Goal: Task Accomplishment & Management: Manage account settings

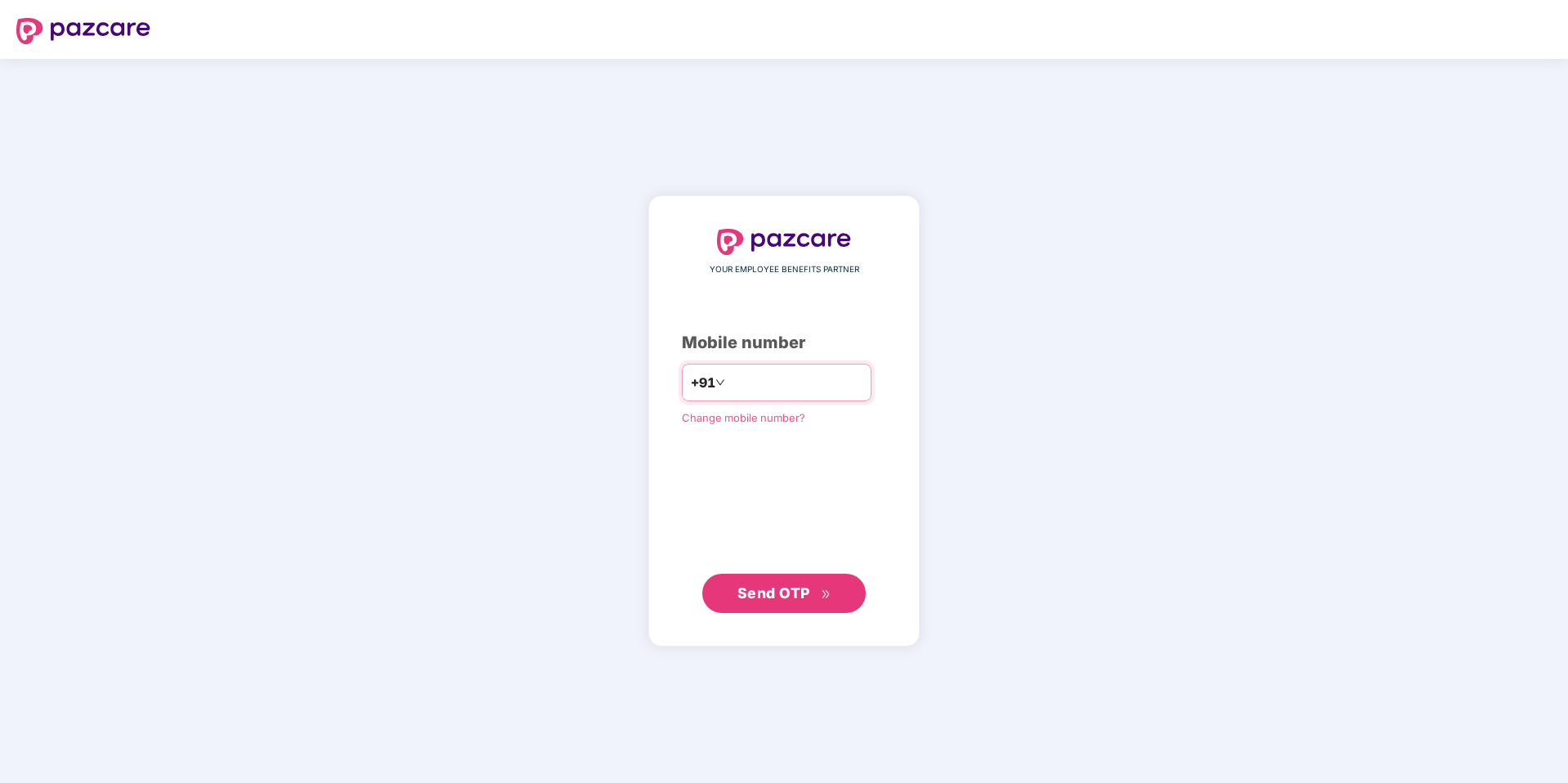
click at [863, 386] on input "number" at bounding box center [796, 382] width 134 height 26
type input "**********"
click at [763, 586] on span "Send OTP" at bounding box center [773, 592] width 72 height 17
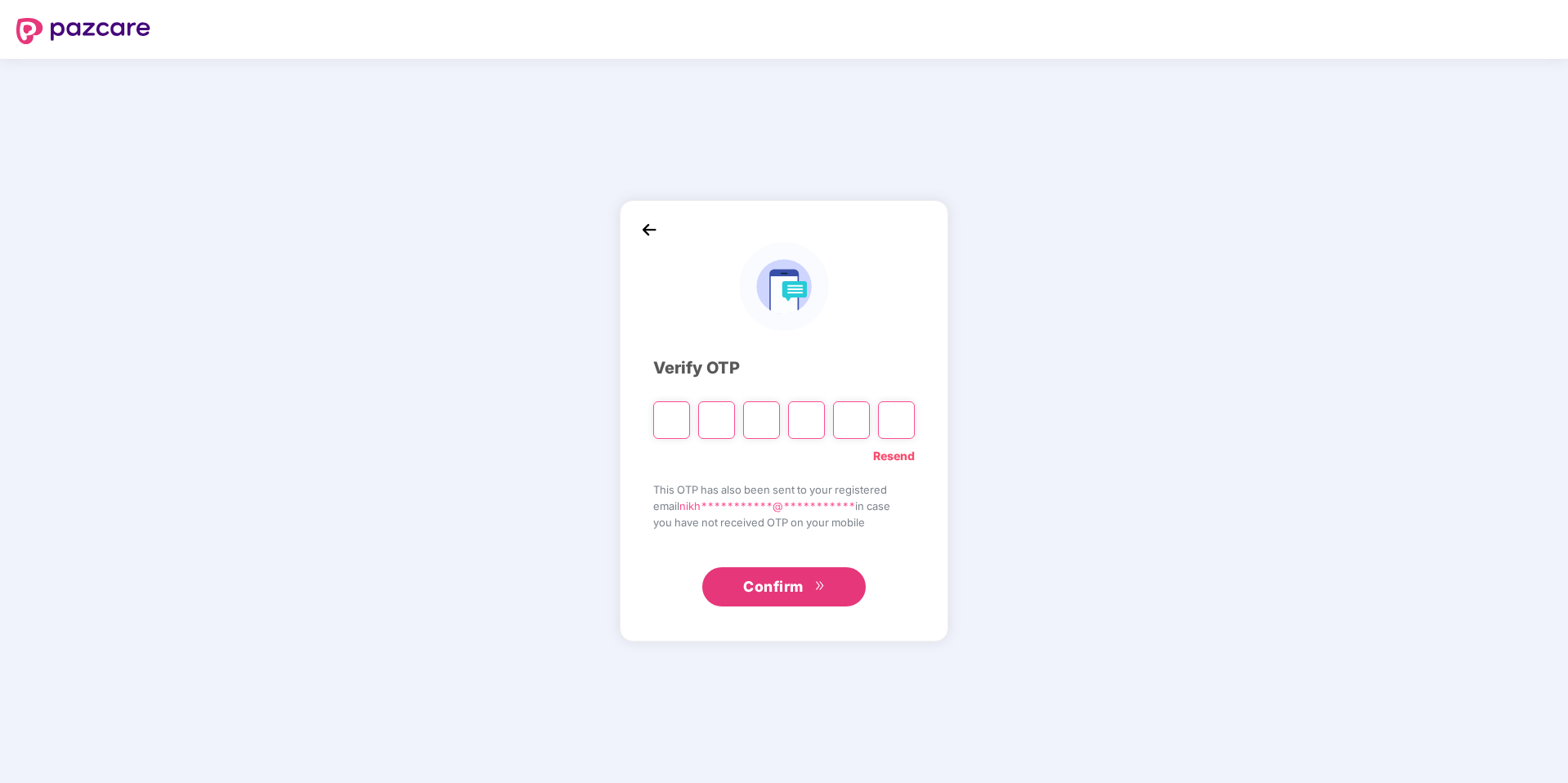
type input "*"
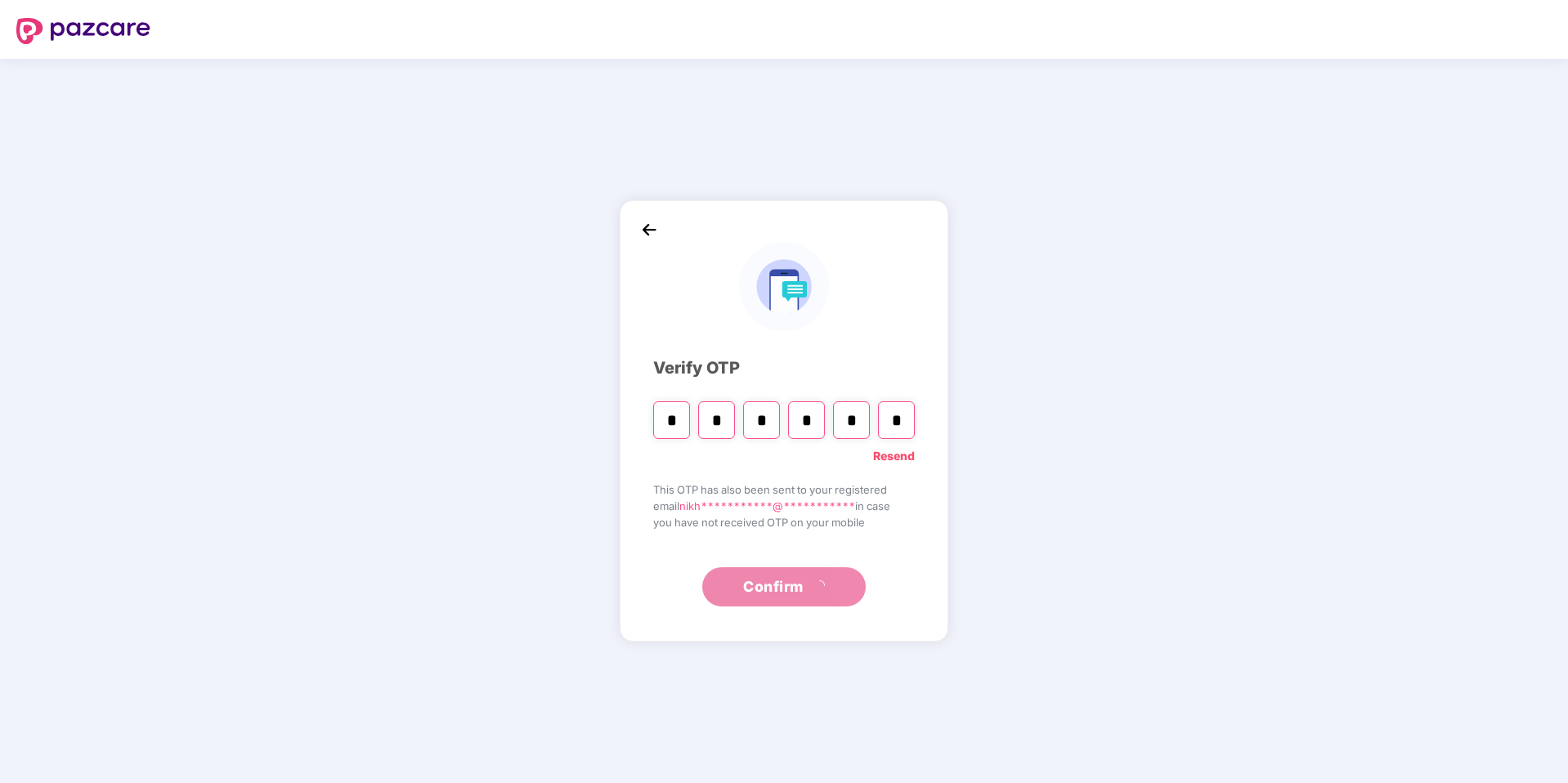
type input "*"
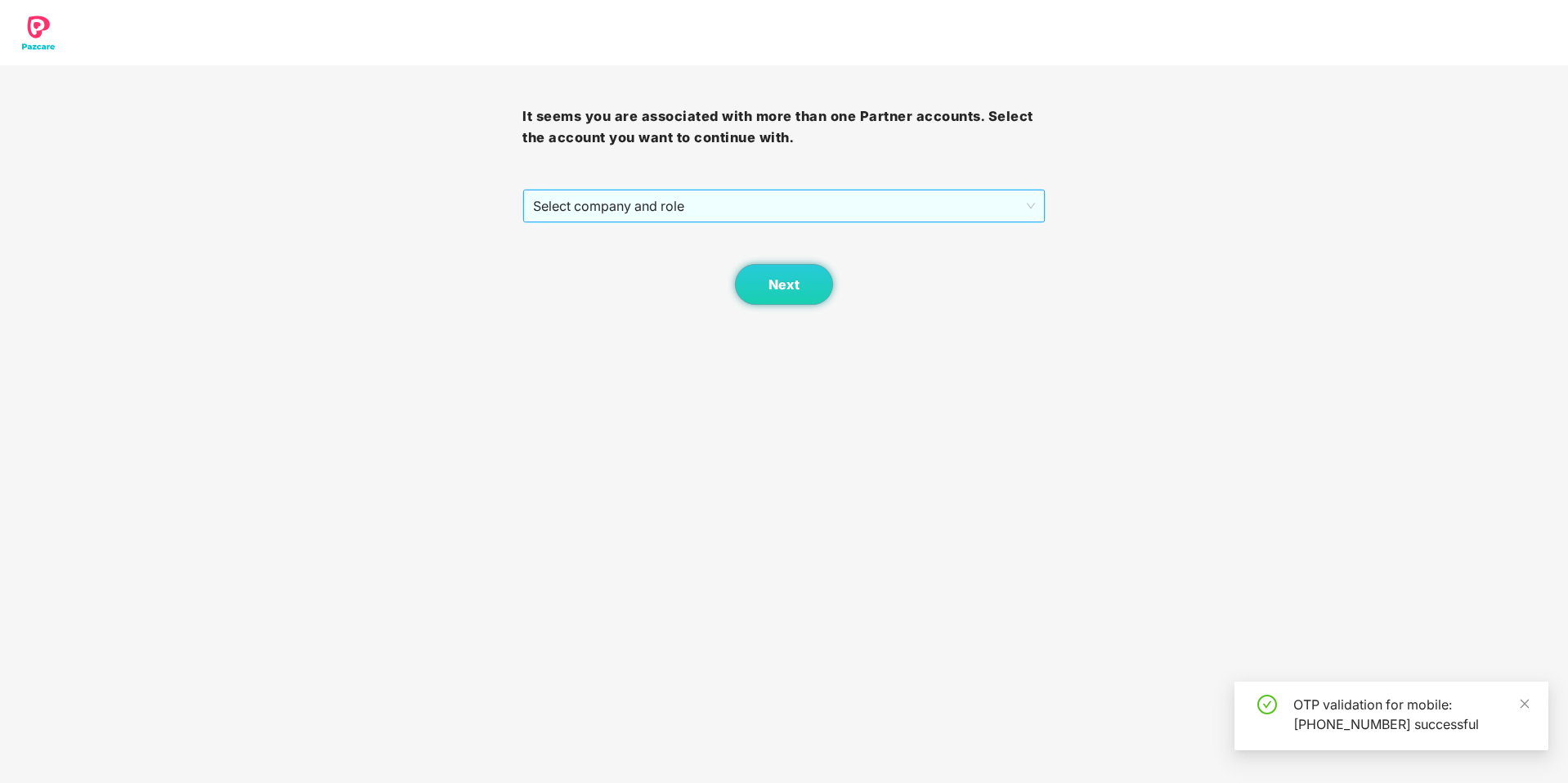
click at [737, 216] on span "Select company and role" at bounding box center [784, 206] width 501 height 31
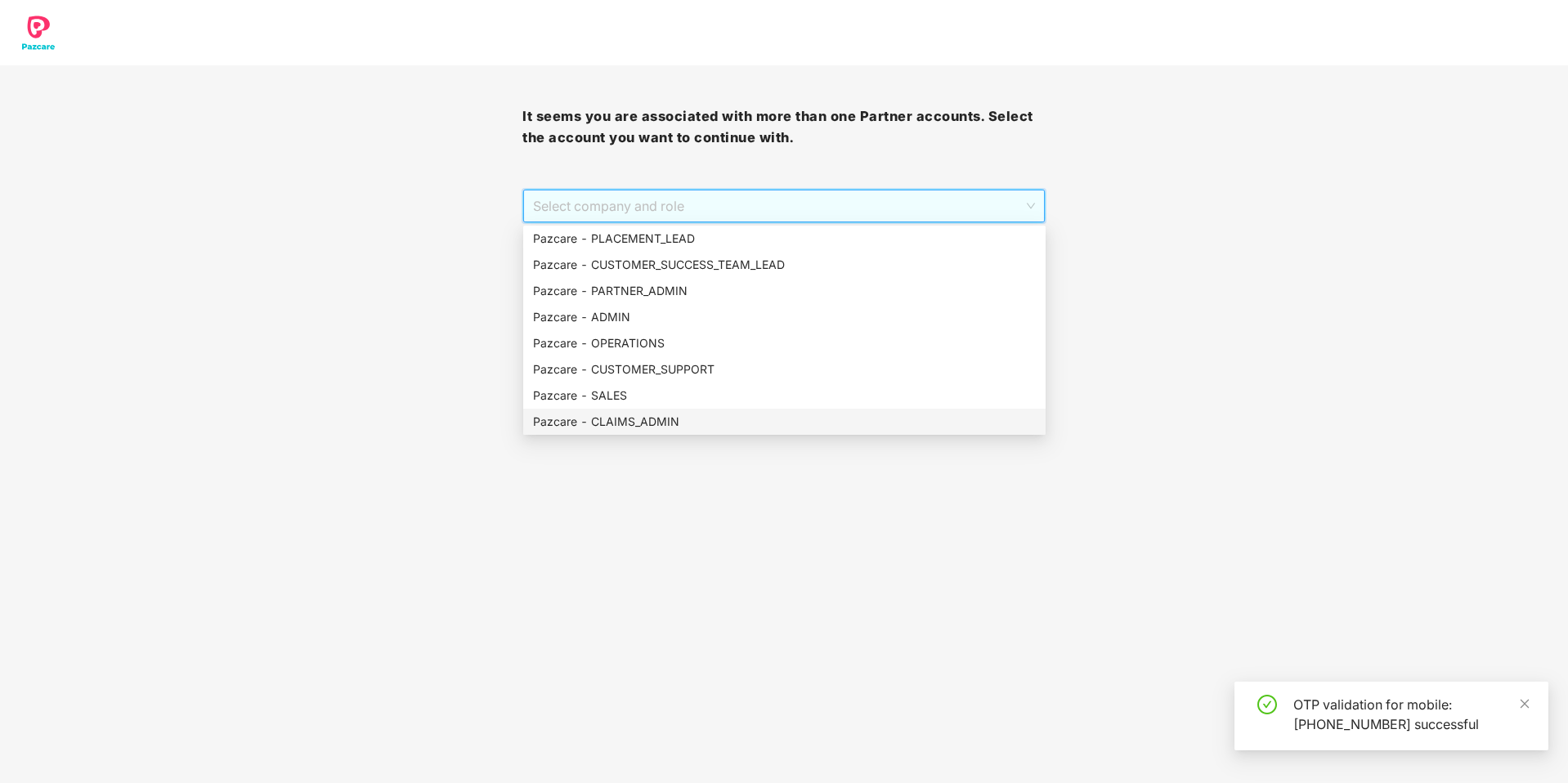
click at [679, 418] on div "Pazcare - CLAIMS_ADMIN" at bounding box center [785, 421] width 503 height 18
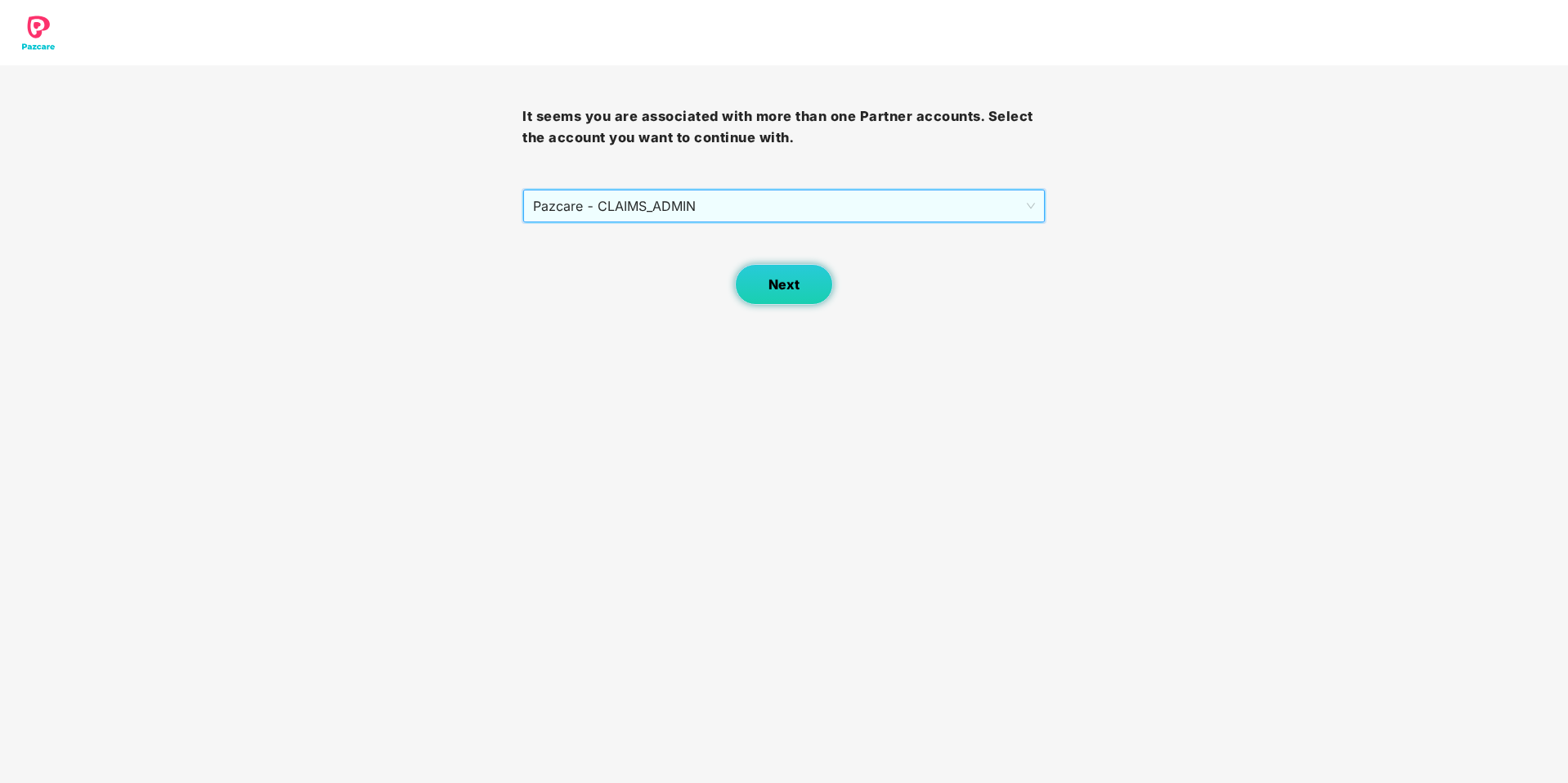
click at [768, 303] on button "Next" at bounding box center [784, 285] width 98 height 41
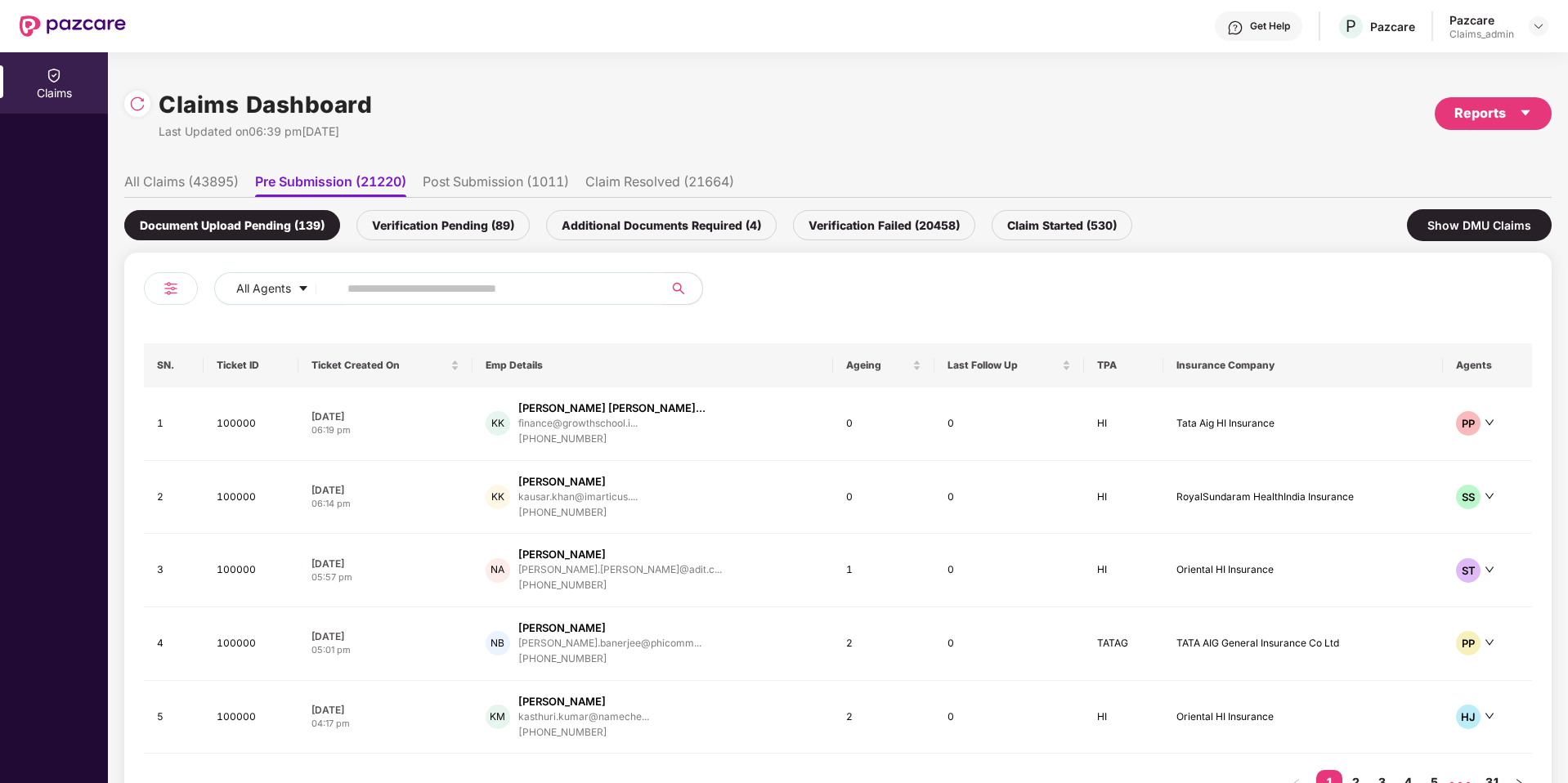
click at [384, 283] on input "text" at bounding box center [494, 288] width 294 height 24
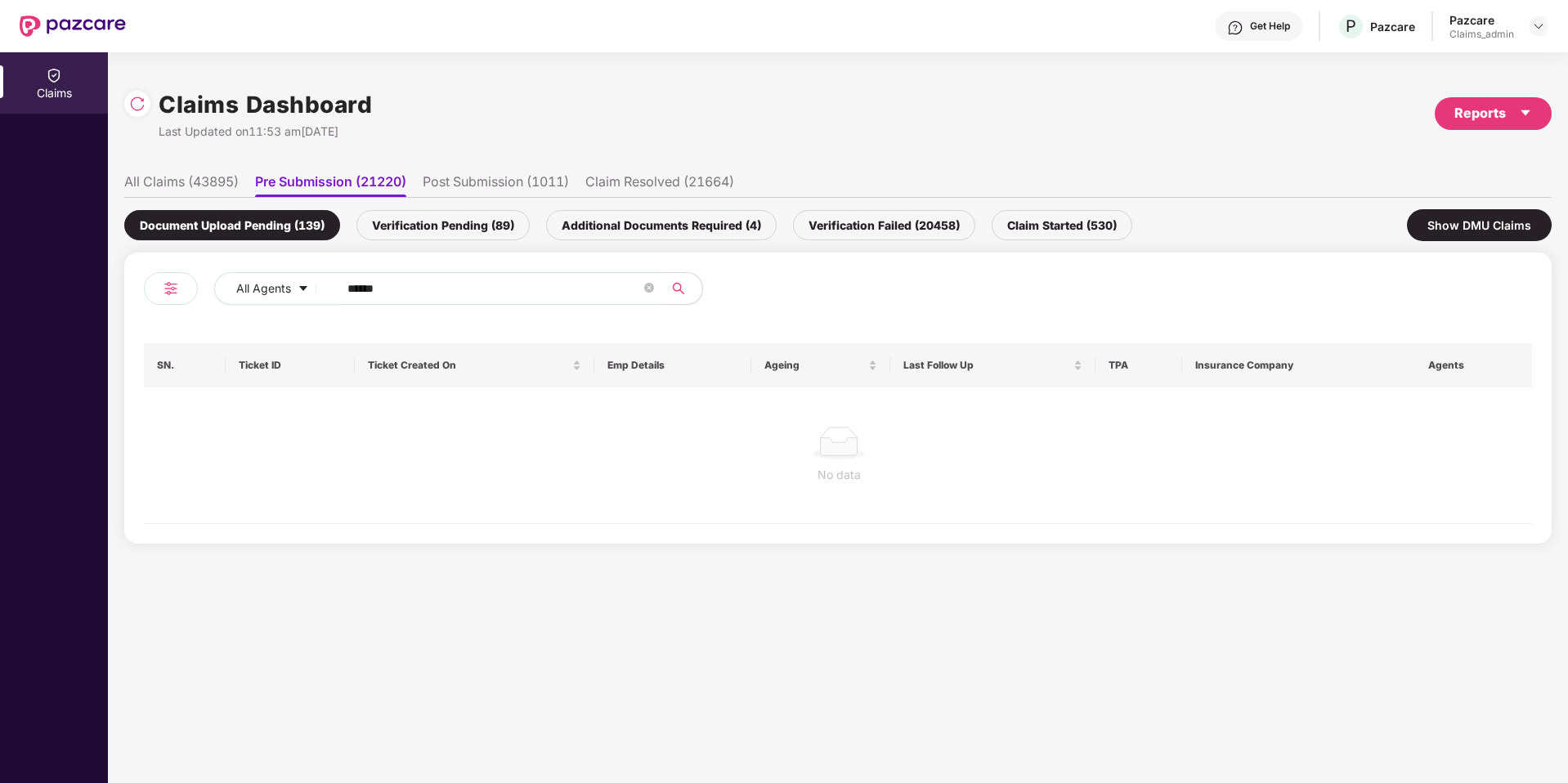
type input "******"
click at [200, 174] on li "All Claims (43895)" at bounding box center [182, 185] width 115 height 23
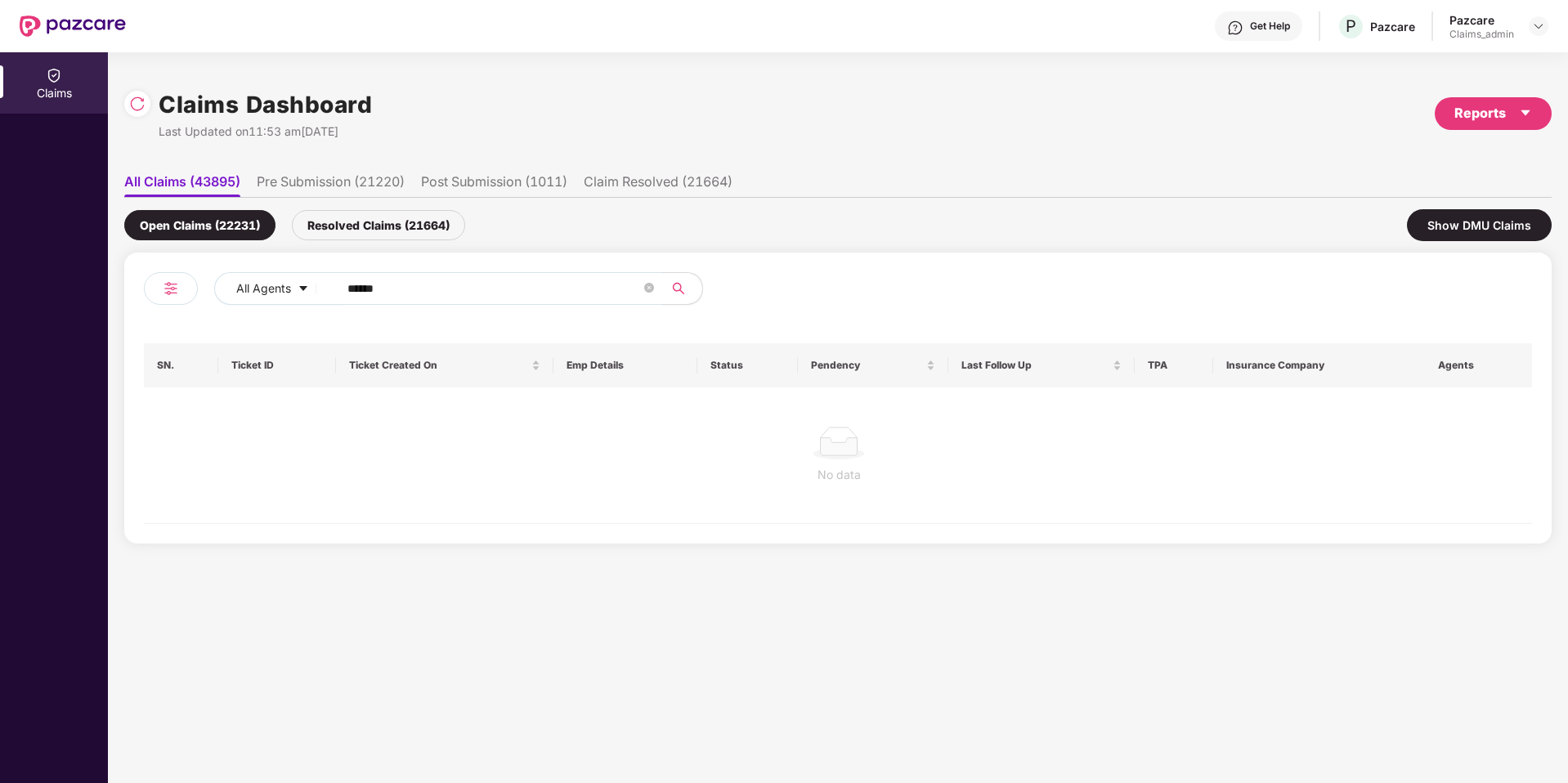
click at [411, 234] on div "Resolved Claims (21664)" at bounding box center [379, 226] width 174 height 30
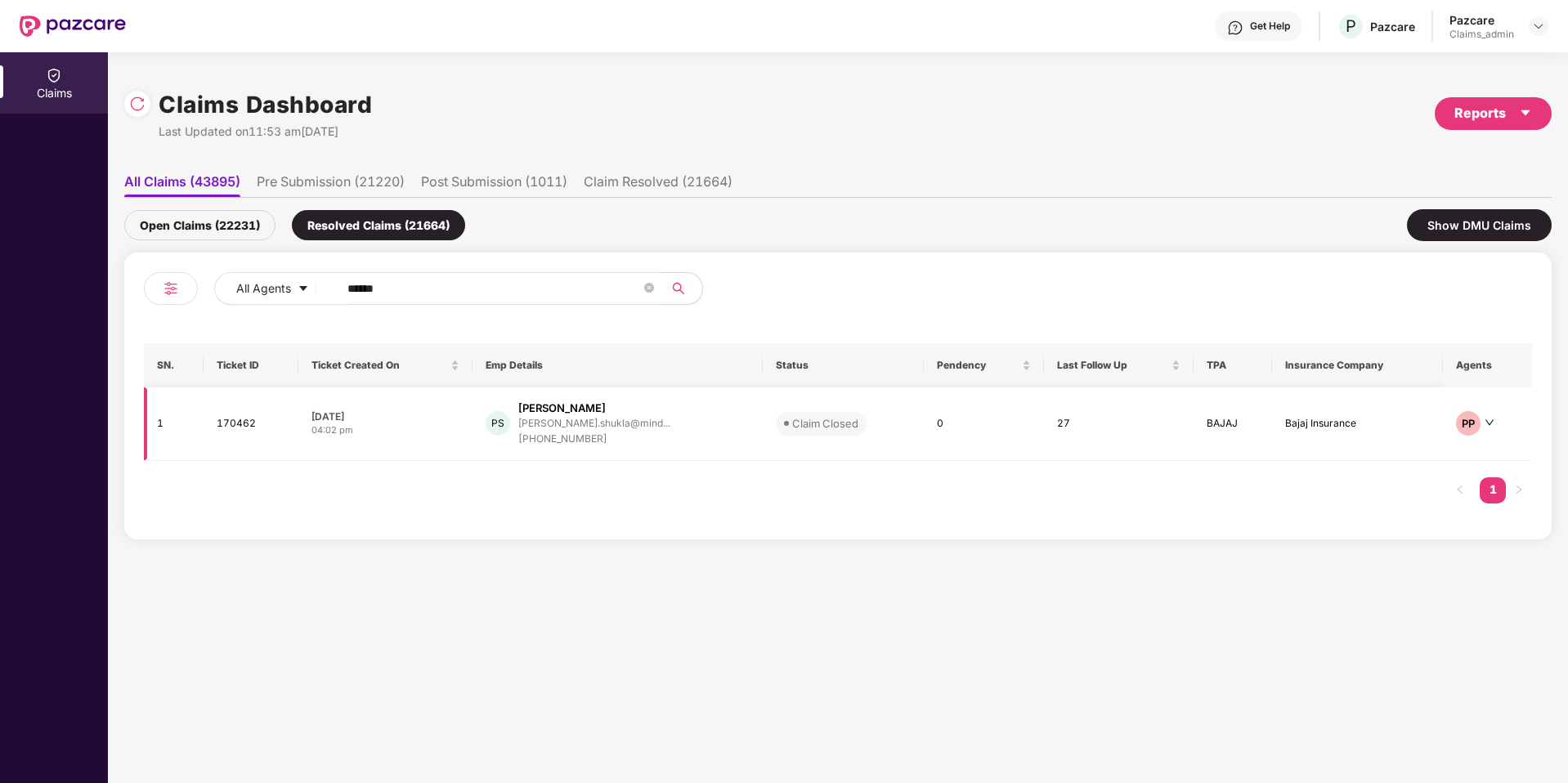
click at [592, 416] on div "prathamesh.shukla@mind..." at bounding box center [594, 423] width 152 height 15
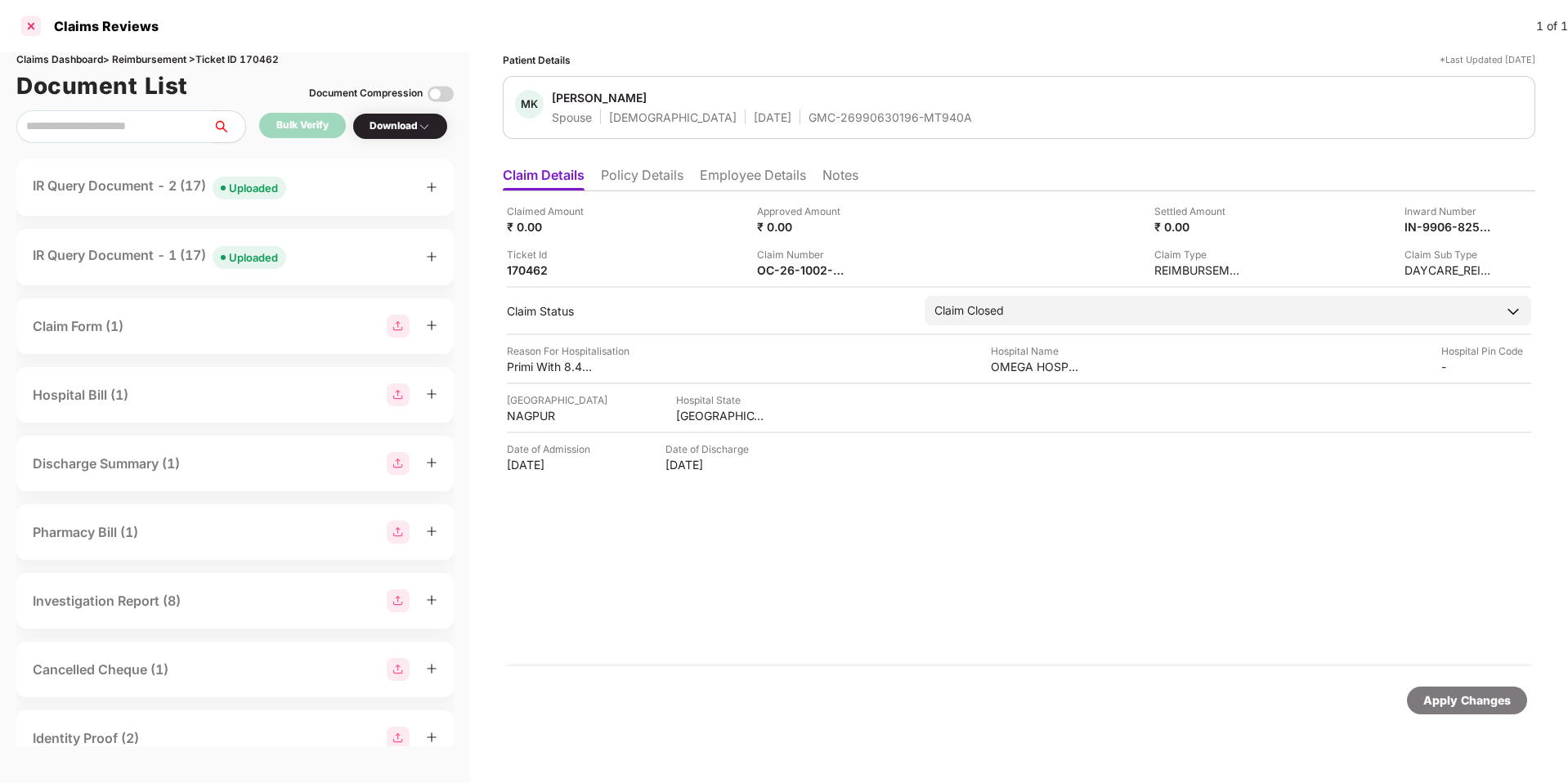
click at [32, 28] on div at bounding box center [30, 26] width 26 height 26
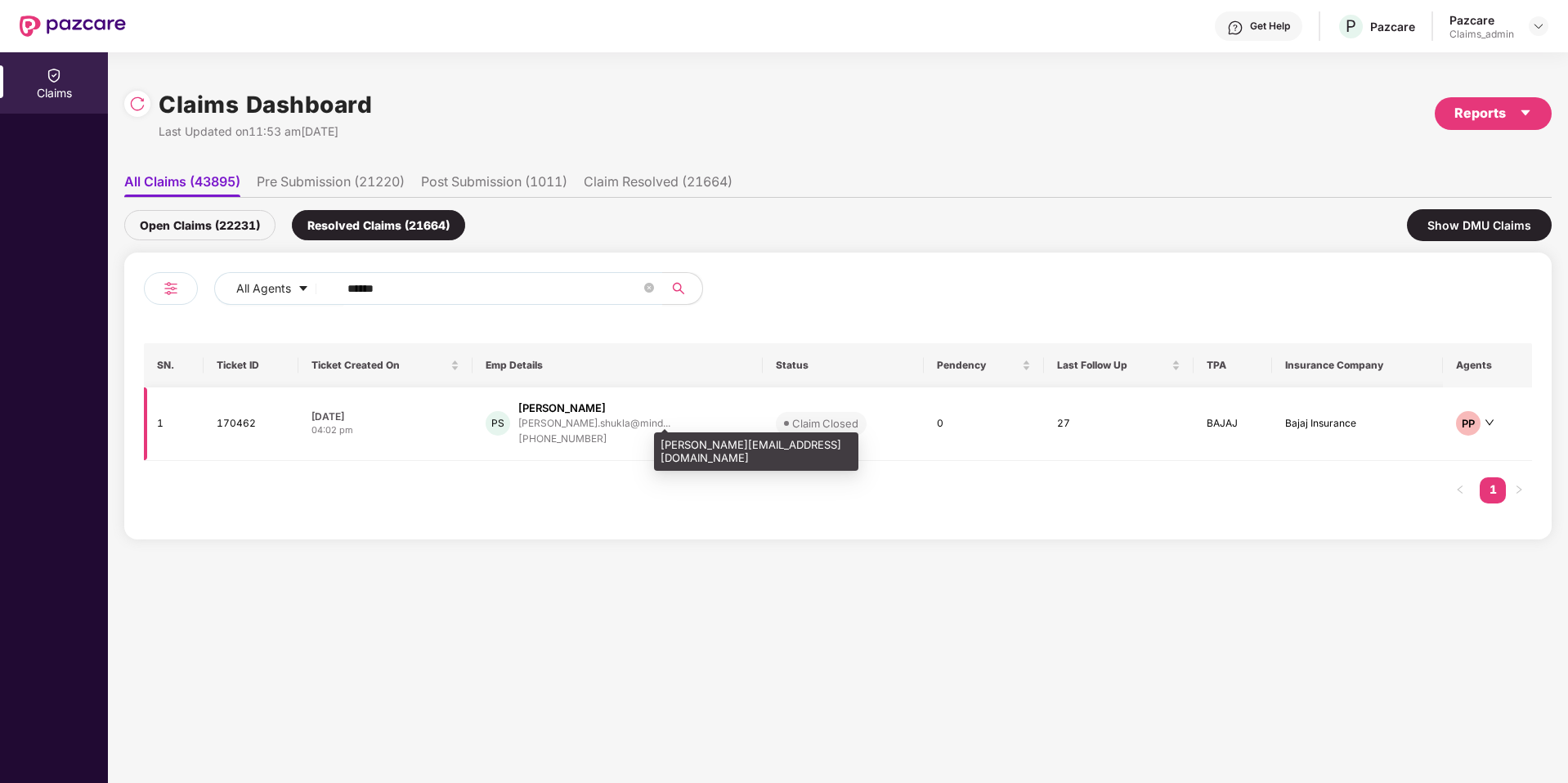
click at [567, 421] on div "prathamesh.shukla@mind..." at bounding box center [594, 423] width 152 height 11
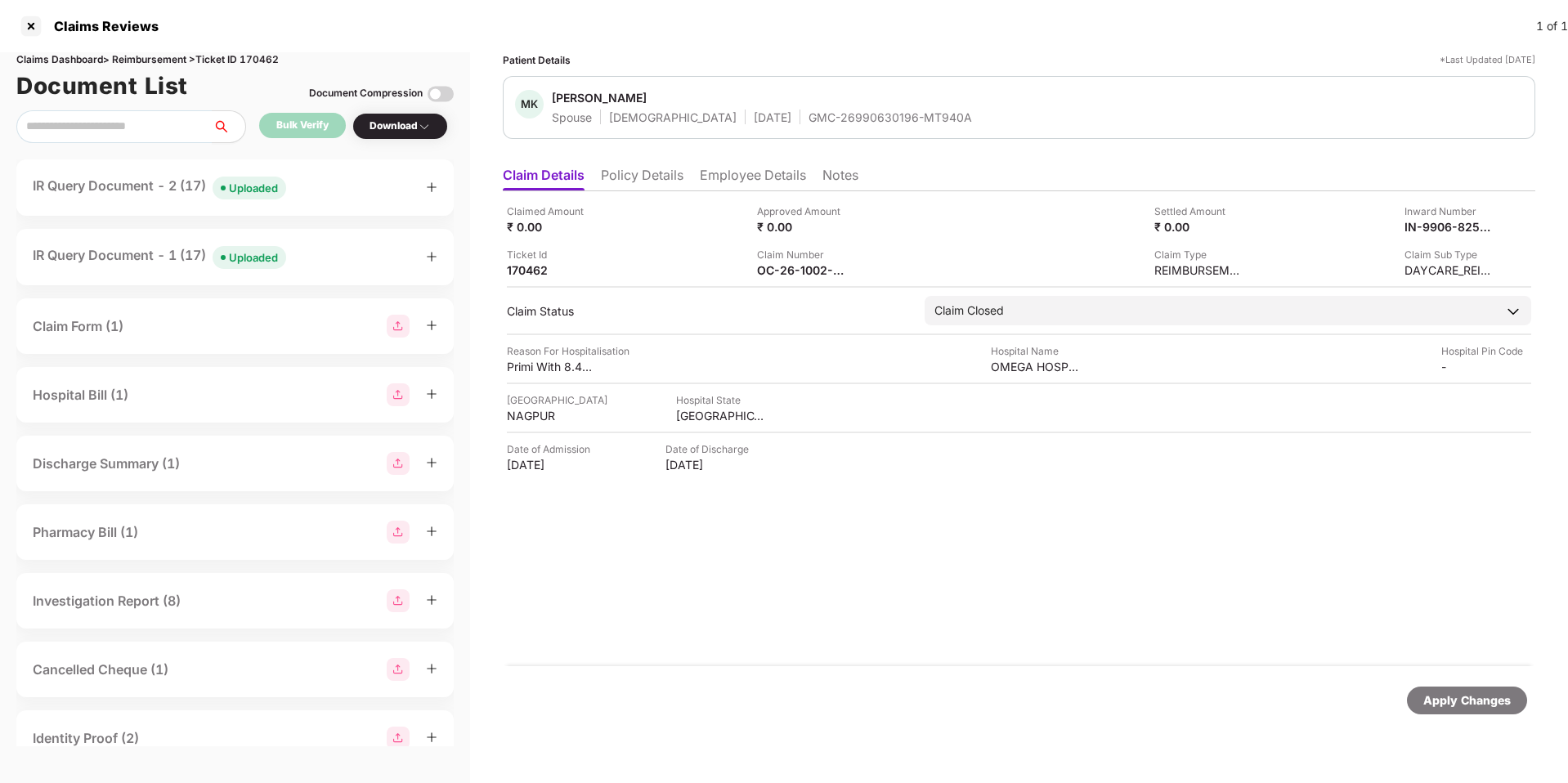
click at [649, 172] on li "Policy Details" at bounding box center [643, 178] width 82 height 23
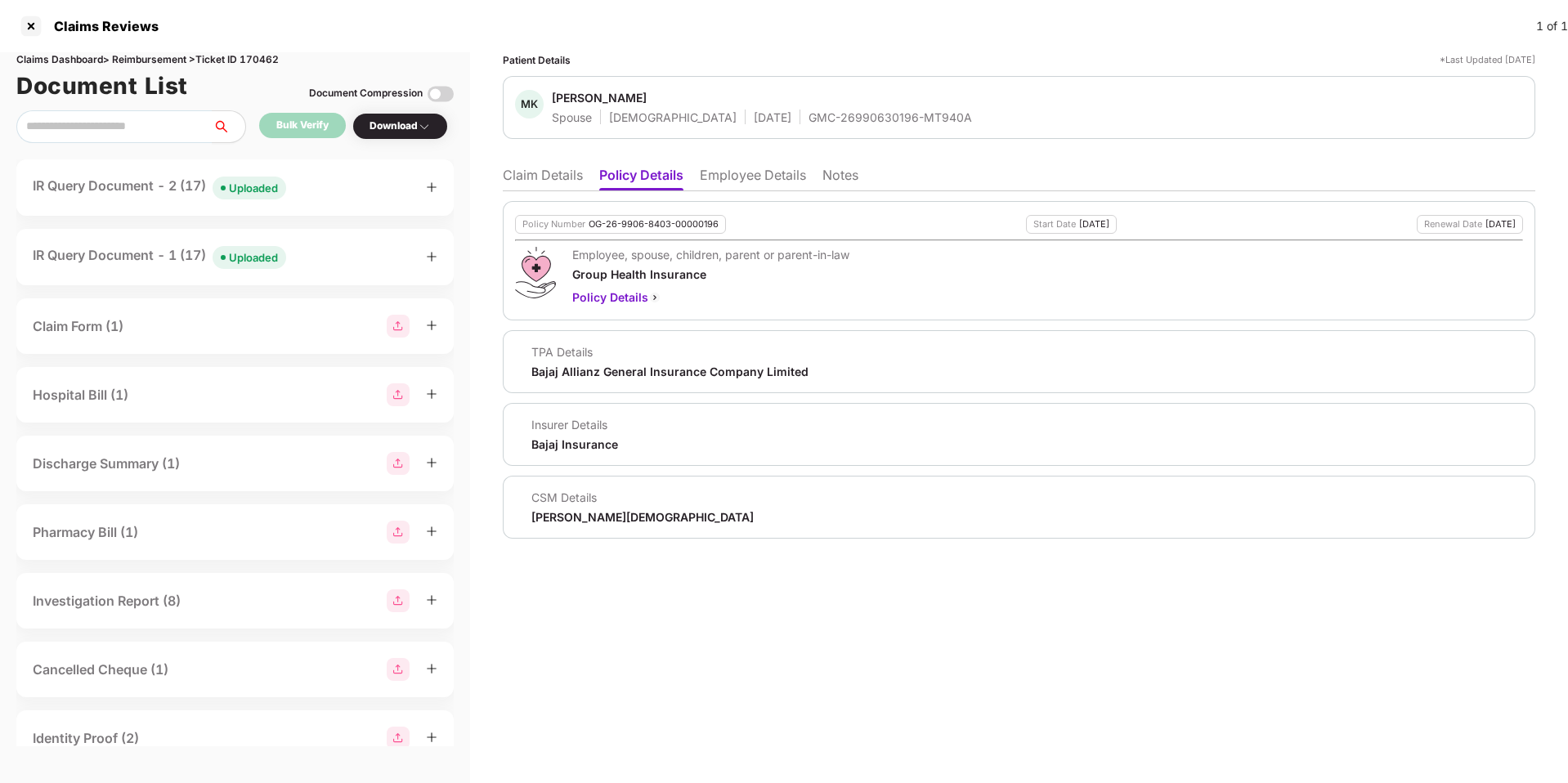
click at [739, 182] on li "Employee Details" at bounding box center [753, 178] width 107 height 23
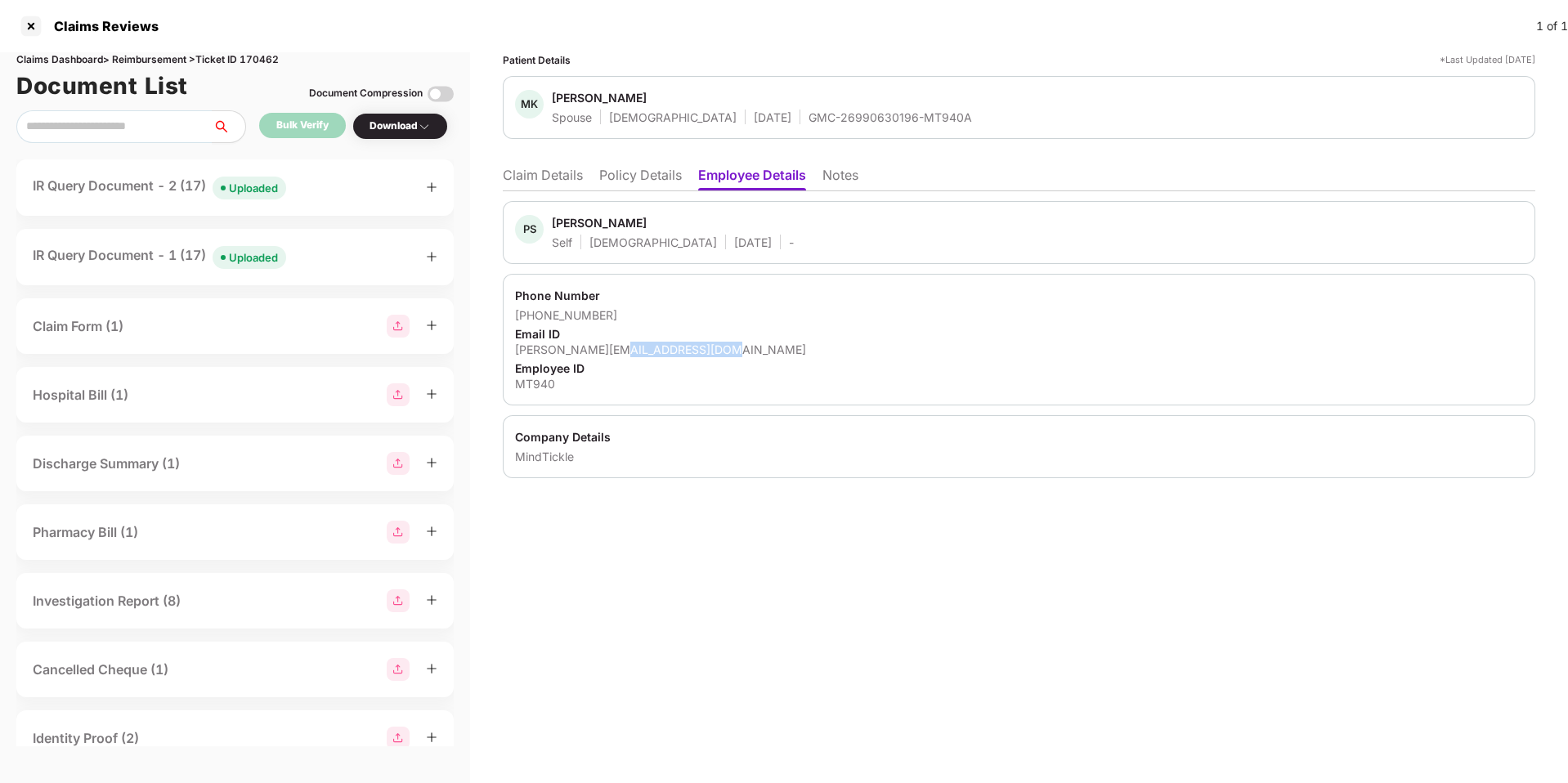
drag, startPoint x: 736, startPoint y: 353, endPoint x: 614, endPoint y: 351, distance: 122.0
click at [614, 351] on div "prathamesh.shukla@mindtickle.com" at bounding box center [1019, 349] width 1009 height 15
click at [721, 362] on div "Employee ID" at bounding box center [1019, 368] width 1009 height 15
click at [546, 379] on div "MT940" at bounding box center [1019, 383] width 1009 height 15
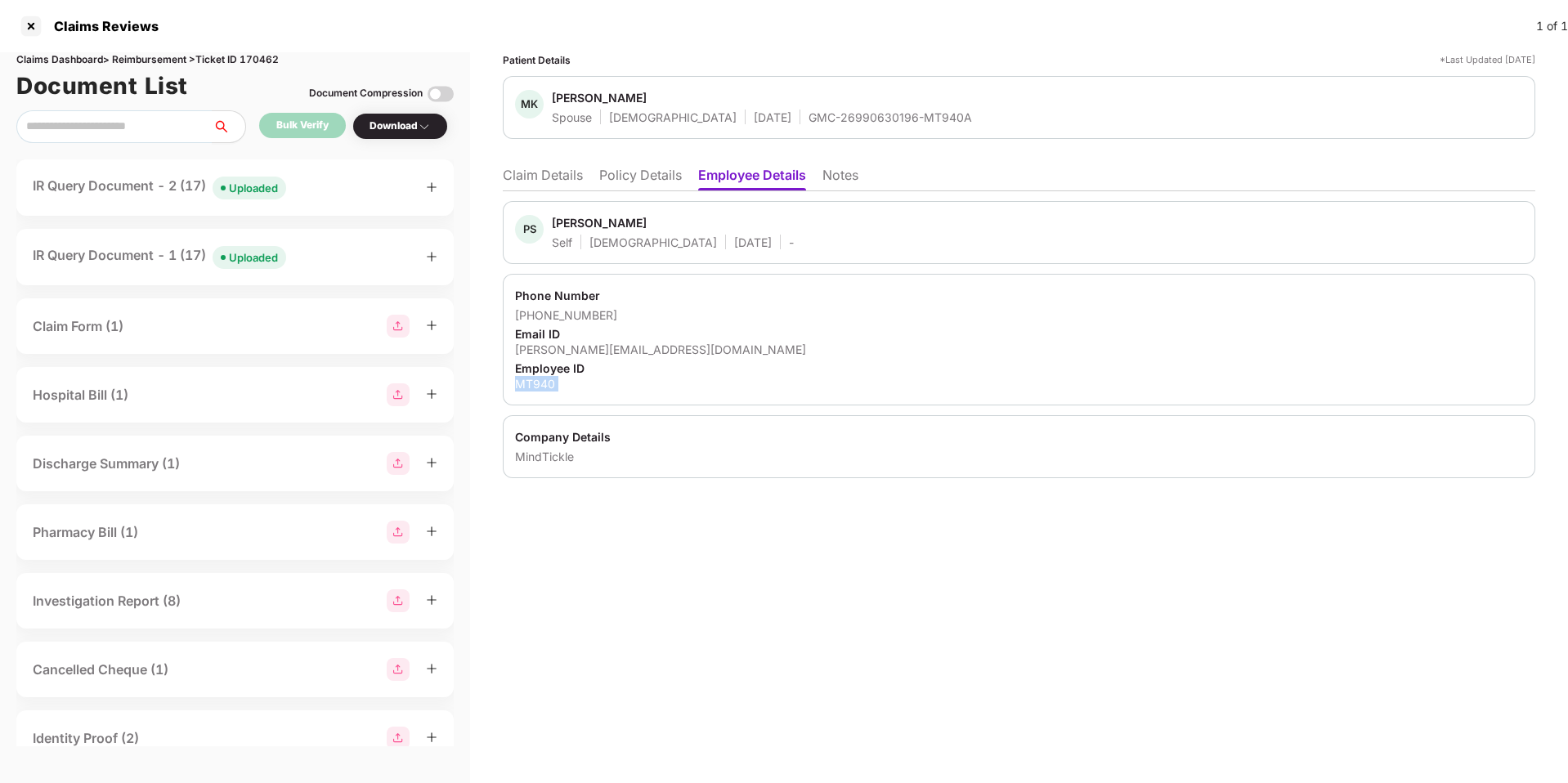
click at [546, 379] on div "MT940" at bounding box center [1019, 383] width 1009 height 15
copy div "MT940"
click at [36, 31] on div at bounding box center [30, 26] width 26 height 26
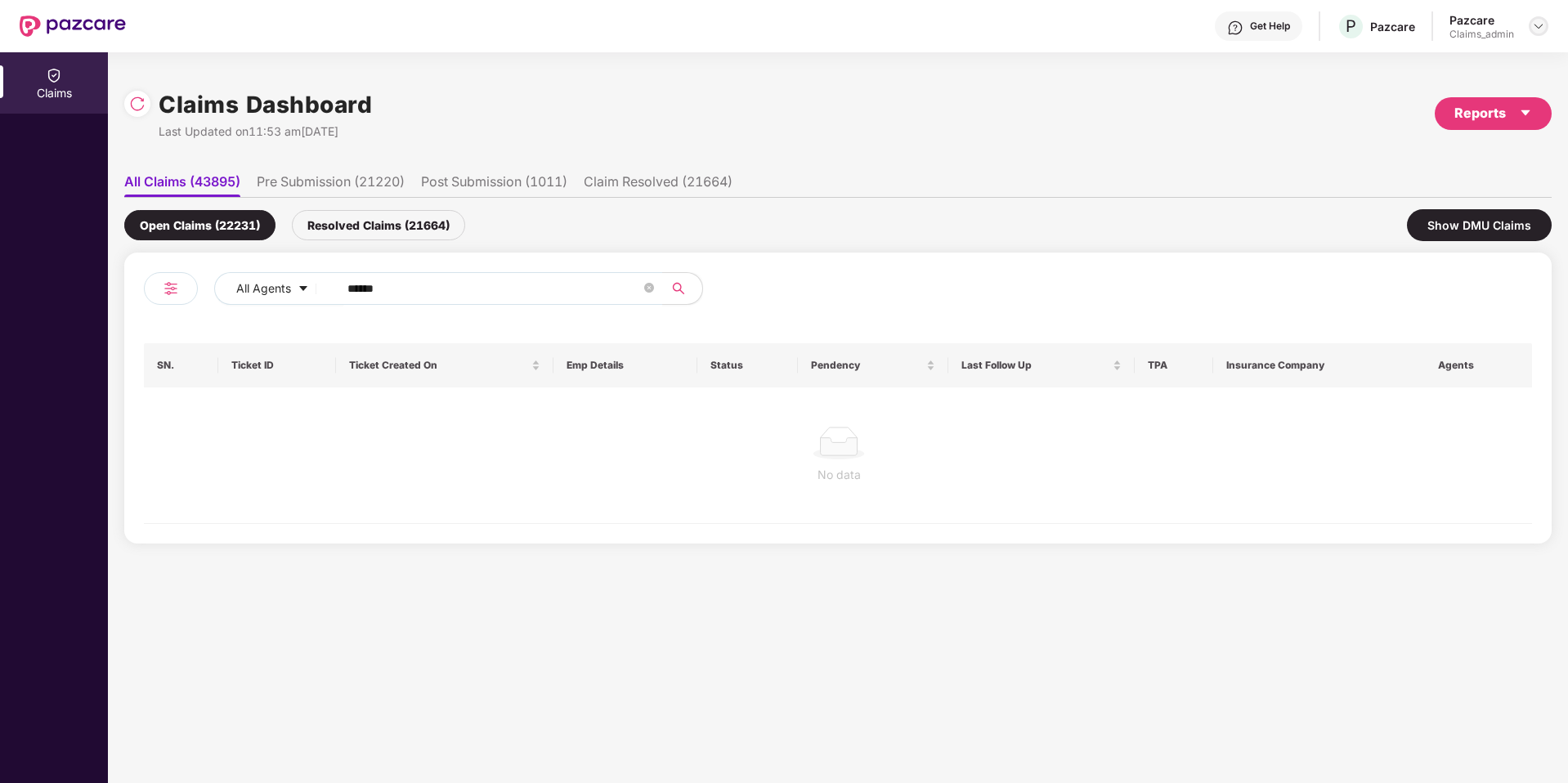
click at [1532, 32] on img at bounding box center [1538, 26] width 13 height 13
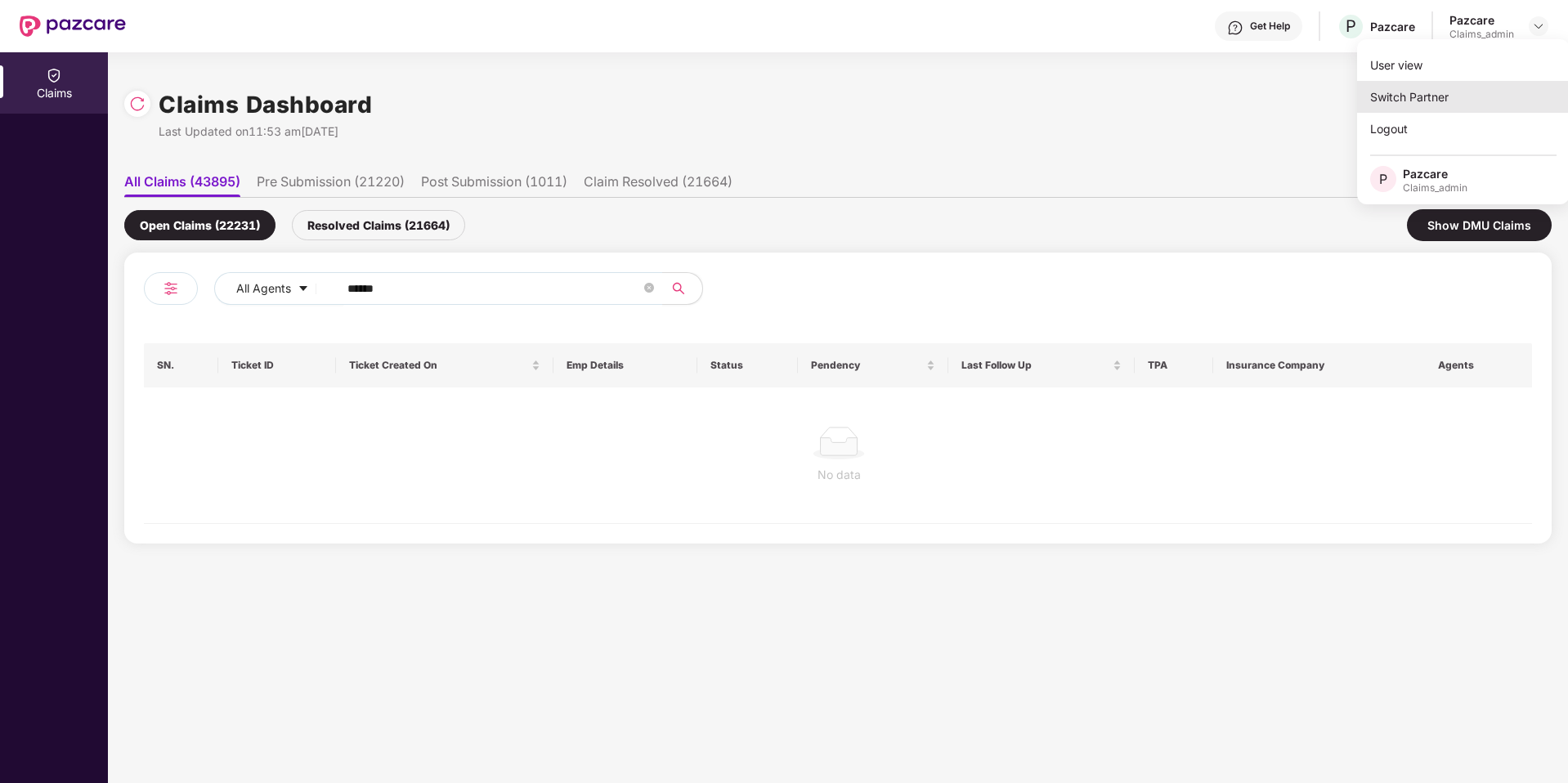
click at [1434, 105] on div "Switch Partner" at bounding box center [1464, 97] width 213 height 32
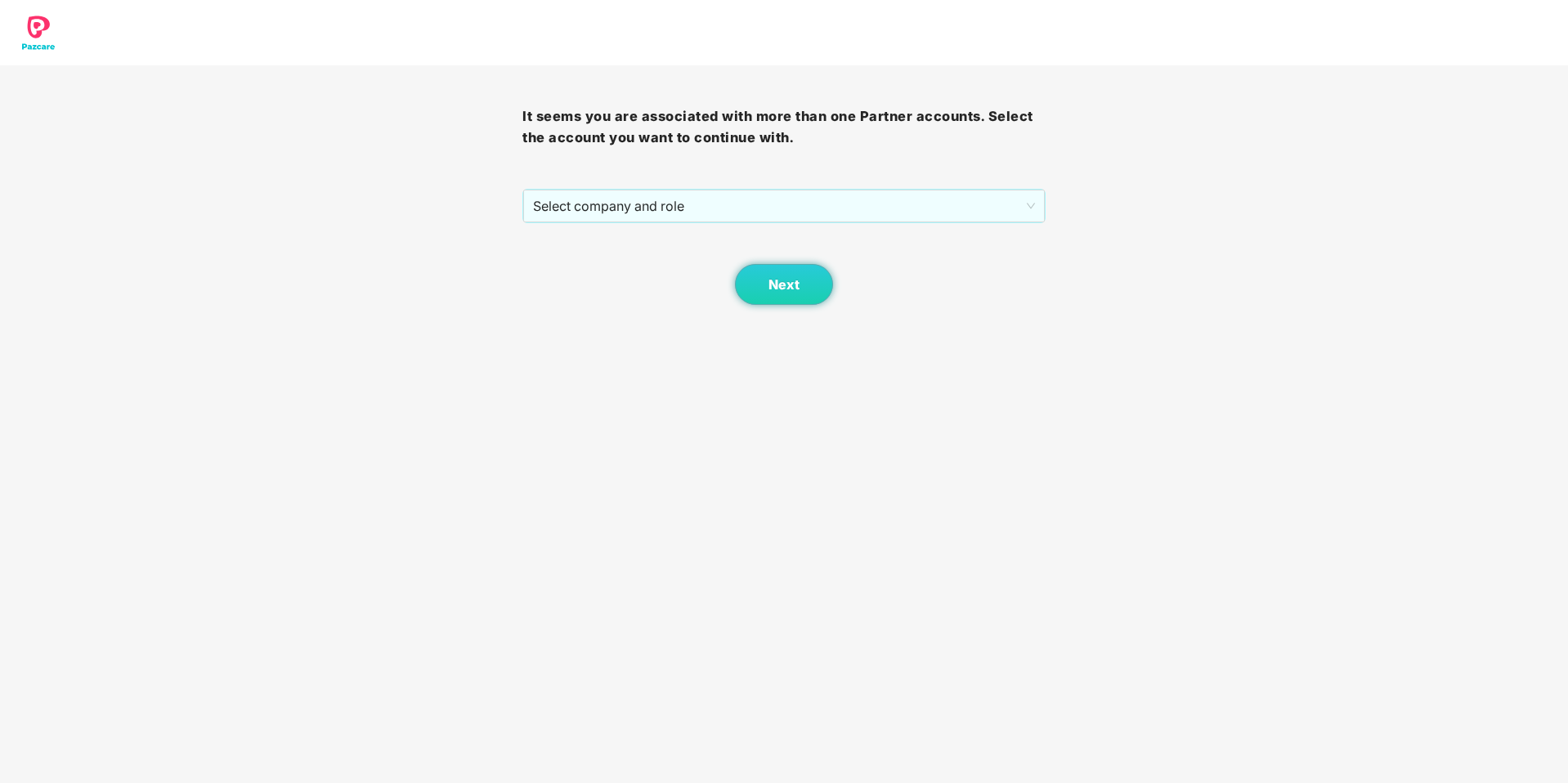
click at [732, 238] on div "Next" at bounding box center [784, 263] width 523 height 81
click at [762, 218] on span "Select company and role" at bounding box center [784, 206] width 501 height 31
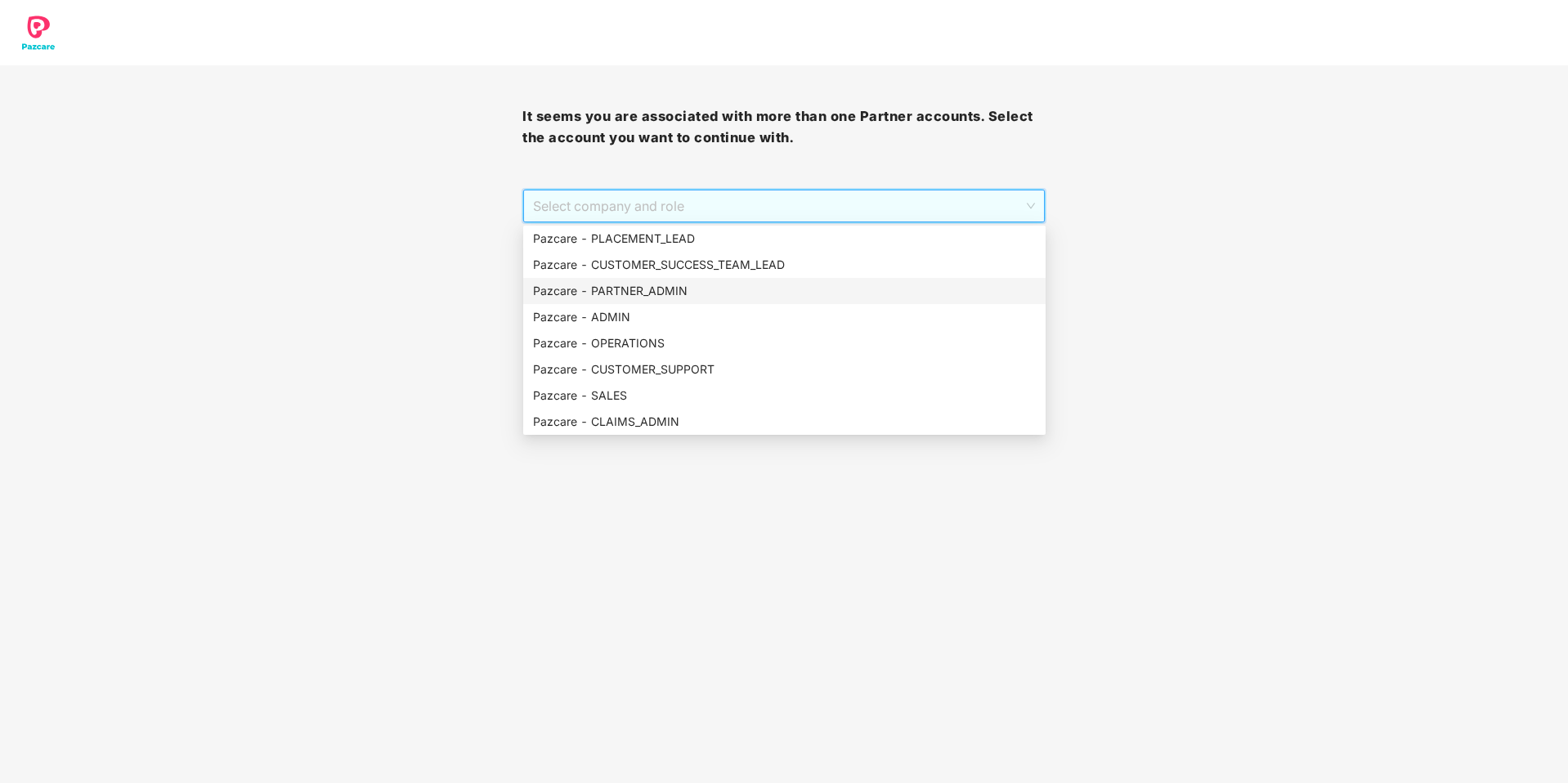
click at [664, 288] on div "Pazcare - PARTNER_ADMIN" at bounding box center [785, 291] width 503 height 18
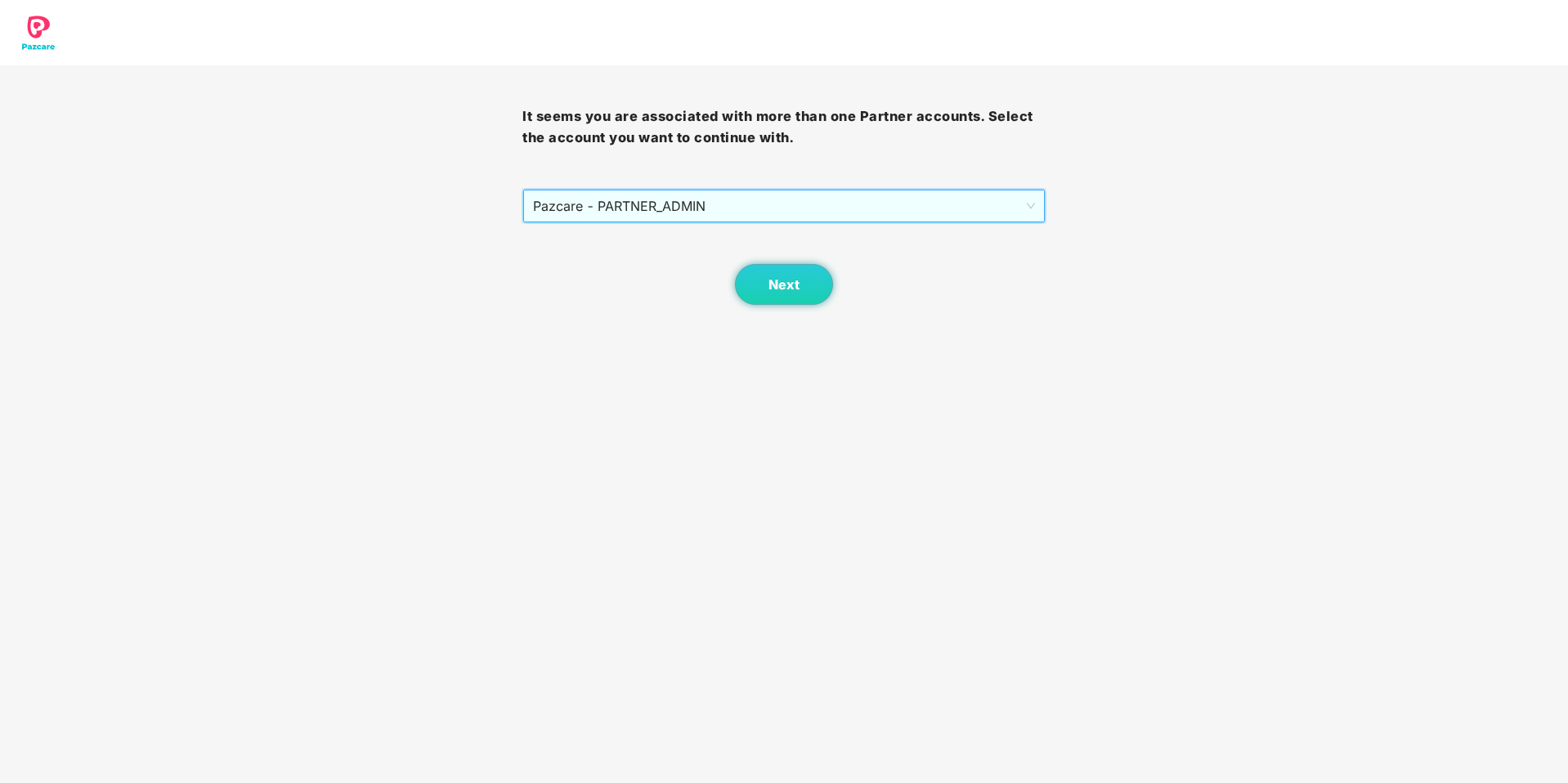
click at [780, 308] on body "It seems you are associated with more than one Partner accounts. Select the acc…" at bounding box center [784, 391] width 1568 height 783
click at [789, 282] on span "Next" at bounding box center [784, 285] width 31 height 15
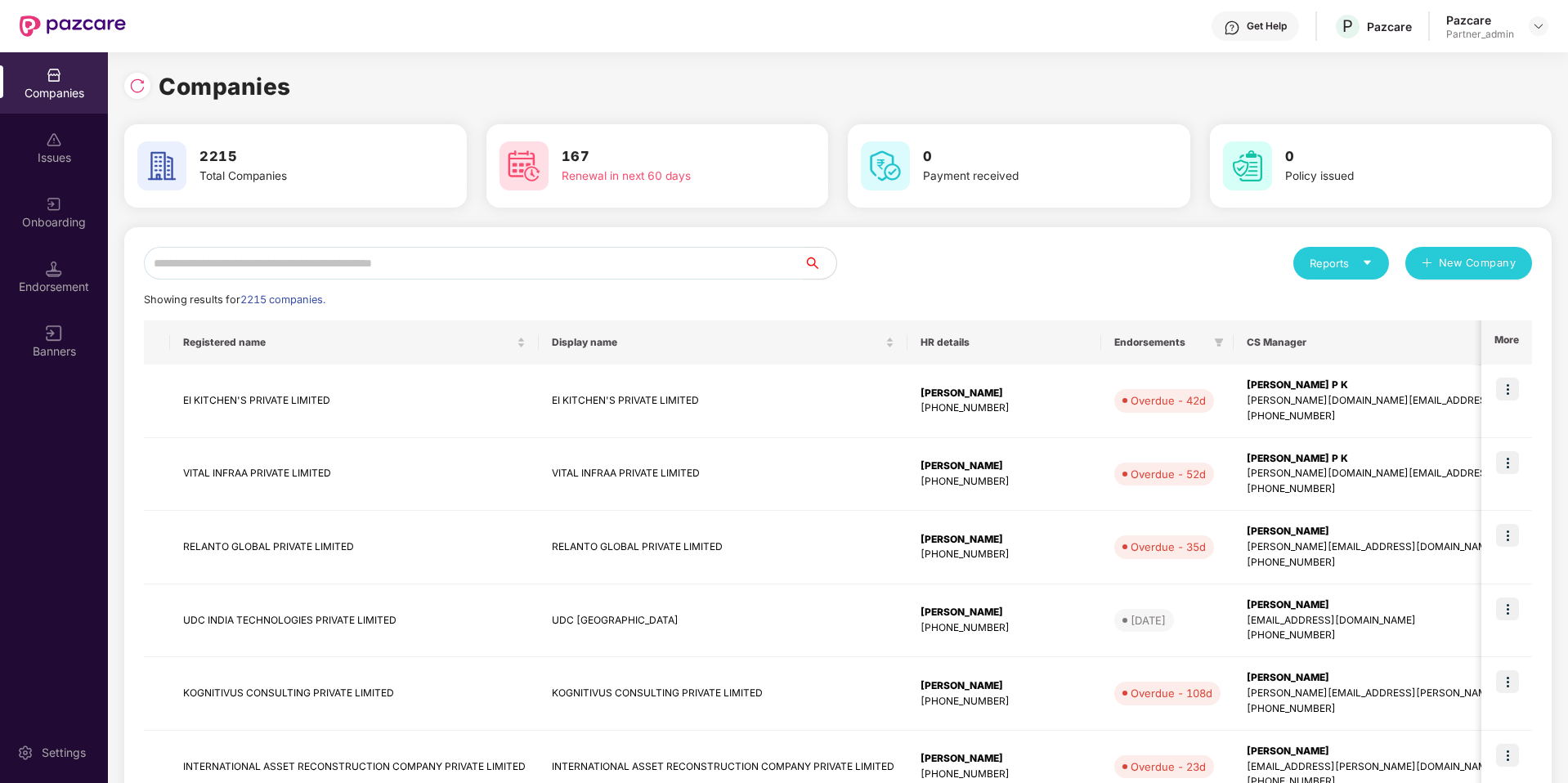
click at [605, 252] on input "text" at bounding box center [473, 263] width 660 height 33
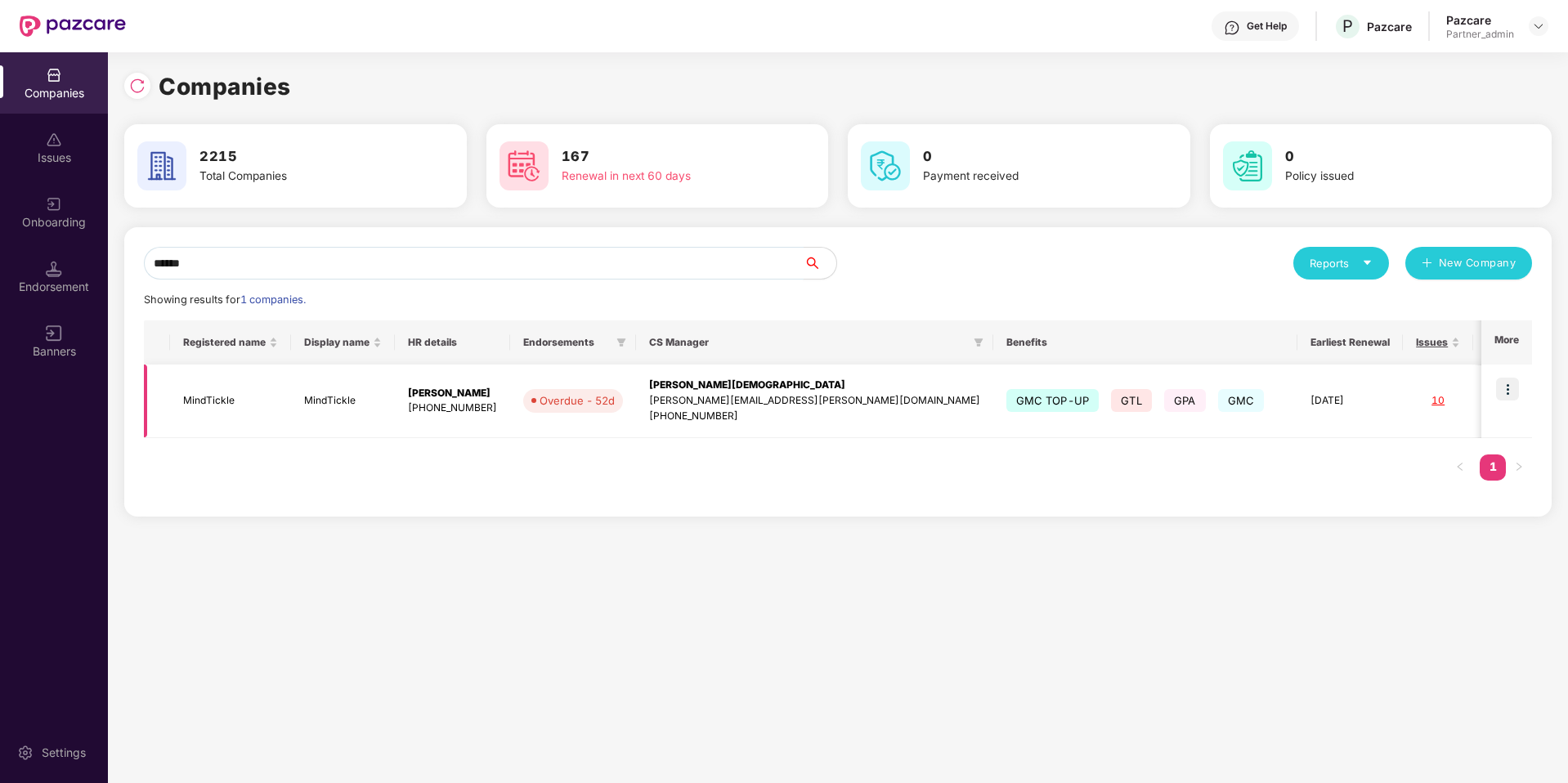
type input "******"
click at [1509, 385] on img at bounding box center [1508, 389] width 23 height 23
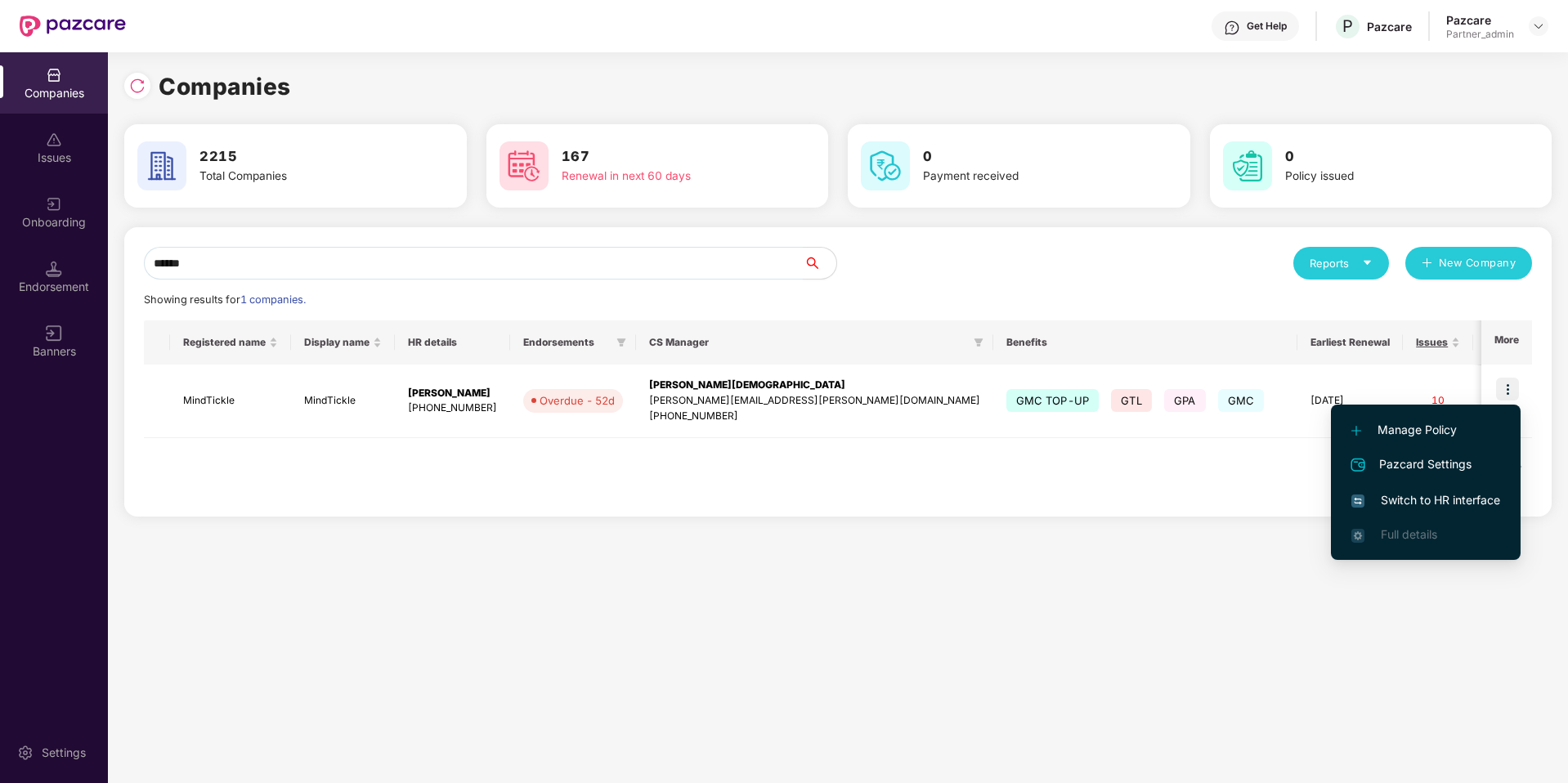
click at [1426, 498] on span "Switch to HR interface" at bounding box center [1426, 500] width 149 height 18
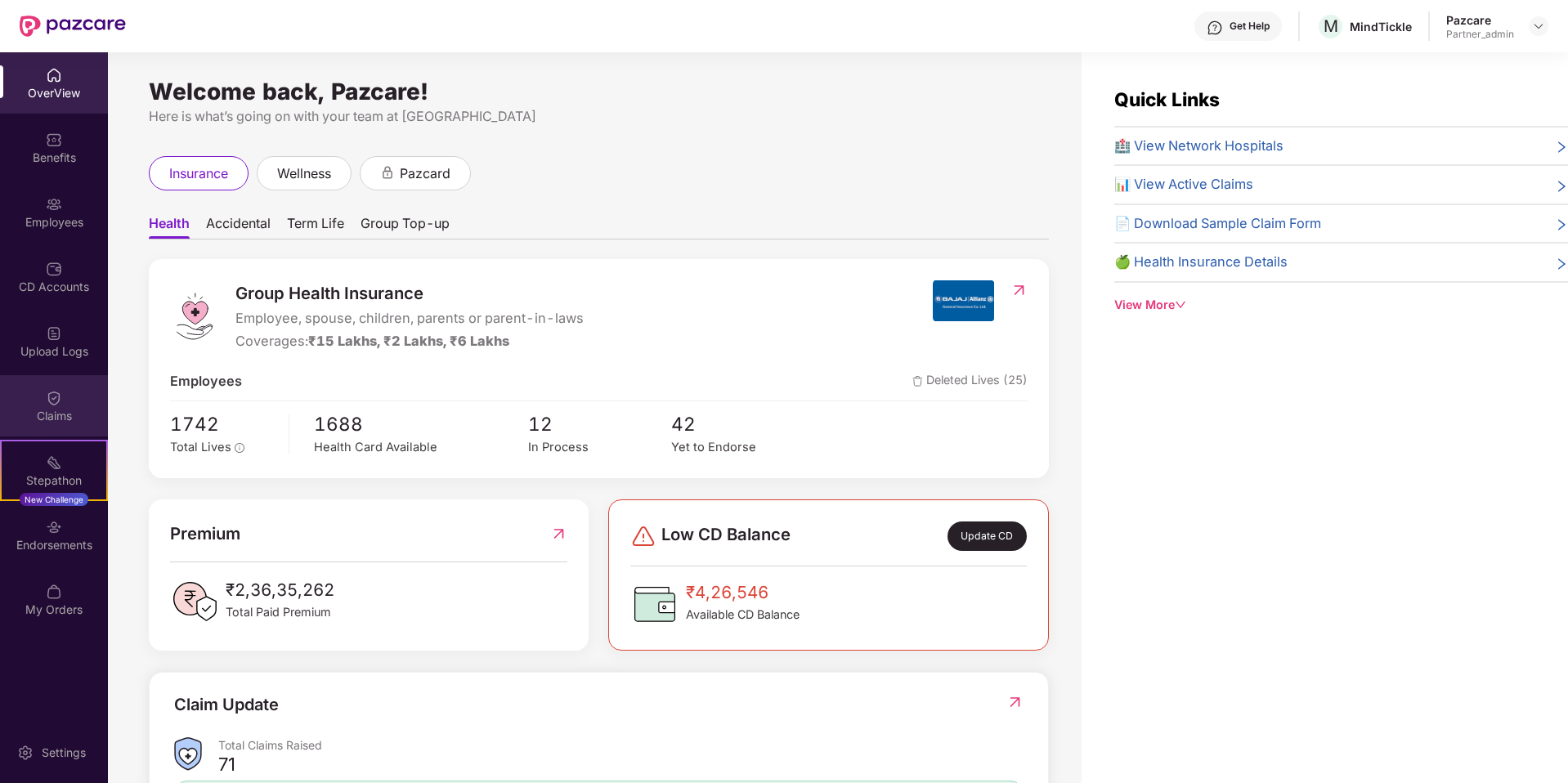
click at [54, 406] on div "Claims" at bounding box center [54, 405] width 108 height 62
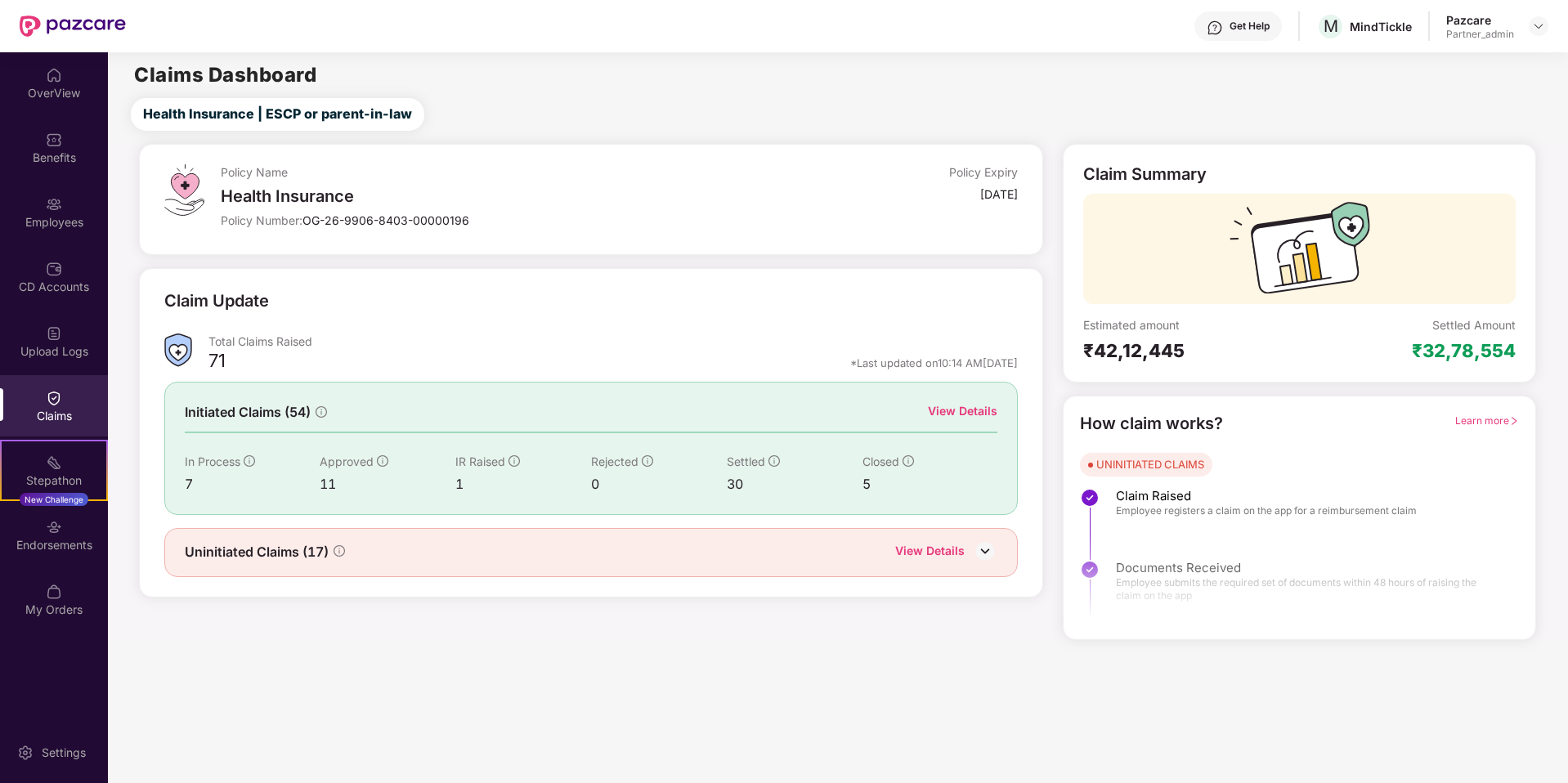
click at [988, 547] on img at bounding box center [984, 550] width 24 height 24
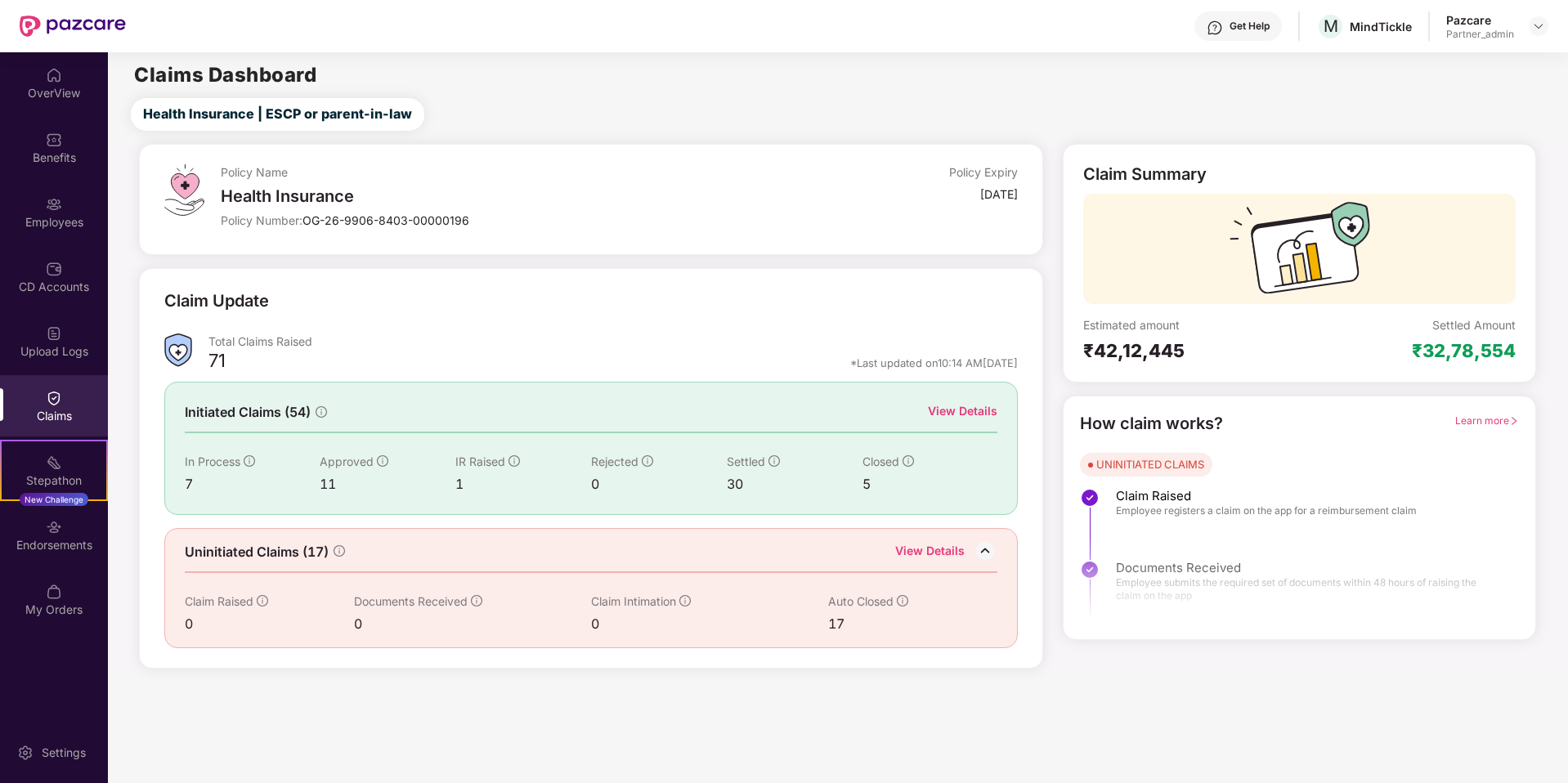
click at [989, 406] on div "View Details" at bounding box center [963, 412] width 70 height 18
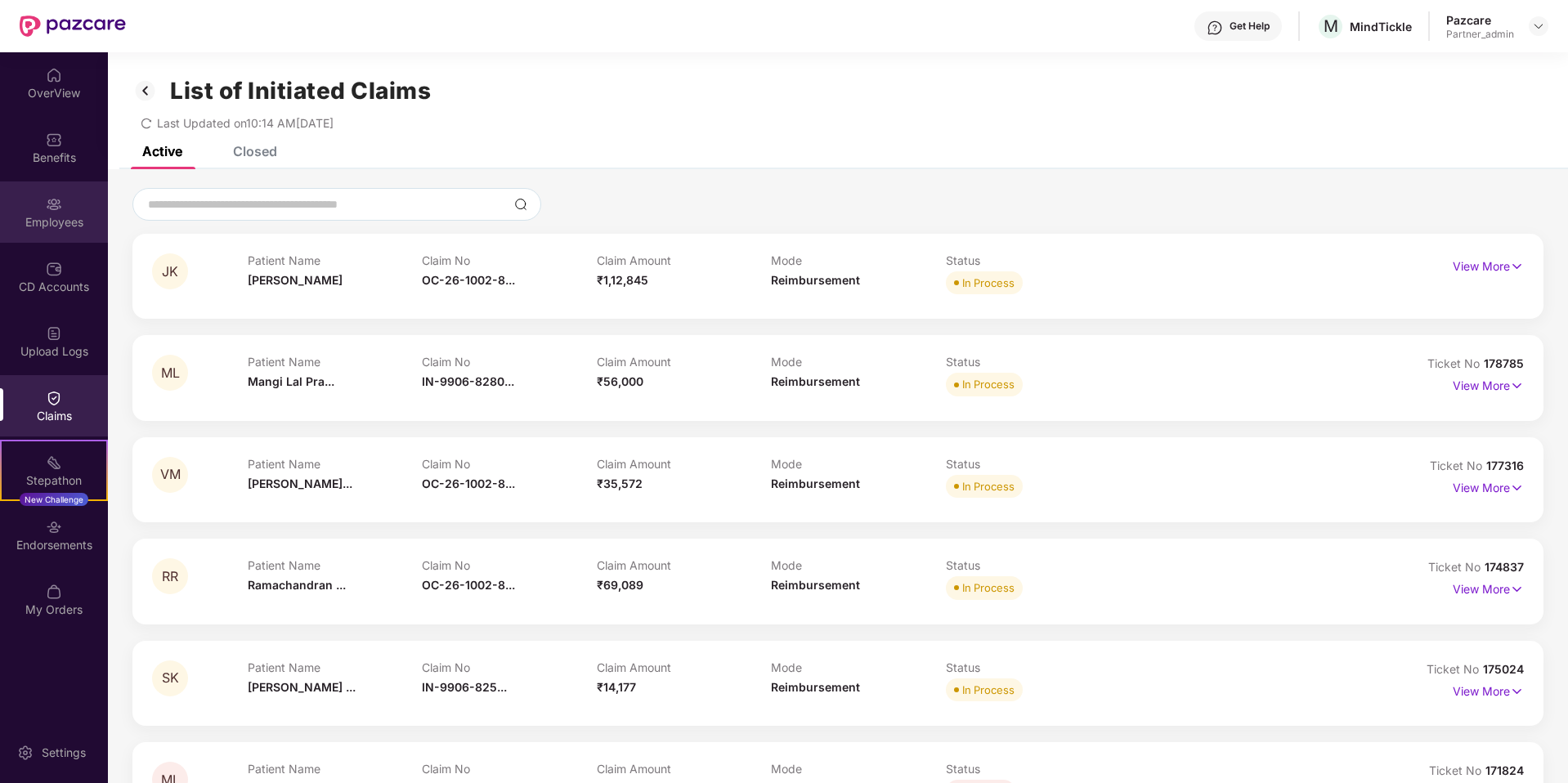
click at [73, 236] on div "Employees" at bounding box center [54, 212] width 108 height 62
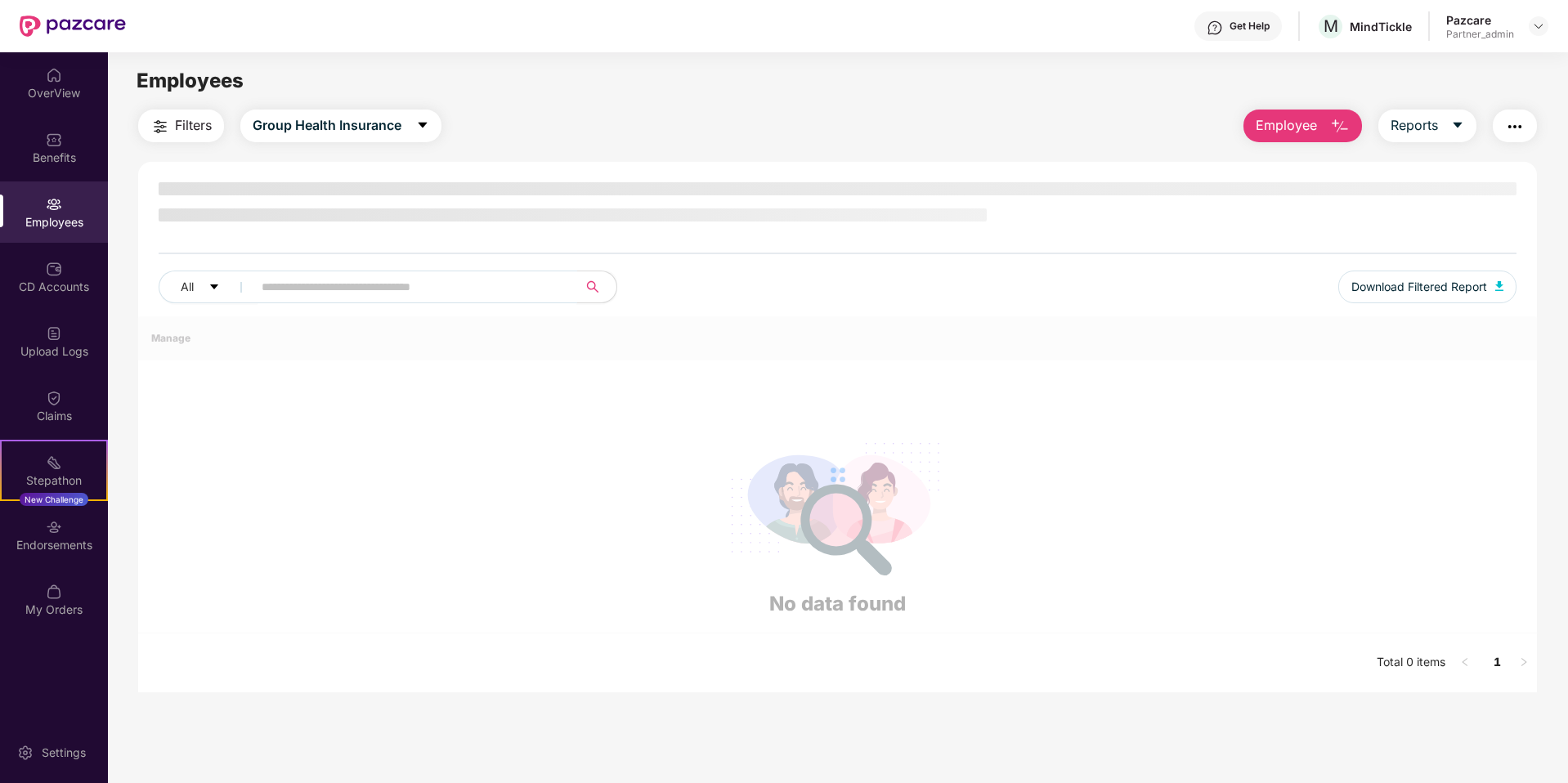
click at [419, 288] on input "text" at bounding box center [408, 286] width 294 height 24
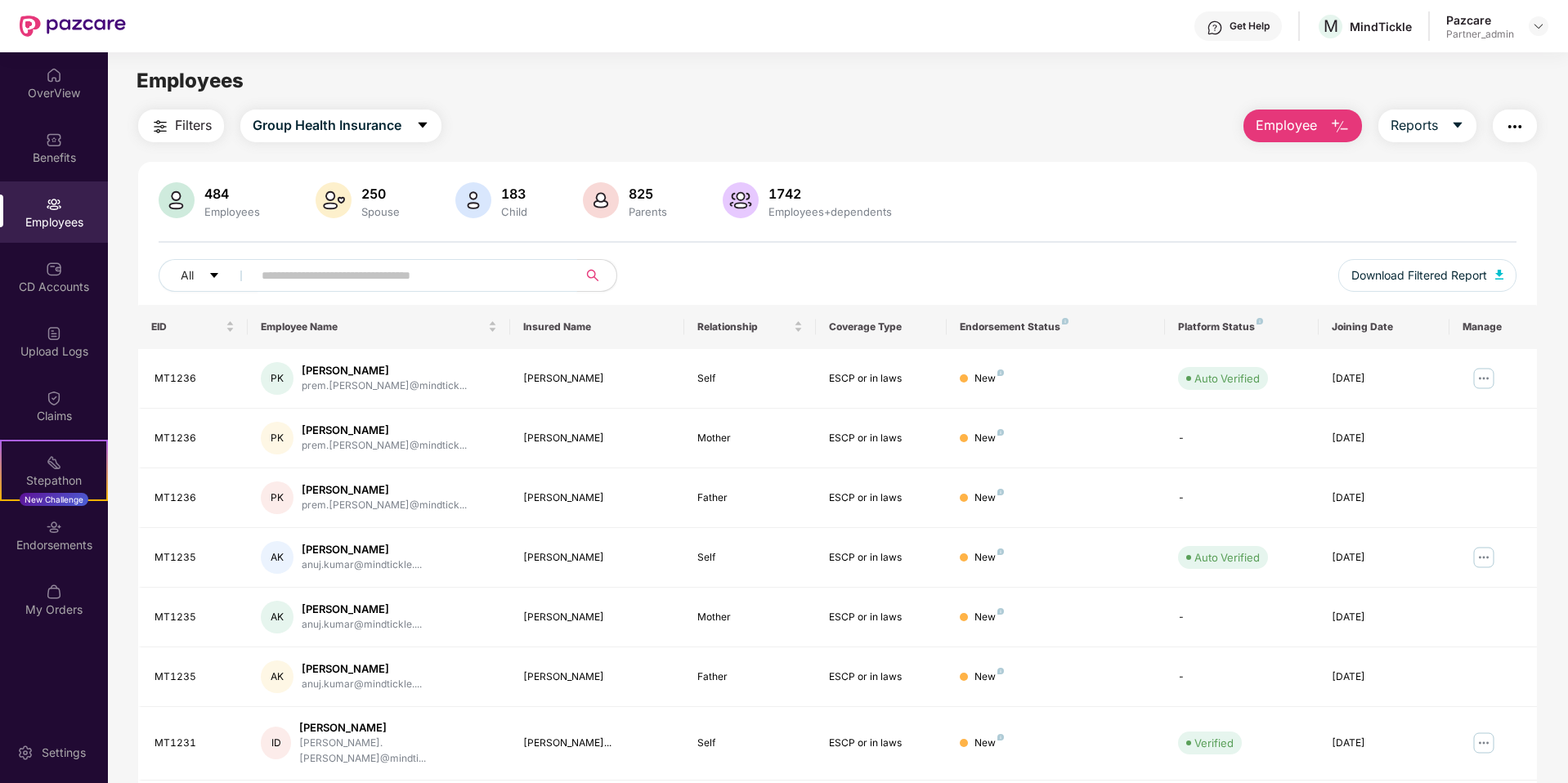
paste input "*****"
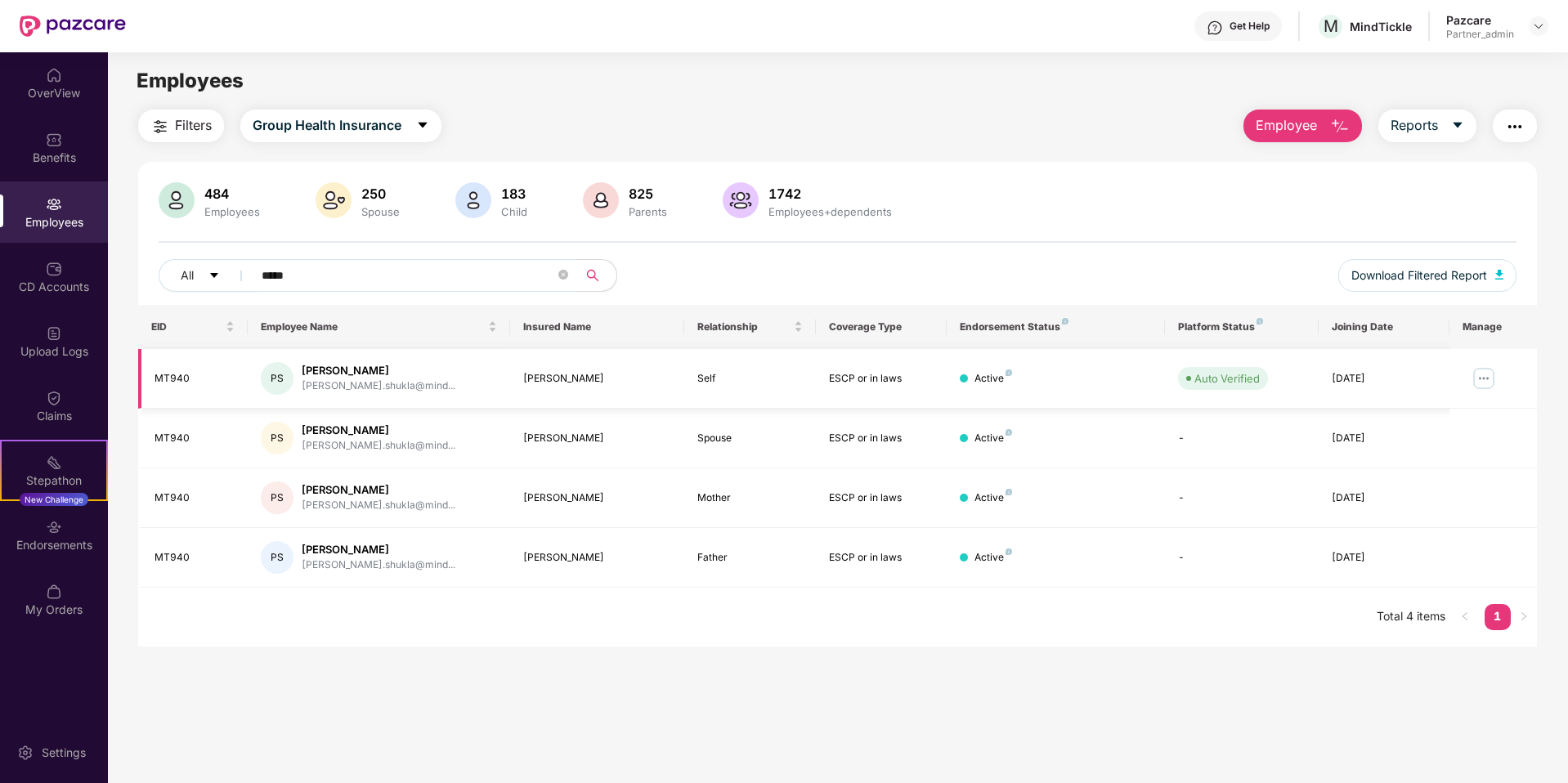
type input "*****"
click at [1483, 387] on img at bounding box center [1484, 378] width 26 height 26
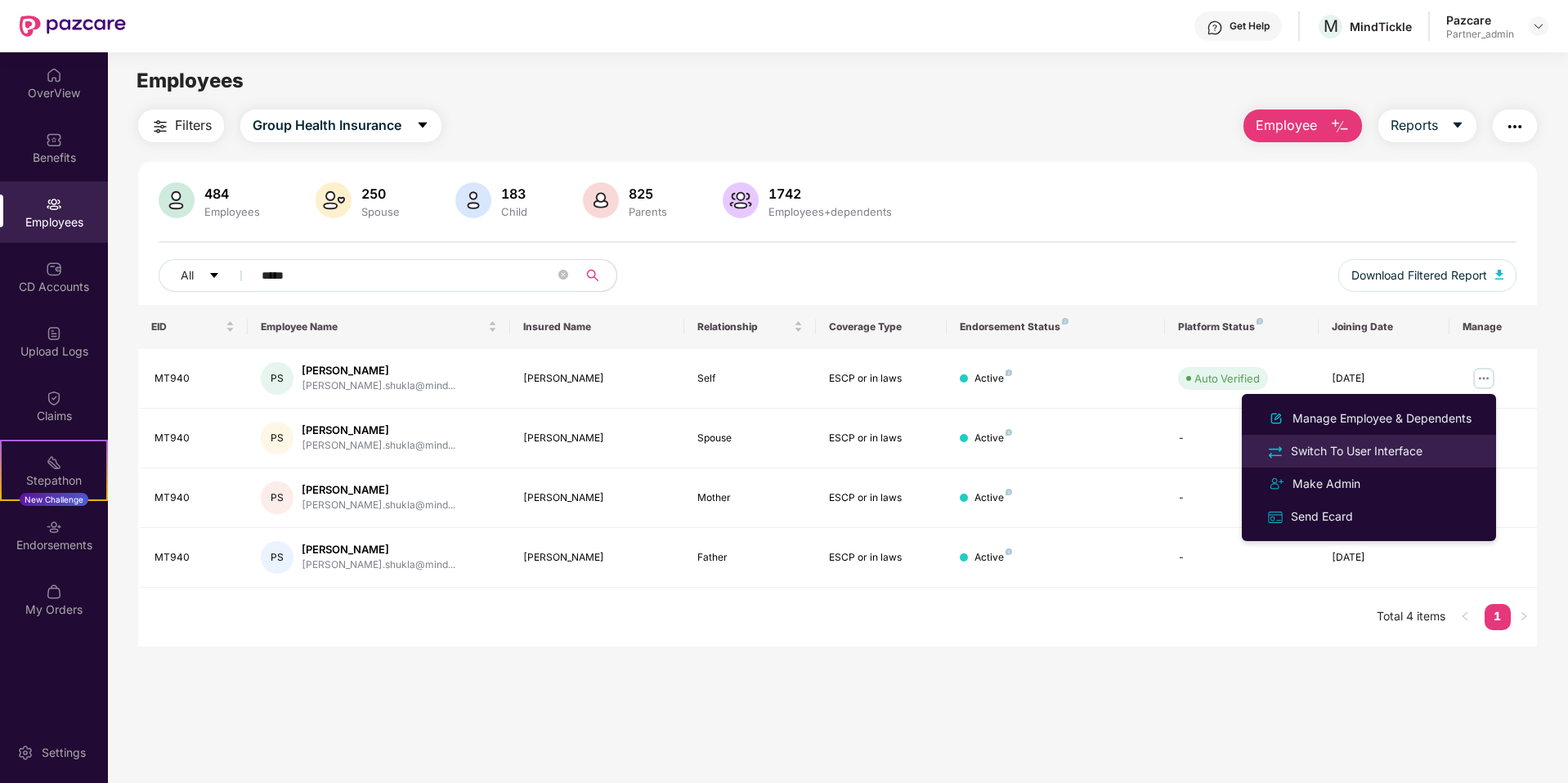
click at [1434, 443] on div "Switch To User Interface" at bounding box center [1369, 450] width 212 height 19
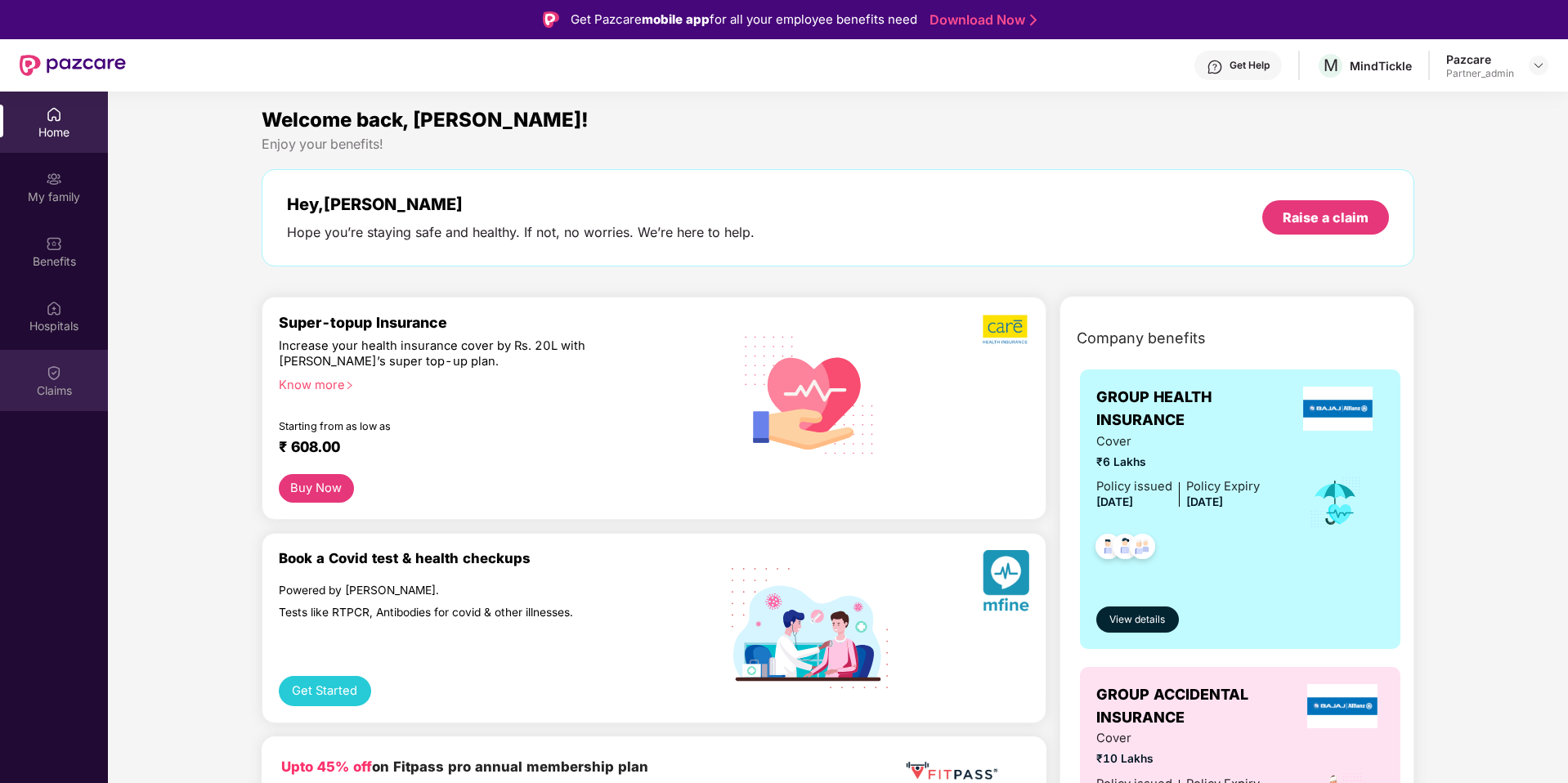
click at [43, 387] on div "Claims" at bounding box center [54, 391] width 108 height 16
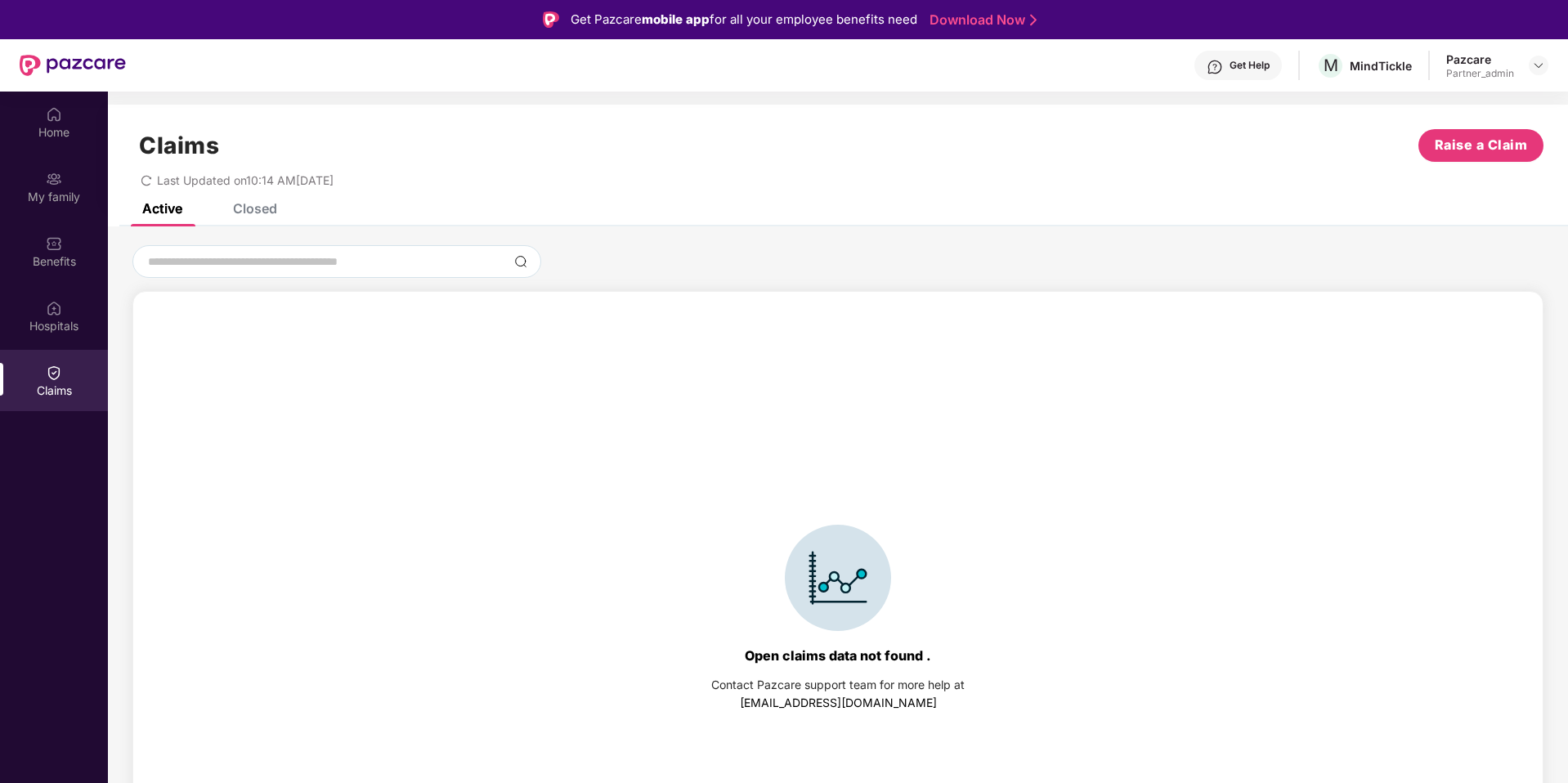
click at [253, 206] on div "Closed" at bounding box center [254, 209] width 44 height 16
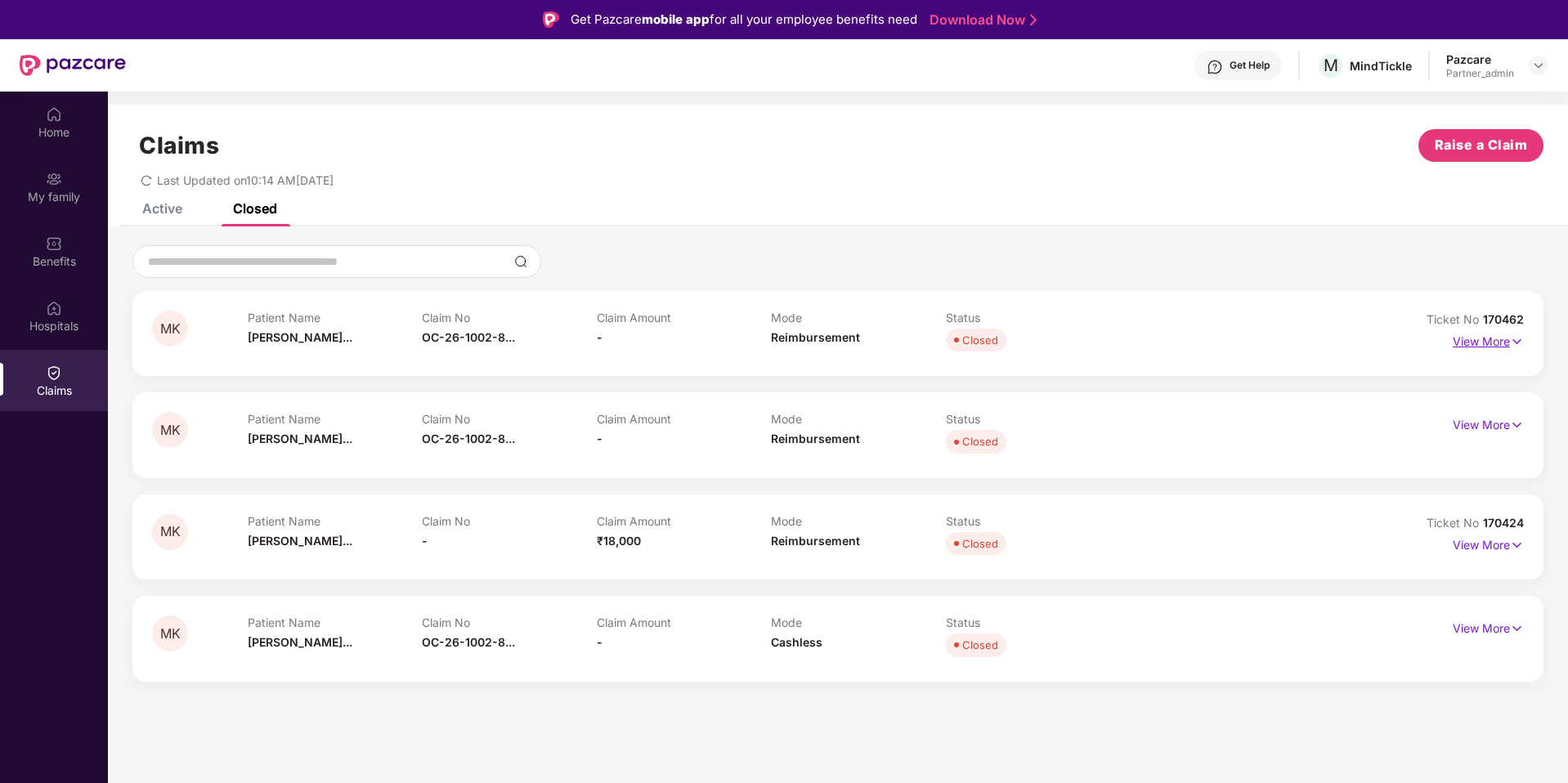
click at [1518, 343] on img at bounding box center [1518, 342] width 14 height 18
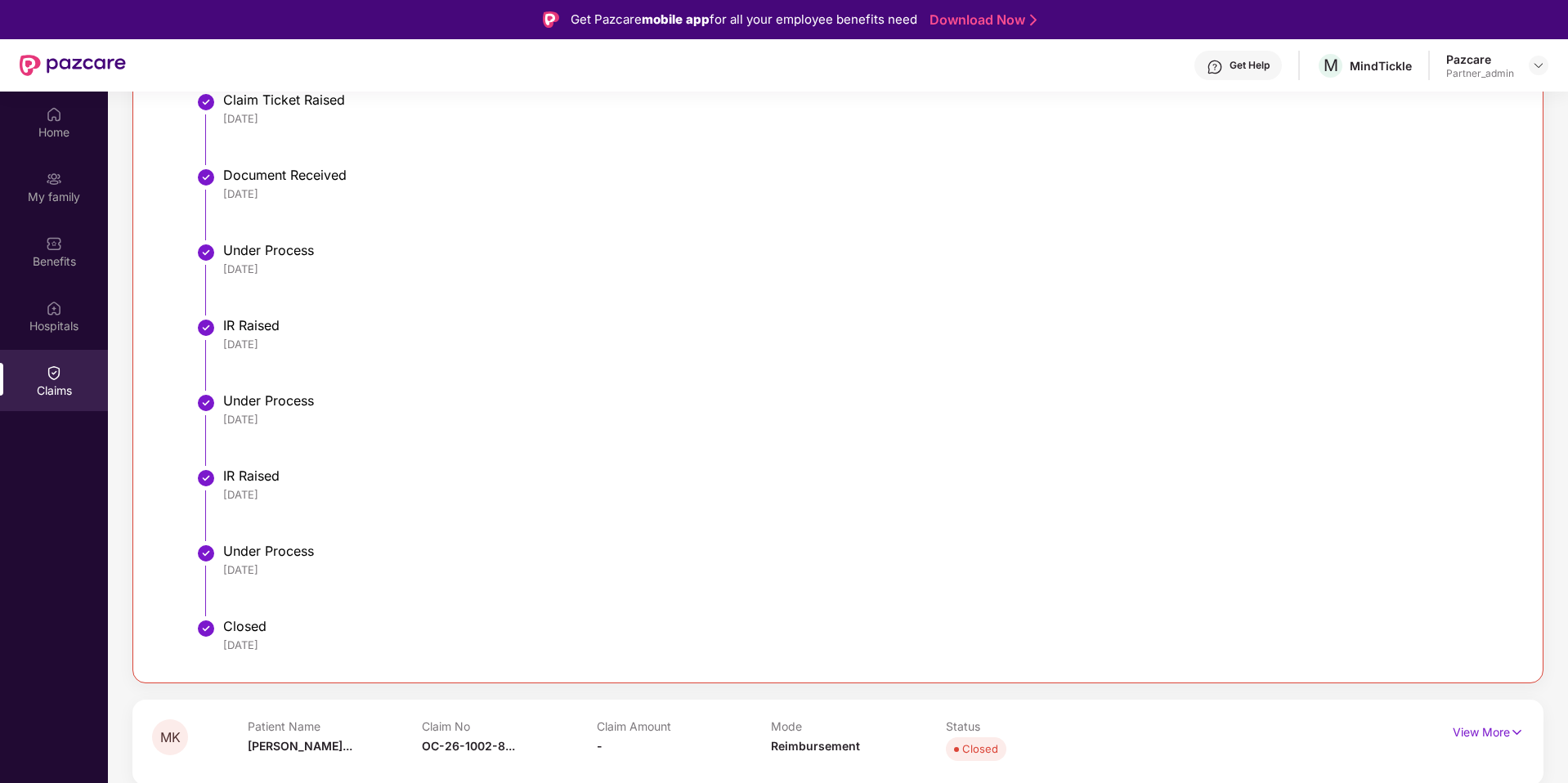
scroll to position [494, 0]
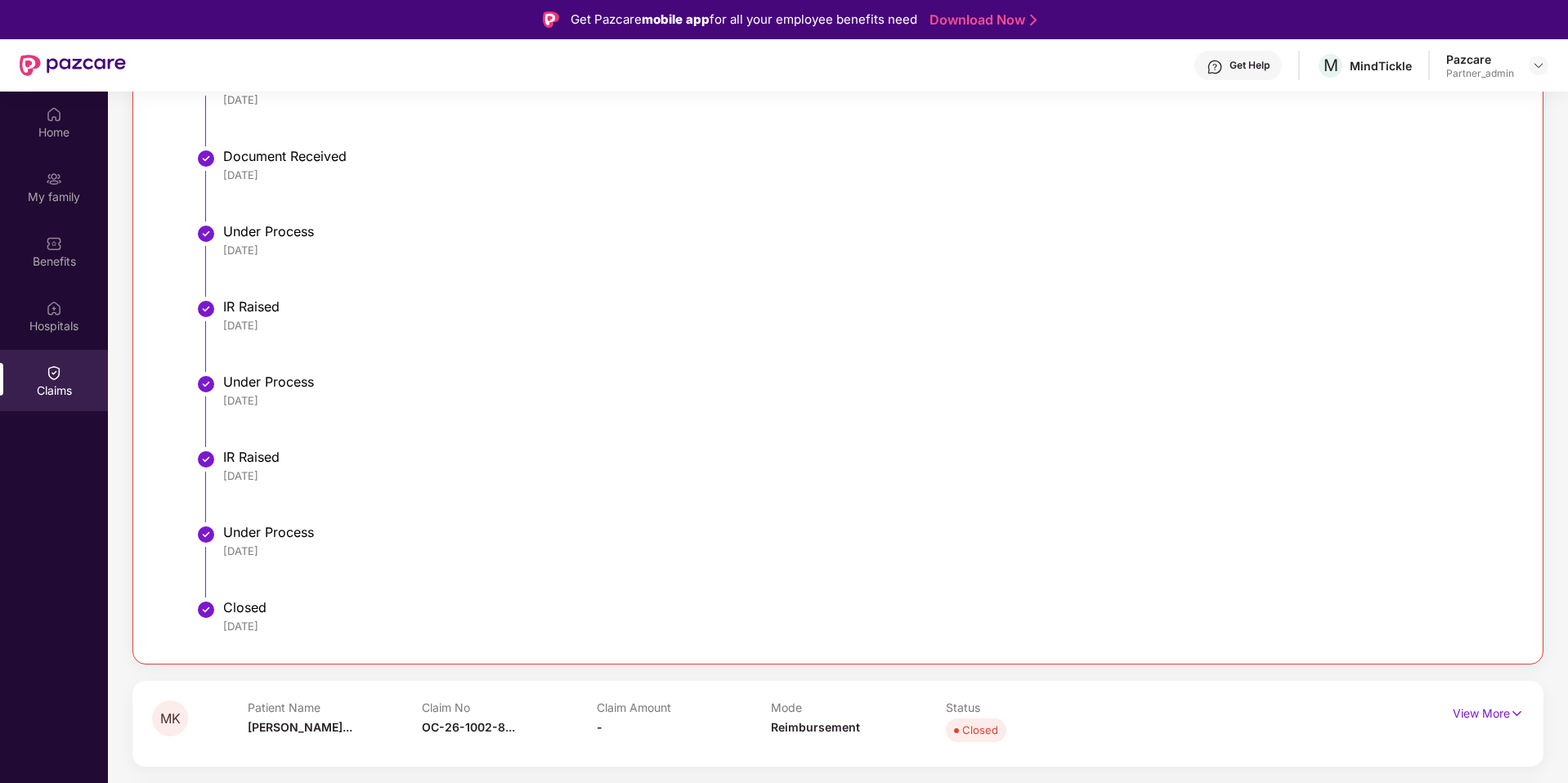
drag, startPoint x: 306, startPoint y: 631, endPoint x: 219, endPoint y: 625, distance: 87.2
click at [219, 625] on li "Closed 29 Sep 2025" at bounding box center [855, 625] width 1305 height 39
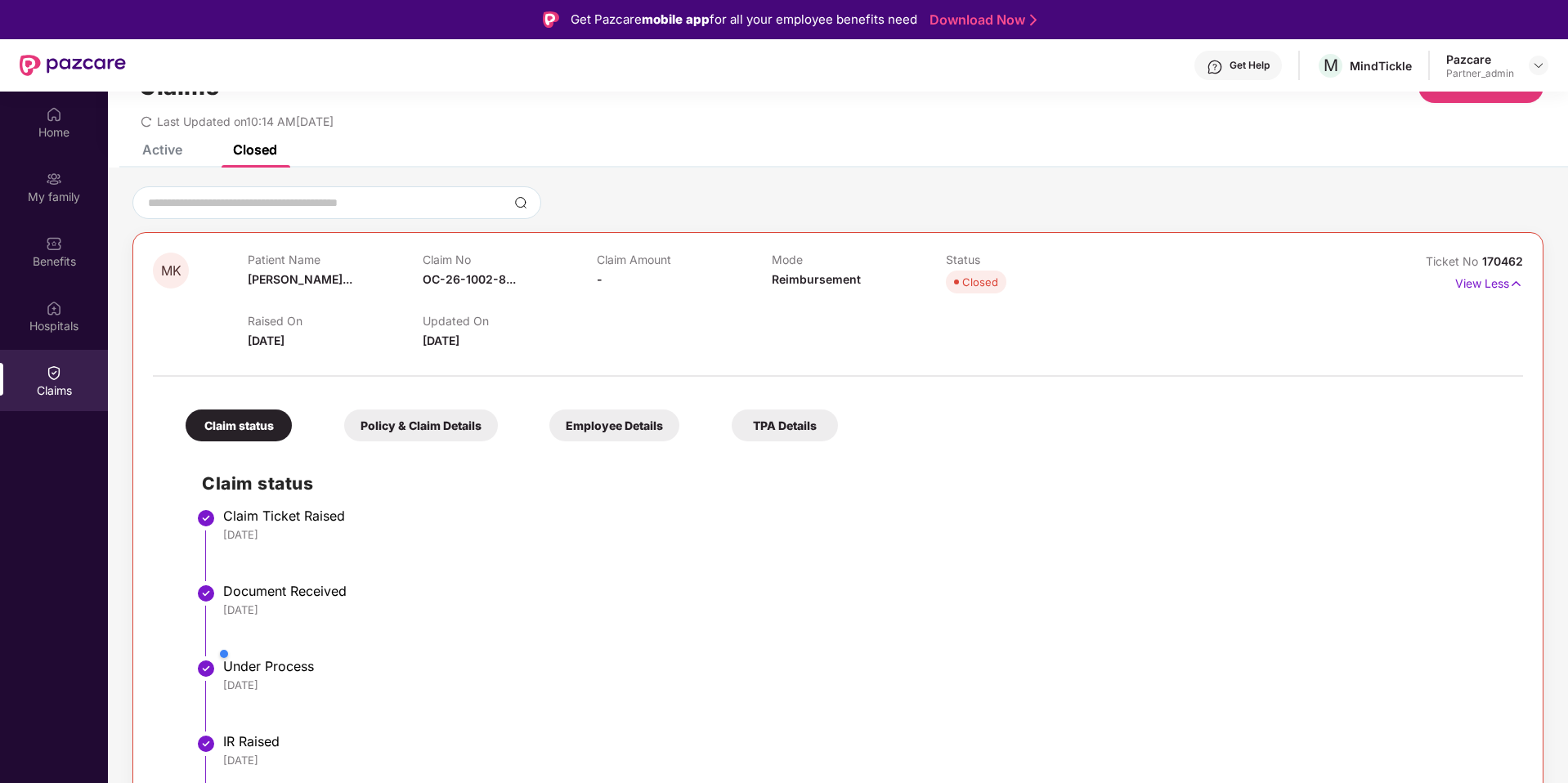
scroll to position [0, 0]
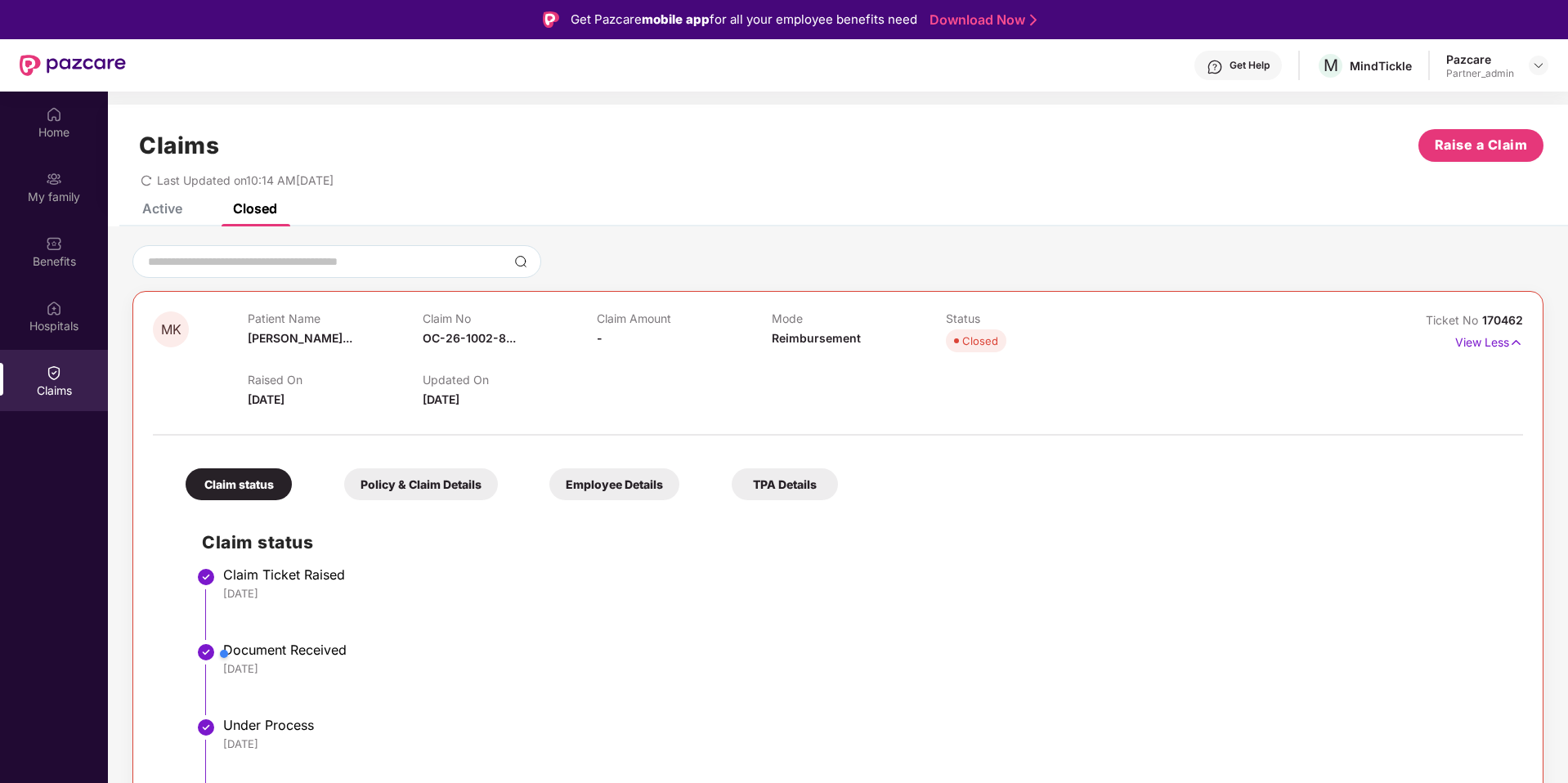
click at [1502, 321] on span "170462" at bounding box center [1503, 320] width 41 height 14
click at [1548, 336] on div at bounding box center [1483, 351] width 156 height 33
click at [1528, 320] on div "MK Patient Name Madhura Kurhe... Claim No OC-26-1002-8... Claim Amount - Mode R…" at bounding box center [838, 724] width 1411 height 867
drag, startPoint x: 1526, startPoint y: 320, endPoint x: 1482, endPoint y: 319, distance: 44.0
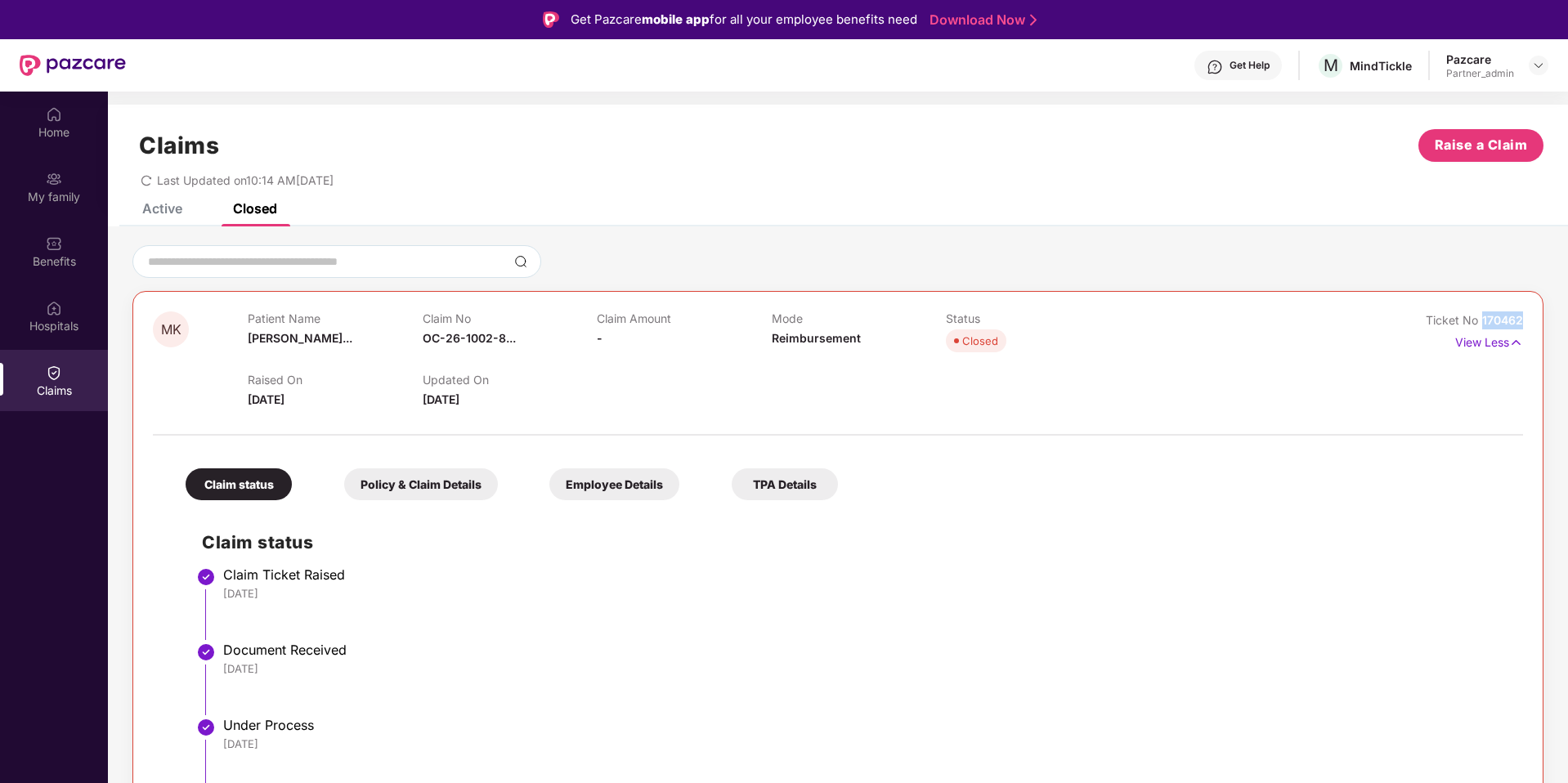
click at [1482, 319] on div "MK Patient Name Madhura Kurhe... Claim No OC-26-1002-8... Claim Amount - Mode R…" at bounding box center [838, 724] width 1411 height 867
copy span "170462"
click at [67, 114] on div "Home" at bounding box center [54, 122] width 108 height 62
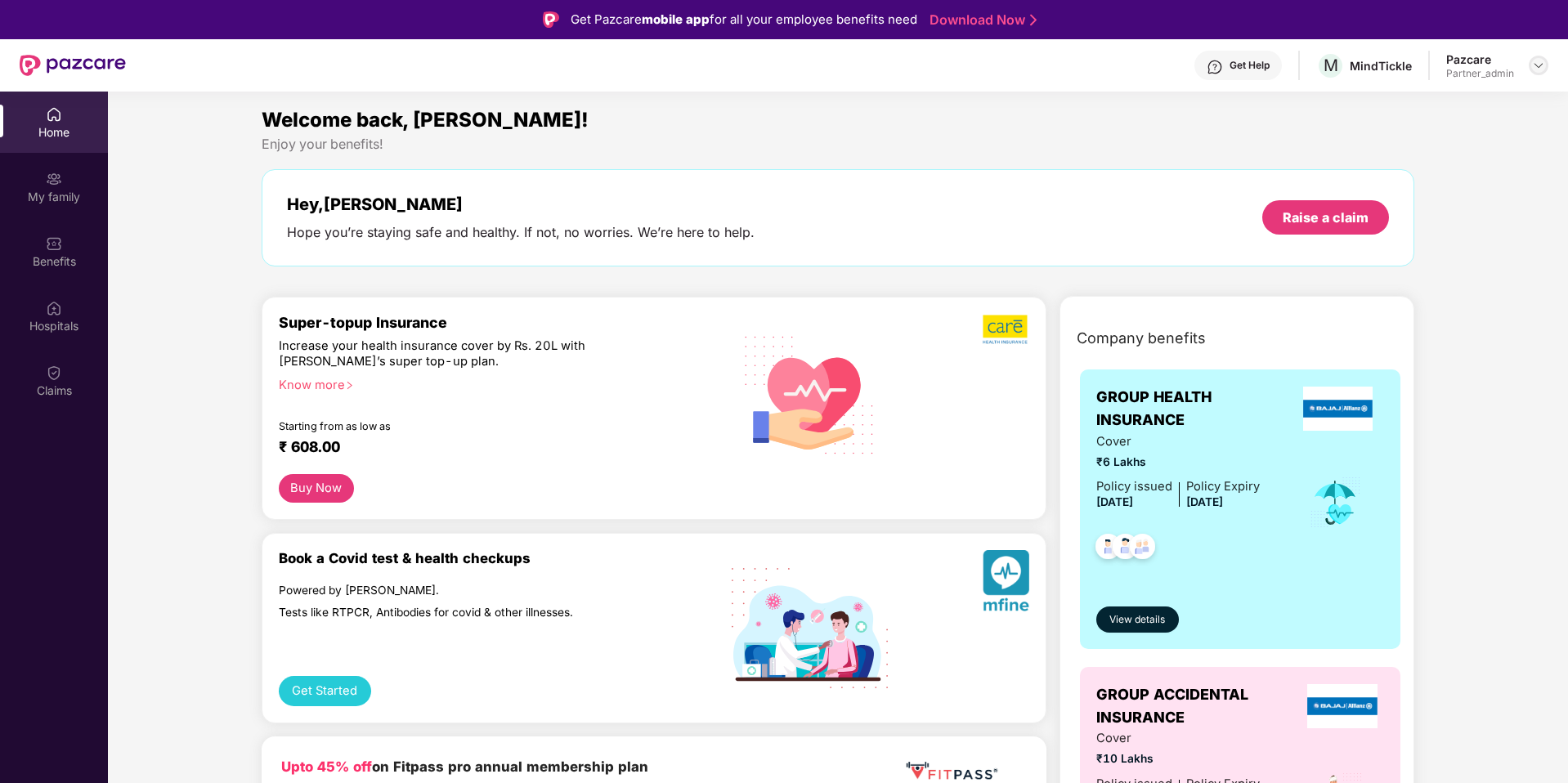
click at [1536, 66] on img at bounding box center [1538, 65] width 13 height 13
click at [1417, 104] on div "Switch to partner view" at bounding box center [1462, 105] width 213 height 32
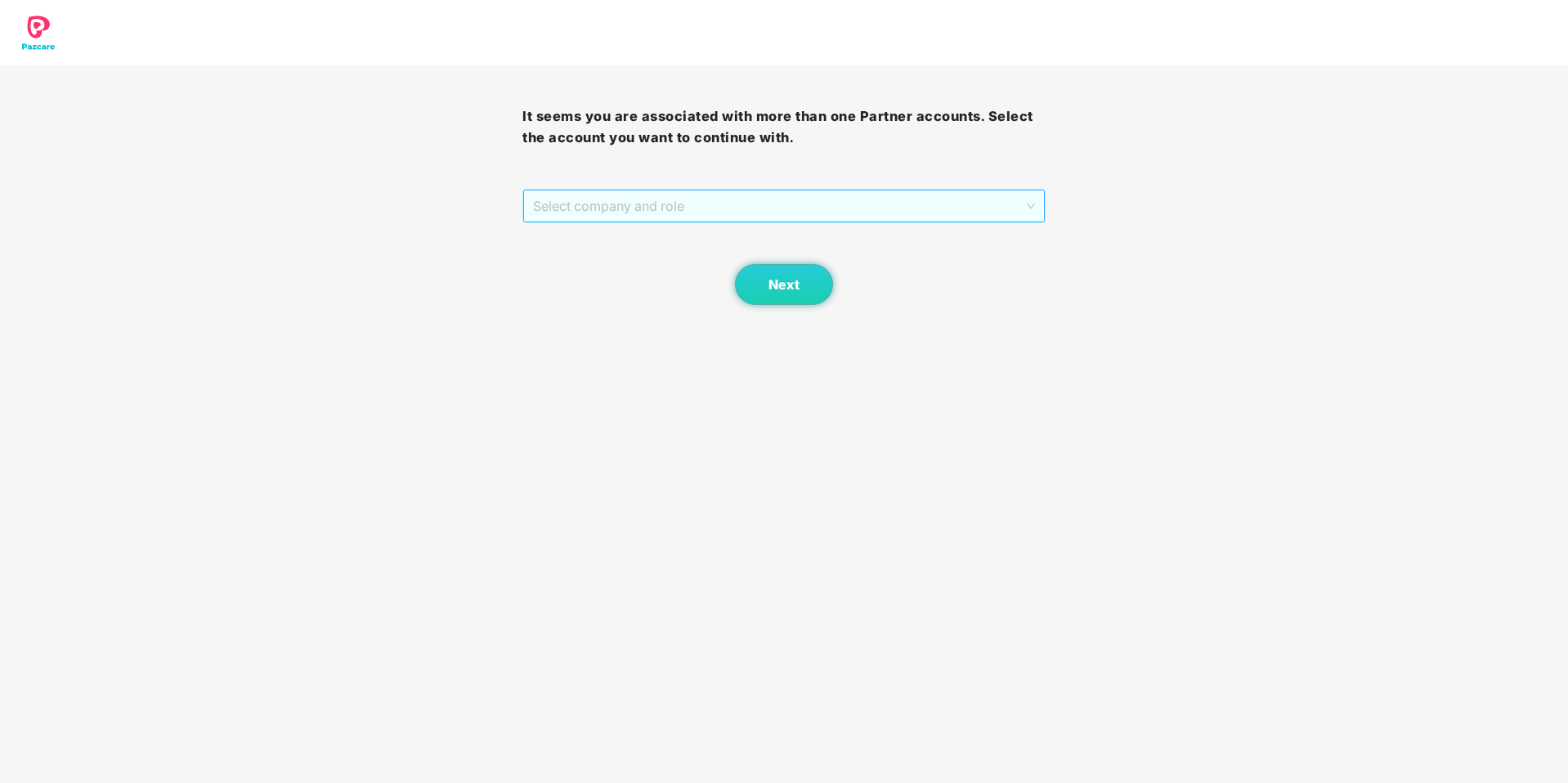
click at [763, 223] on div "Select company and role" at bounding box center [784, 206] width 521 height 33
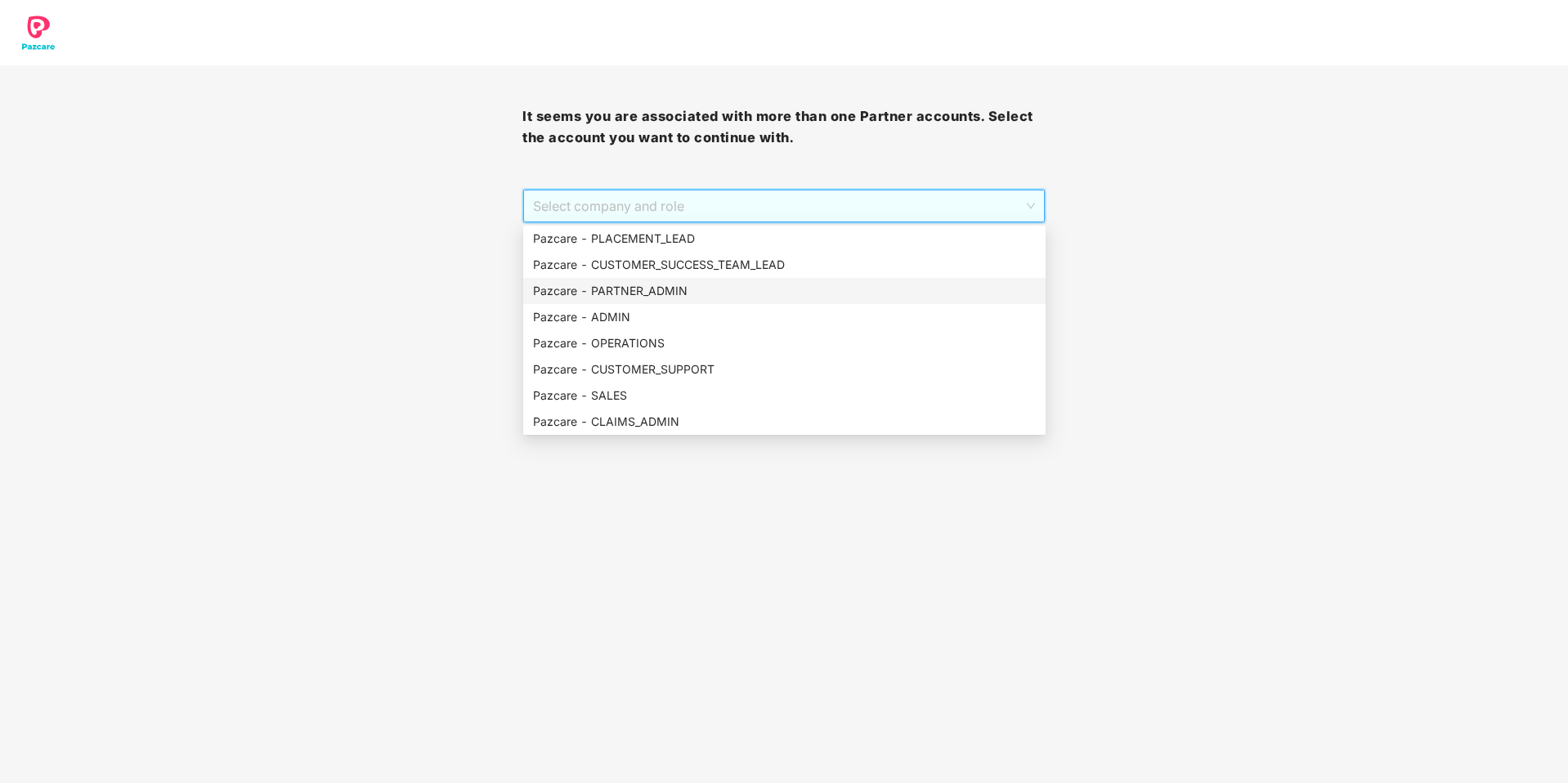
click at [663, 294] on div "Pazcare - PARTNER_ADMIN" at bounding box center [785, 291] width 503 height 18
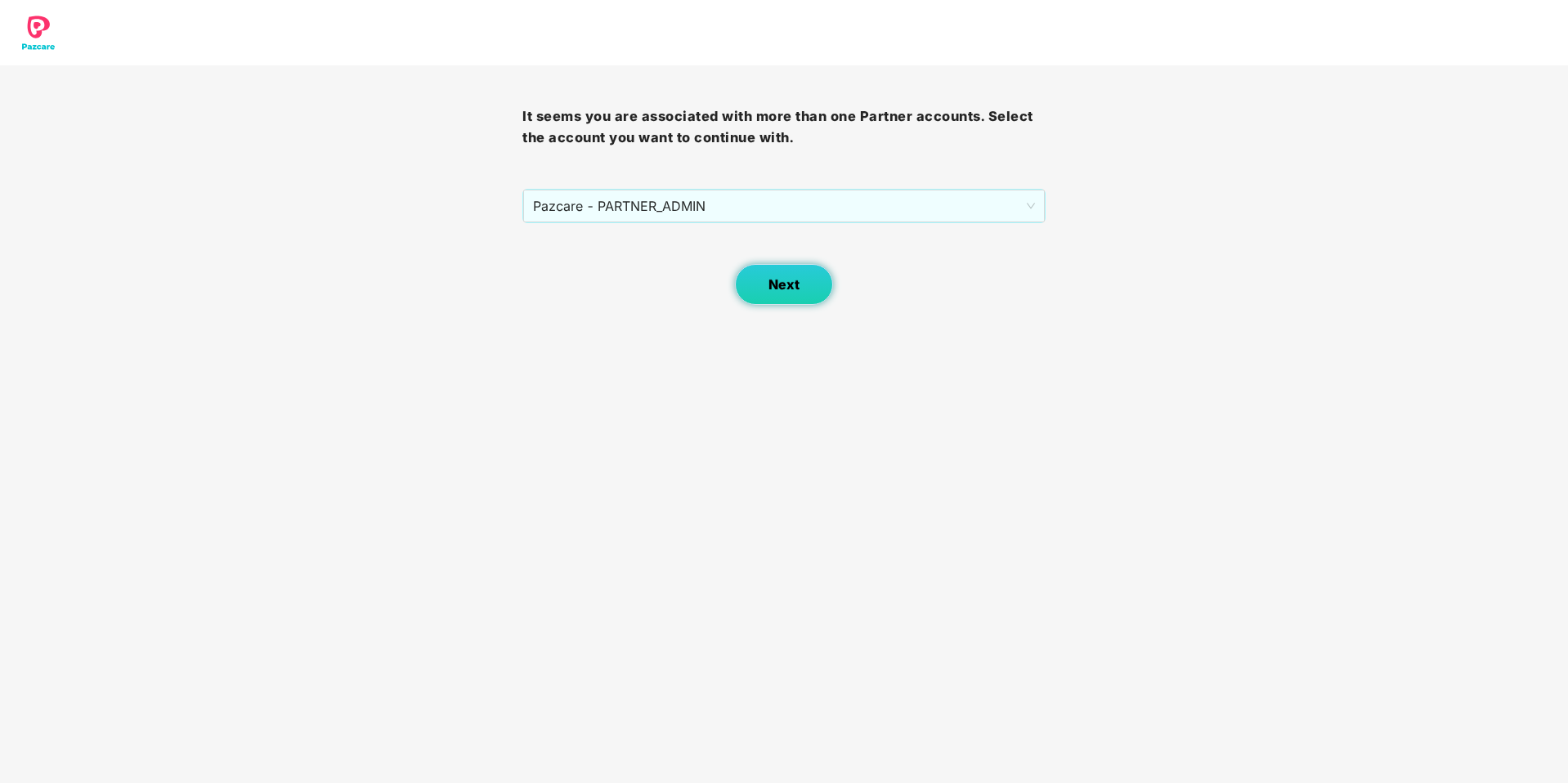
click at [771, 286] on span "Next" at bounding box center [784, 285] width 31 height 15
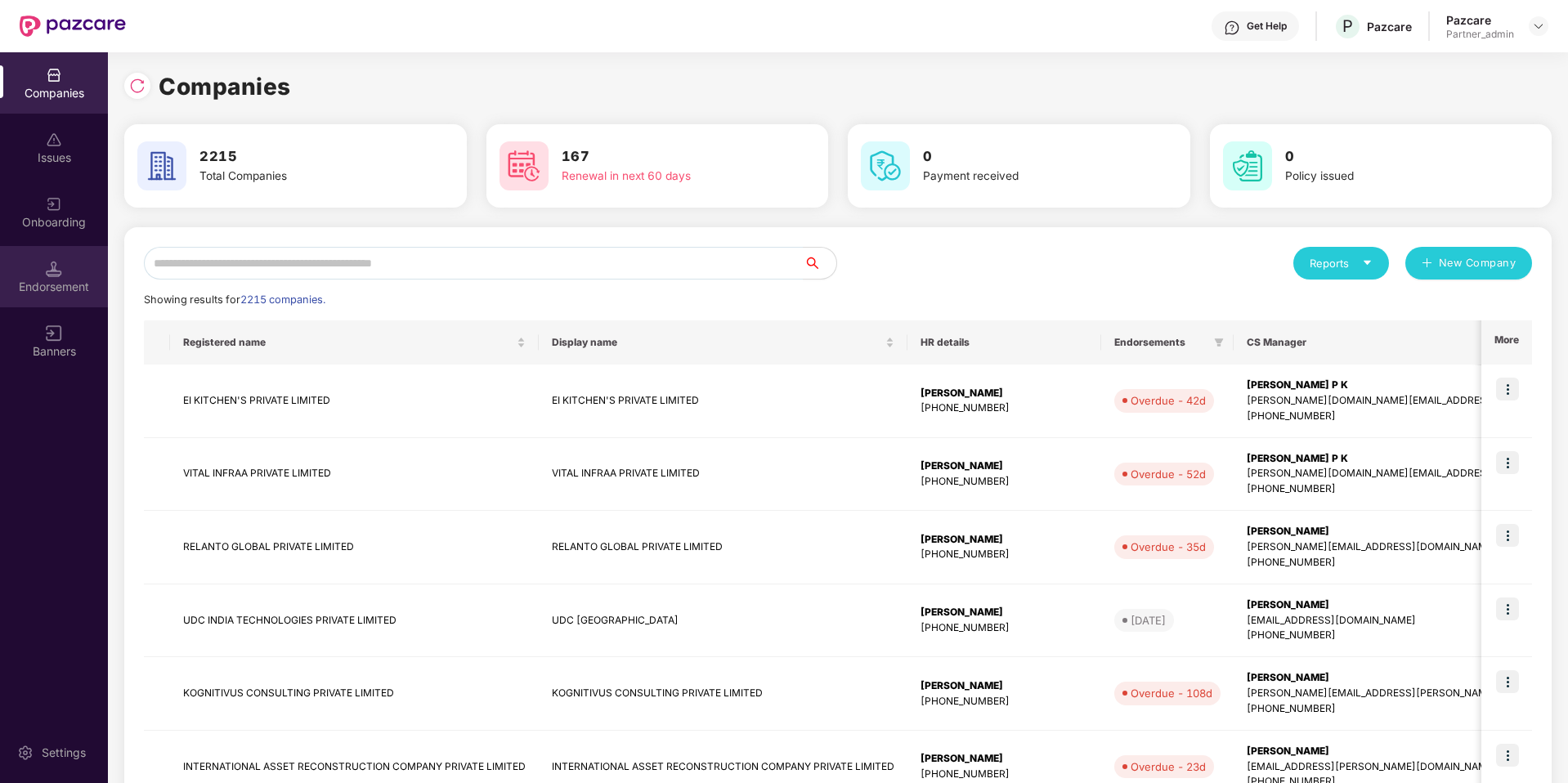
click at [73, 301] on div "Endorsement" at bounding box center [54, 277] width 108 height 62
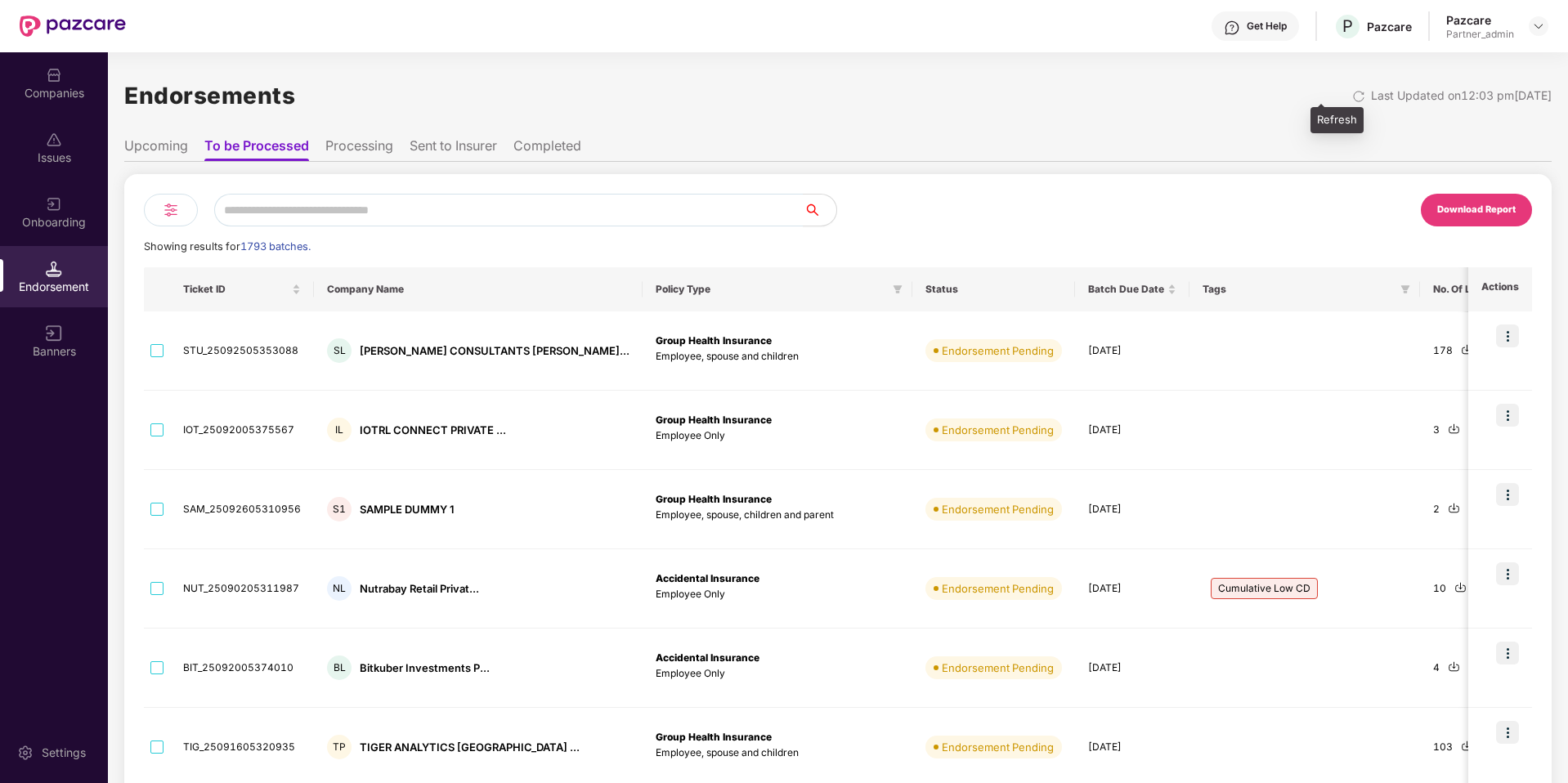
click at [1352, 99] on img at bounding box center [1359, 97] width 13 height 13
click at [170, 219] on img at bounding box center [171, 210] width 20 height 20
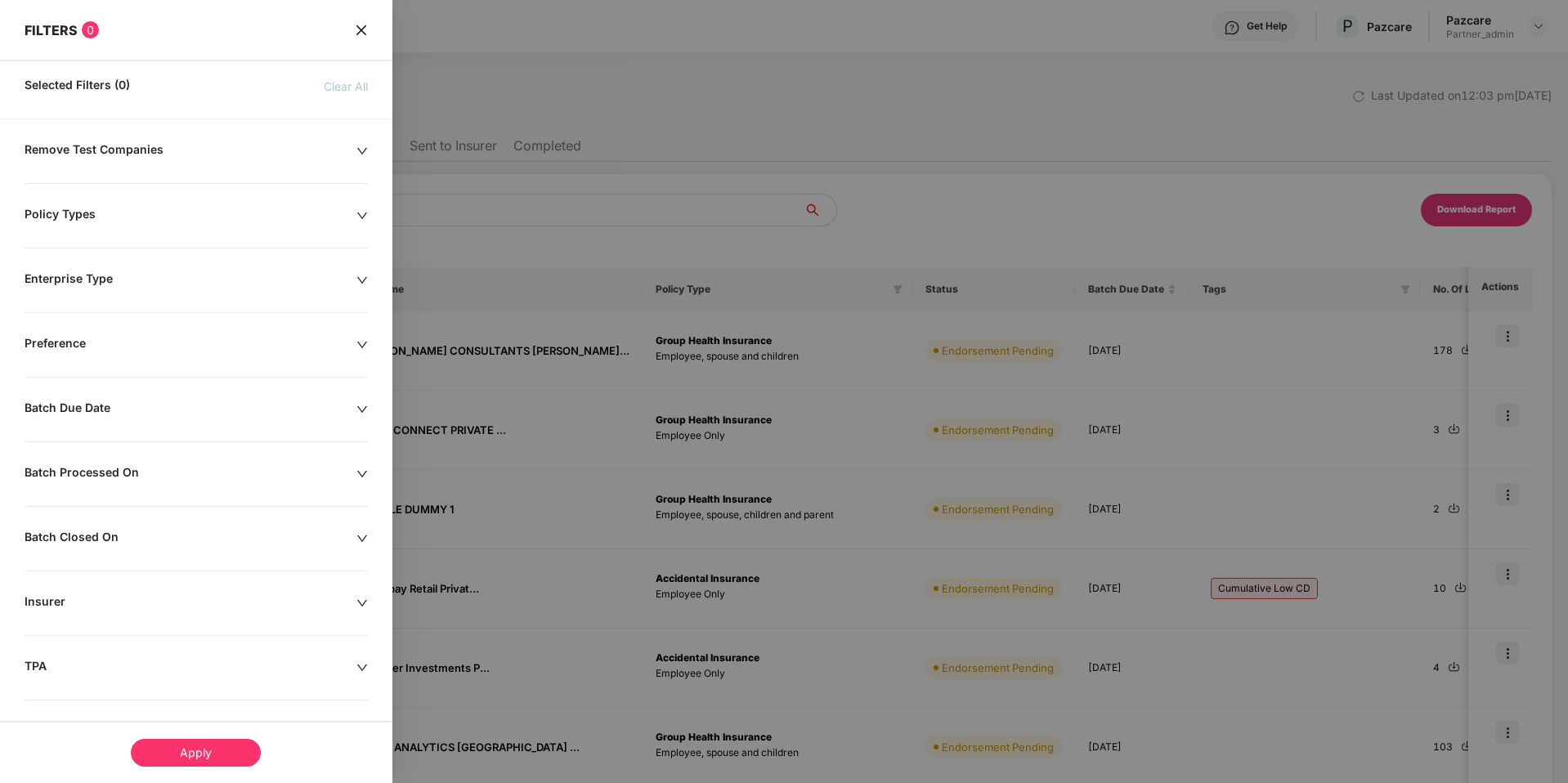
click at [144, 406] on div "Batch Due Date" at bounding box center [190, 410] width 332 height 18
click at [154, 467] on input at bounding box center [96, 459] width 125 height 18
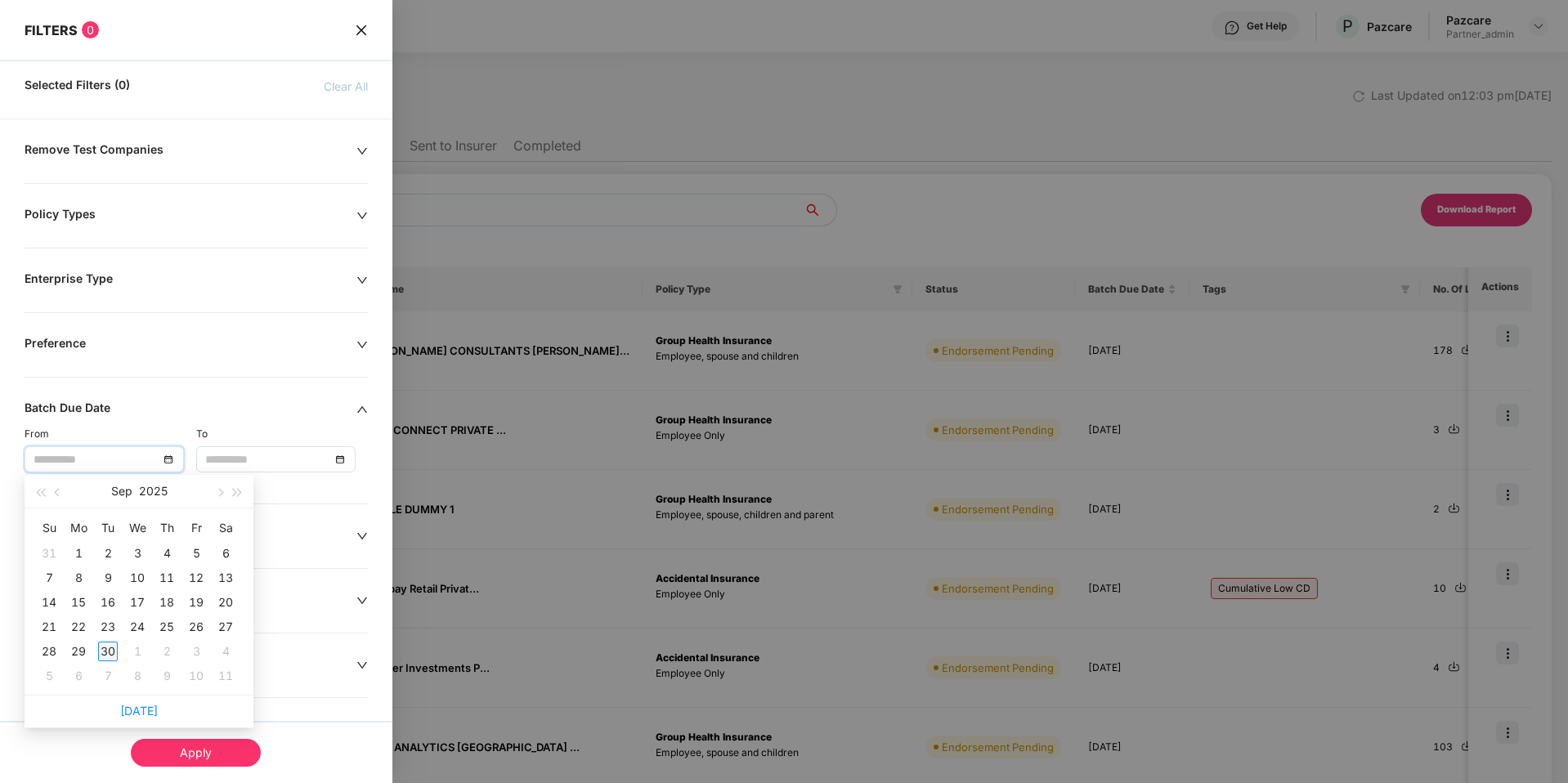
type input "**********"
click at [107, 651] on div "30" at bounding box center [108, 651] width 20 height 20
type input "**********"
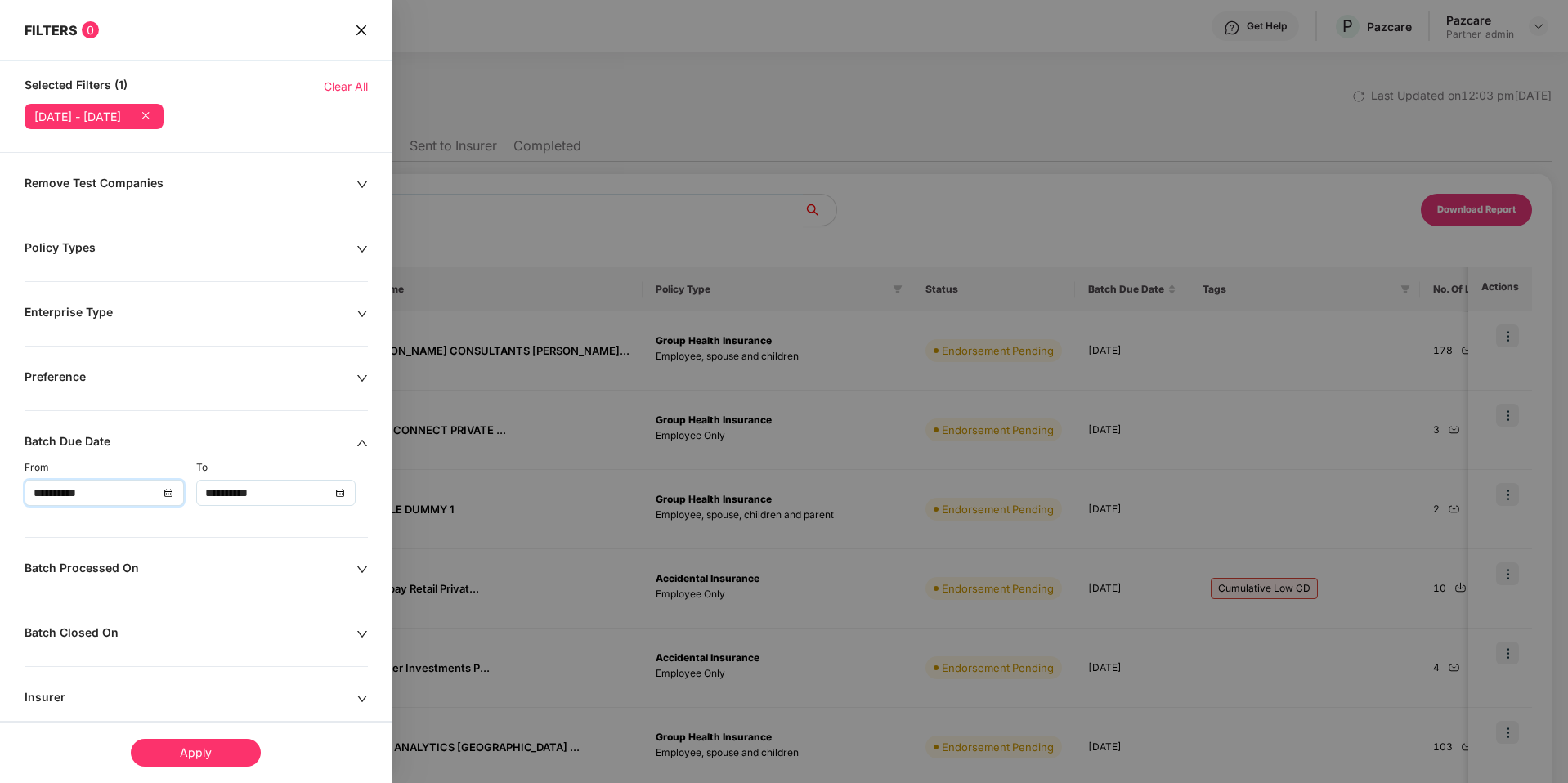
click at [107, 651] on div "**********" at bounding box center [196, 626] width 393 height 903
click at [212, 751] on div "Apply" at bounding box center [195, 753] width 130 height 28
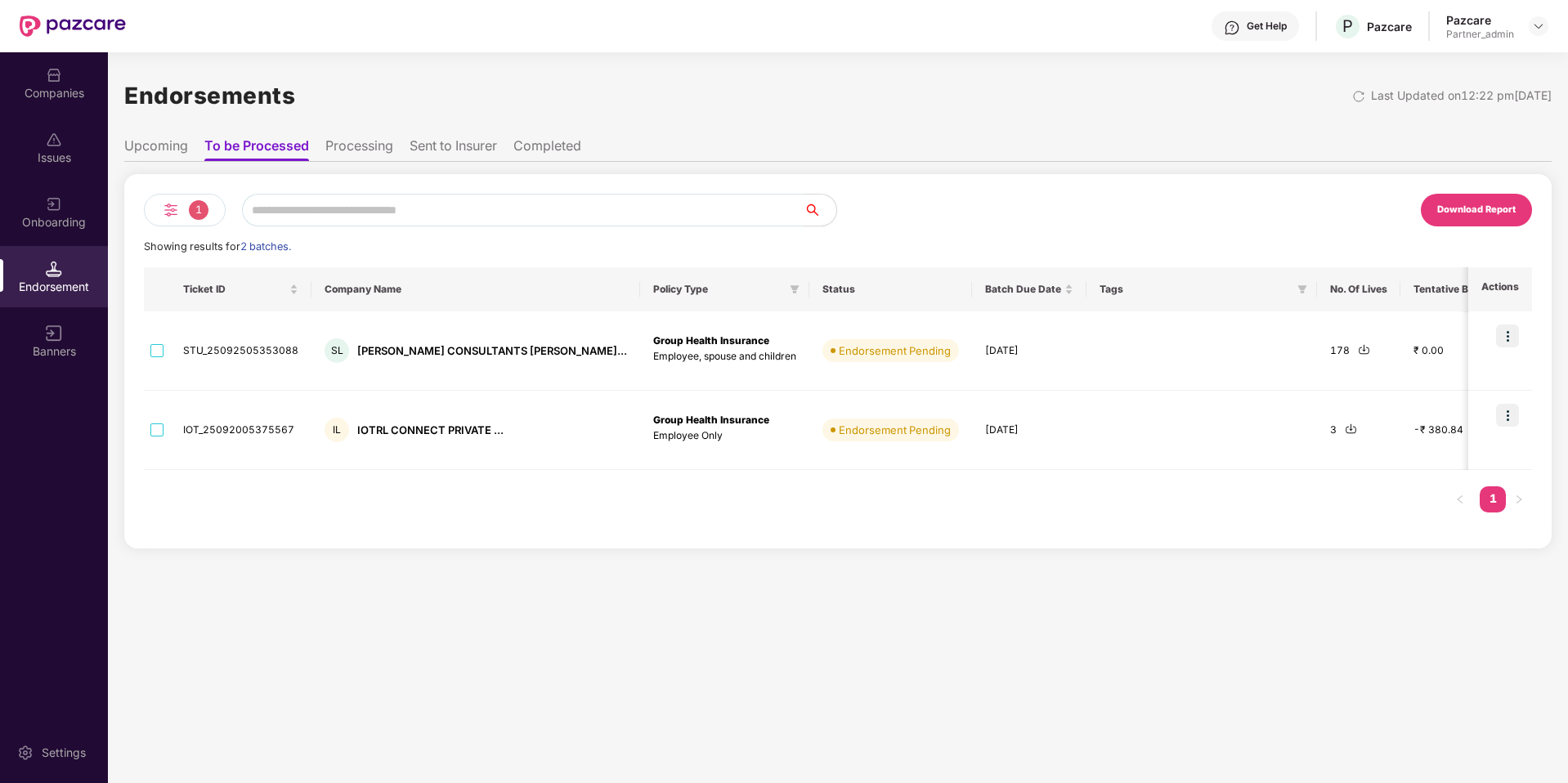
click at [251, 166] on div "1 Download Report Showing results for 2 batches. Ticket ID Company Name Policy …" at bounding box center [838, 355] width 1427 height 387
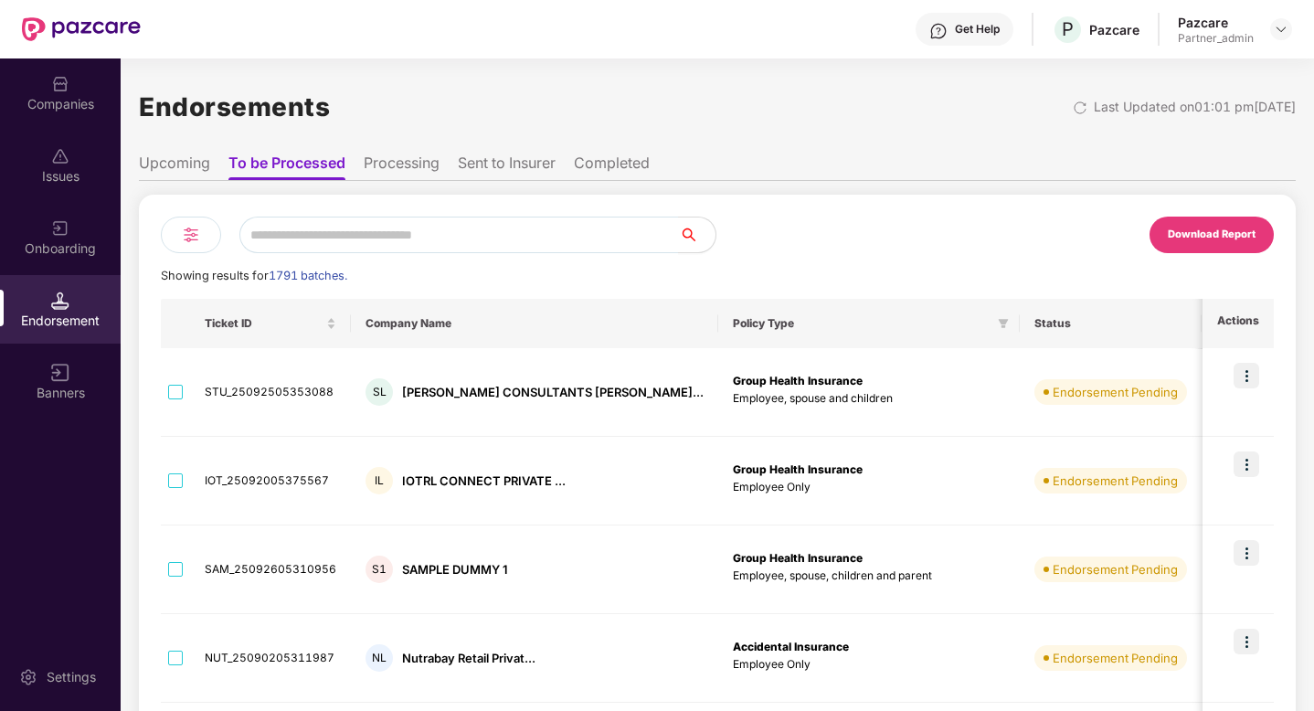
click at [178, 231] on div at bounding box center [191, 235] width 60 height 37
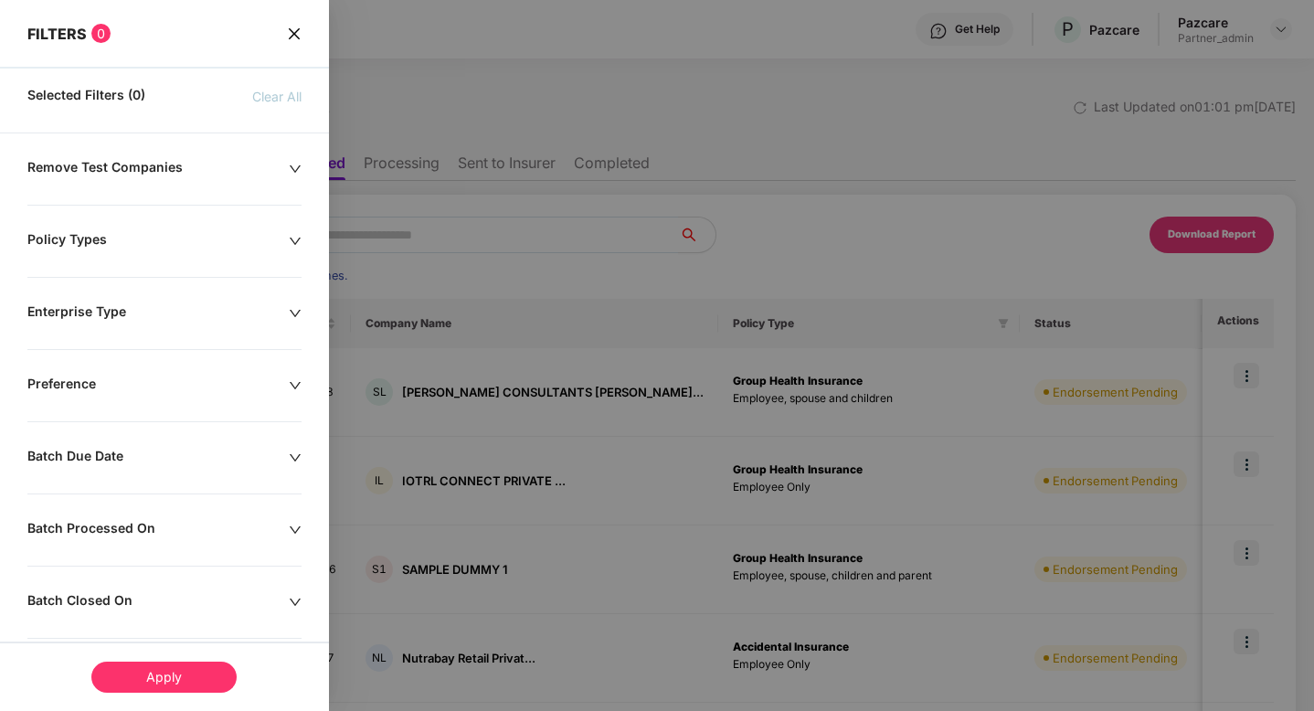
click at [105, 467] on div "Batch Due Date" at bounding box center [157, 458] width 261 height 20
click at [86, 509] on input at bounding box center [79, 513] width 85 height 20
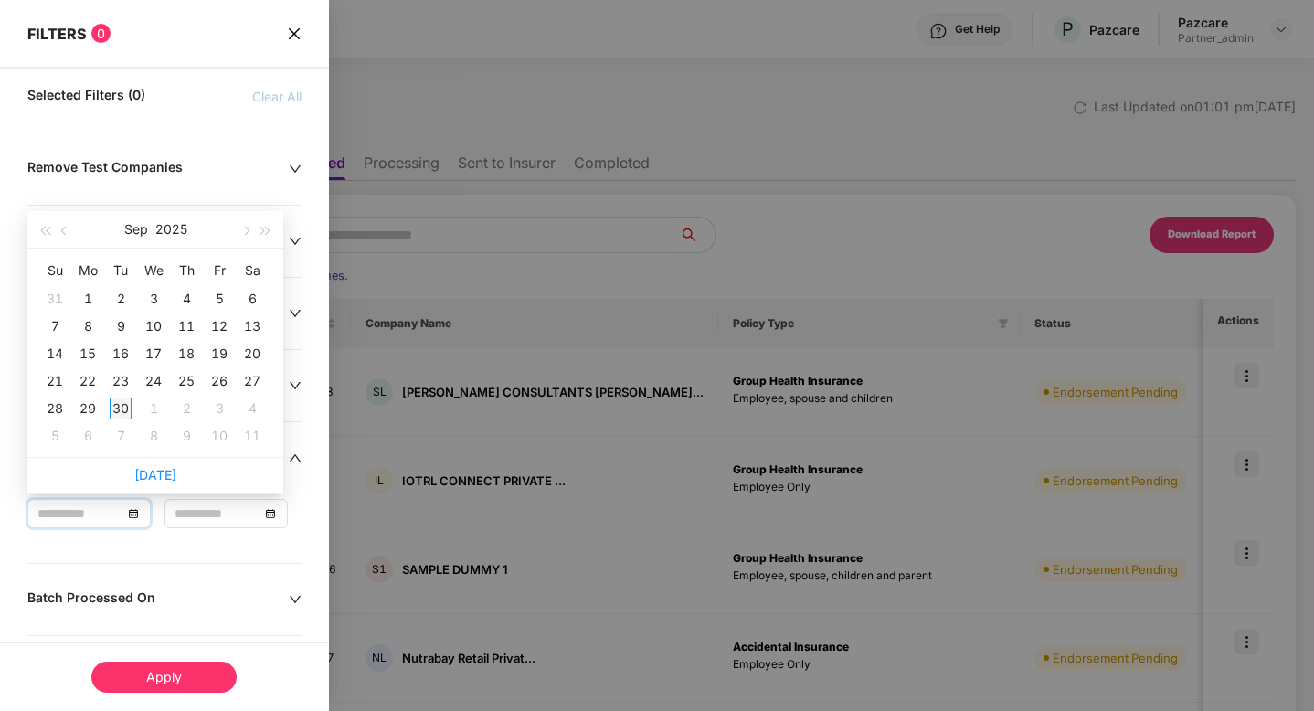
type input "**********"
click at [122, 411] on div "30" at bounding box center [121, 408] width 22 height 22
type input "**********"
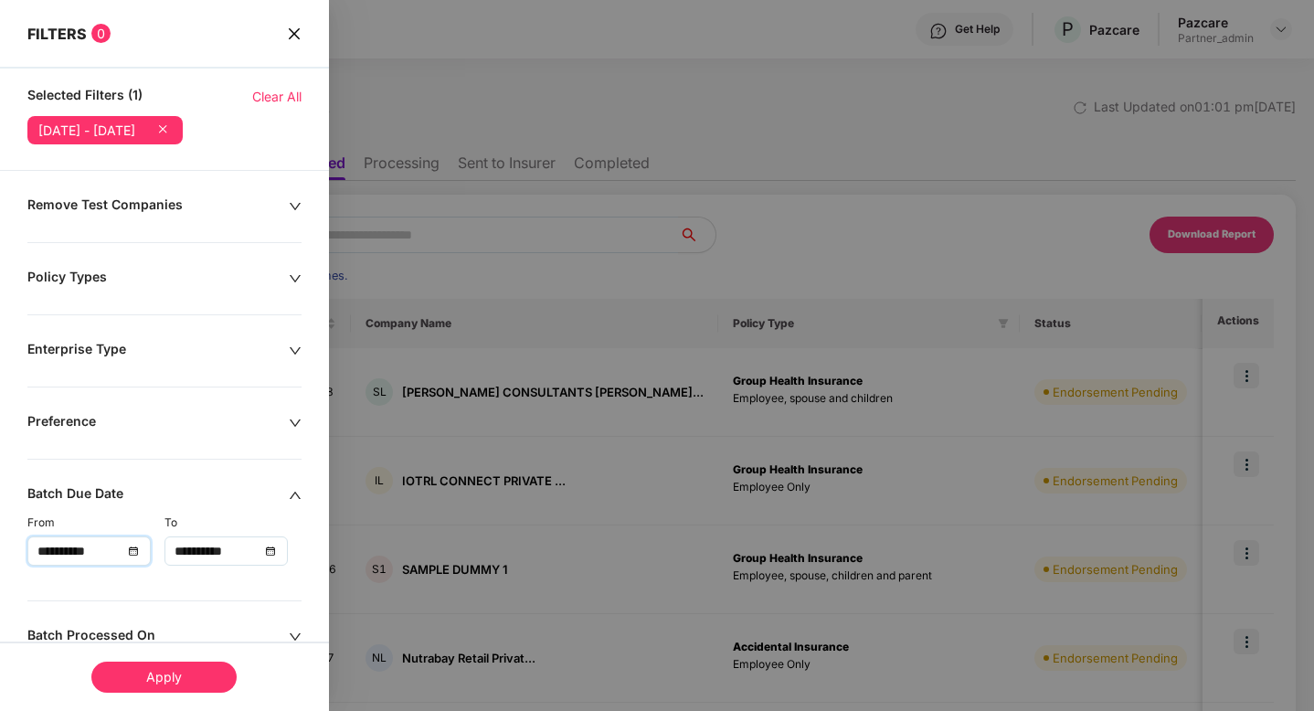
click at [192, 666] on div "Apply" at bounding box center [163, 676] width 145 height 31
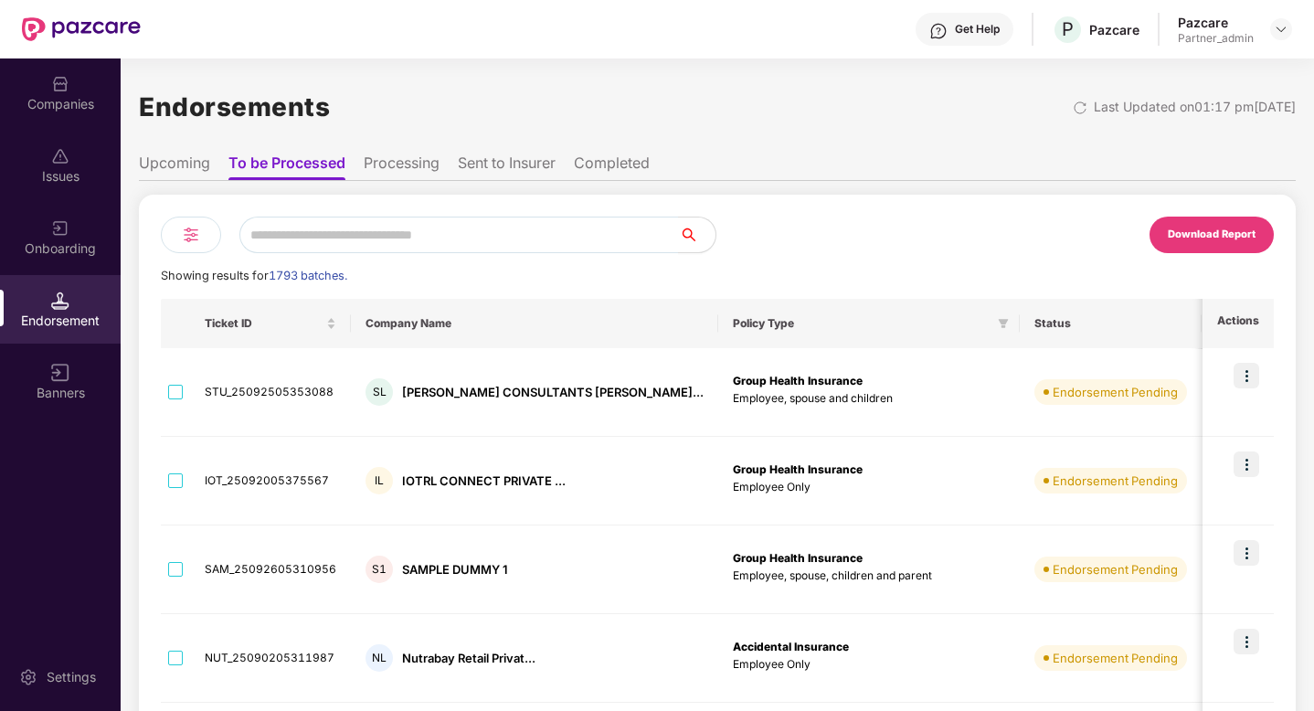
click at [408, 163] on li "Processing" at bounding box center [402, 166] width 76 height 26
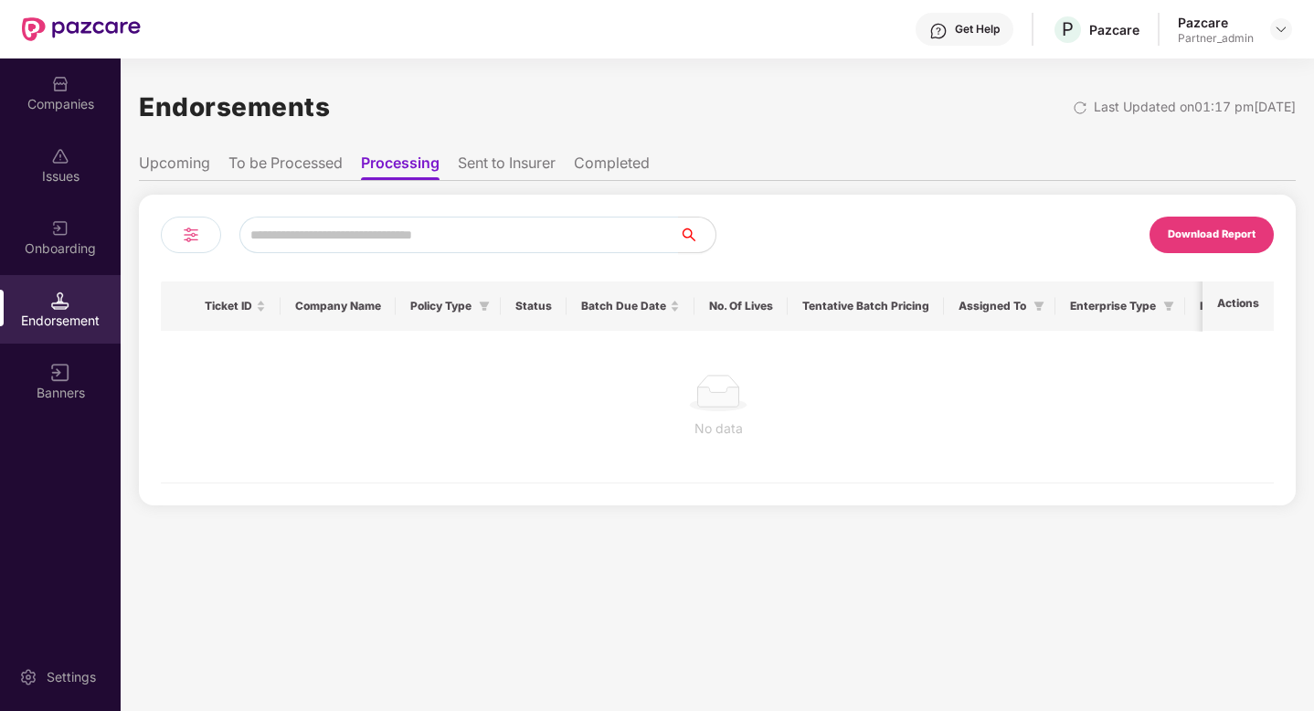
click at [522, 167] on li "Sent to Insurer" at bounding box center [507, 166] width 98 height 26
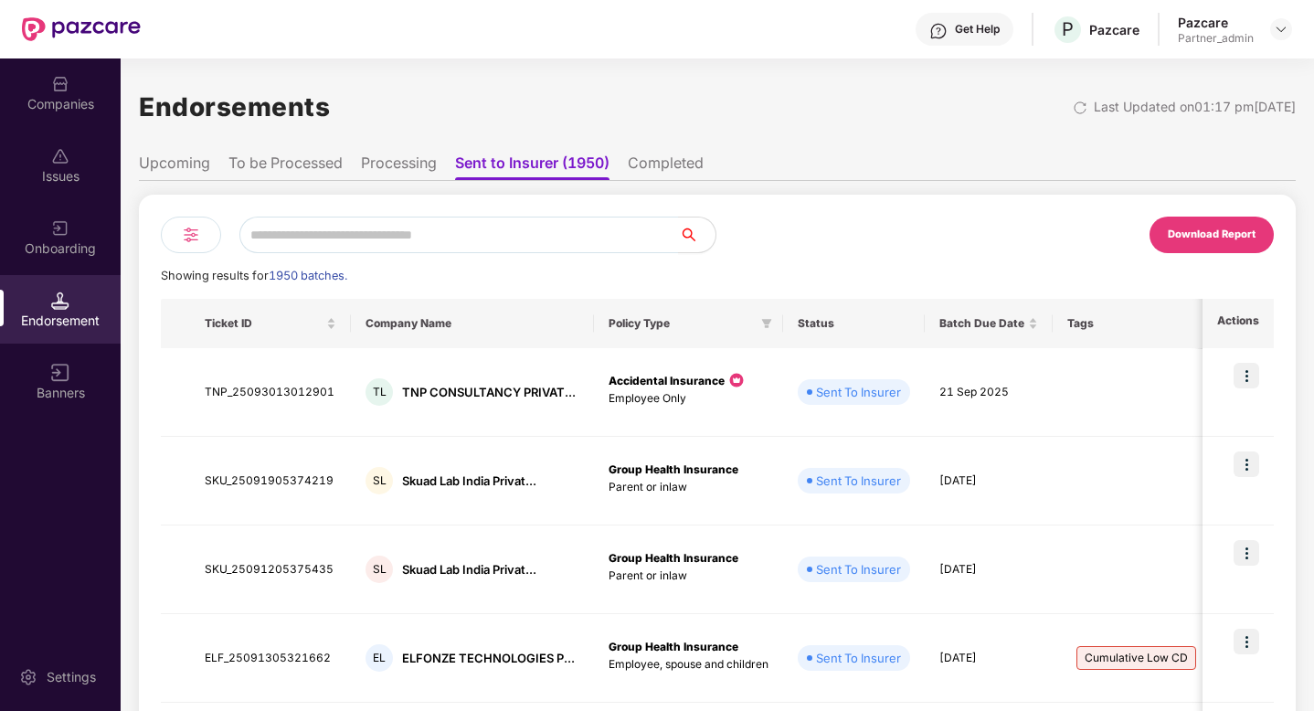
click at [188, 242] on img at bounding box center [191, 235] width 22 height 22
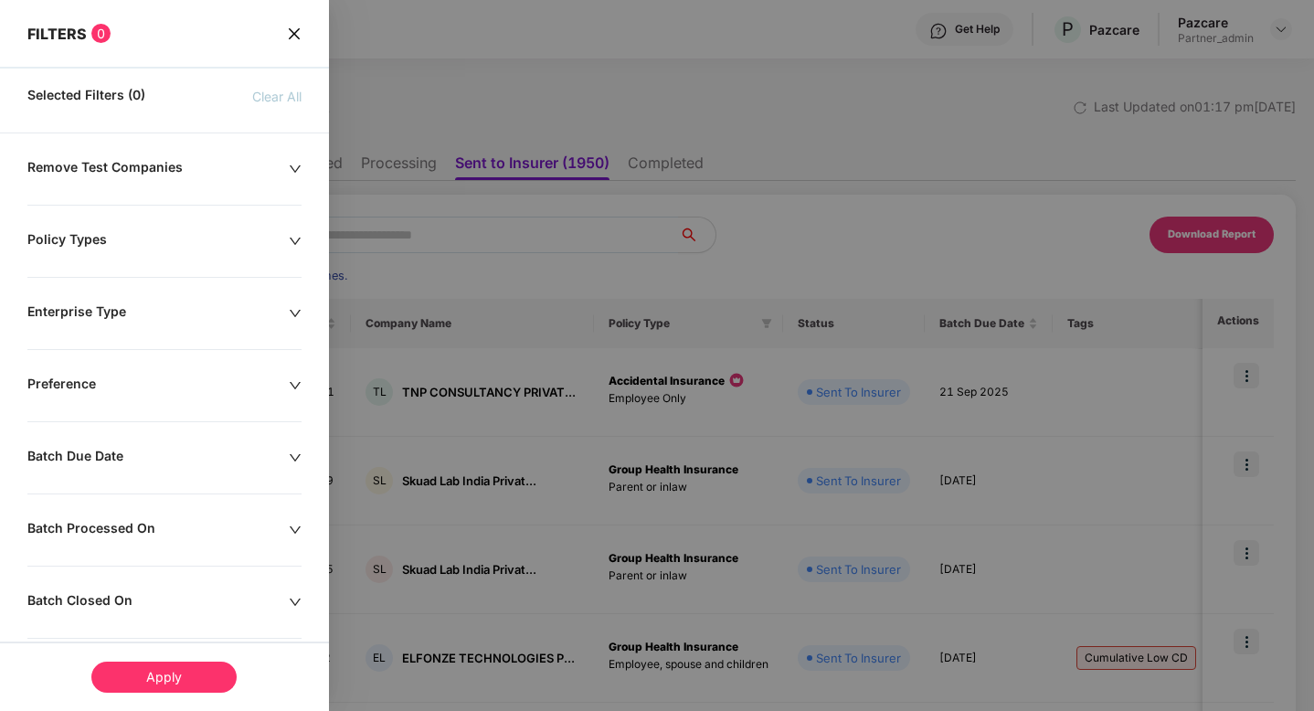
click at [123, 461] on div "Batch Due Date" at bounding box center [157, 458] width 261 height 20
click at [125, 513] on div at bounding box center [88, 513] width 103 height 20
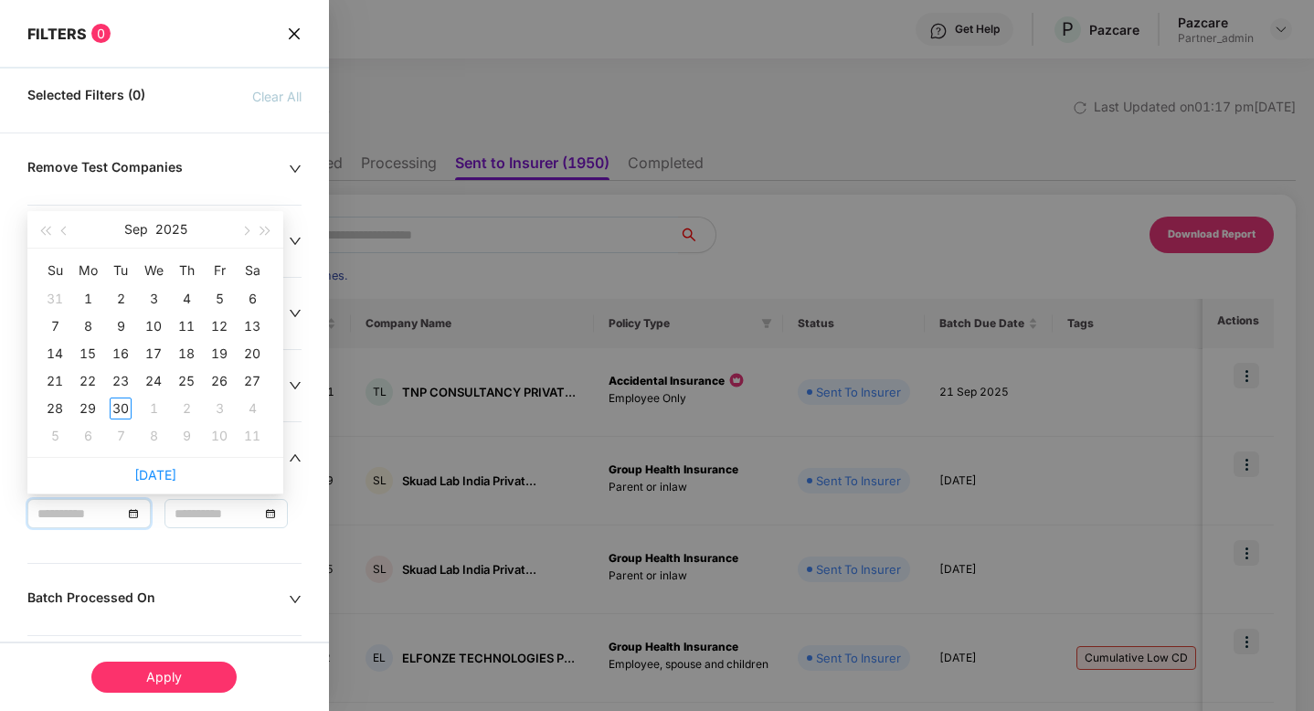
click at [146, 484] on div "[DATE]" at bounding box center [155, 475] width 256 height 37
click at [147, 483] on div "[DATE]" at bounding box center [155, 475] width 256 height 37
click at [158, 471] on link "[DATE]" at bounding box center [155, 475] width 42 height 16
type input "**********"
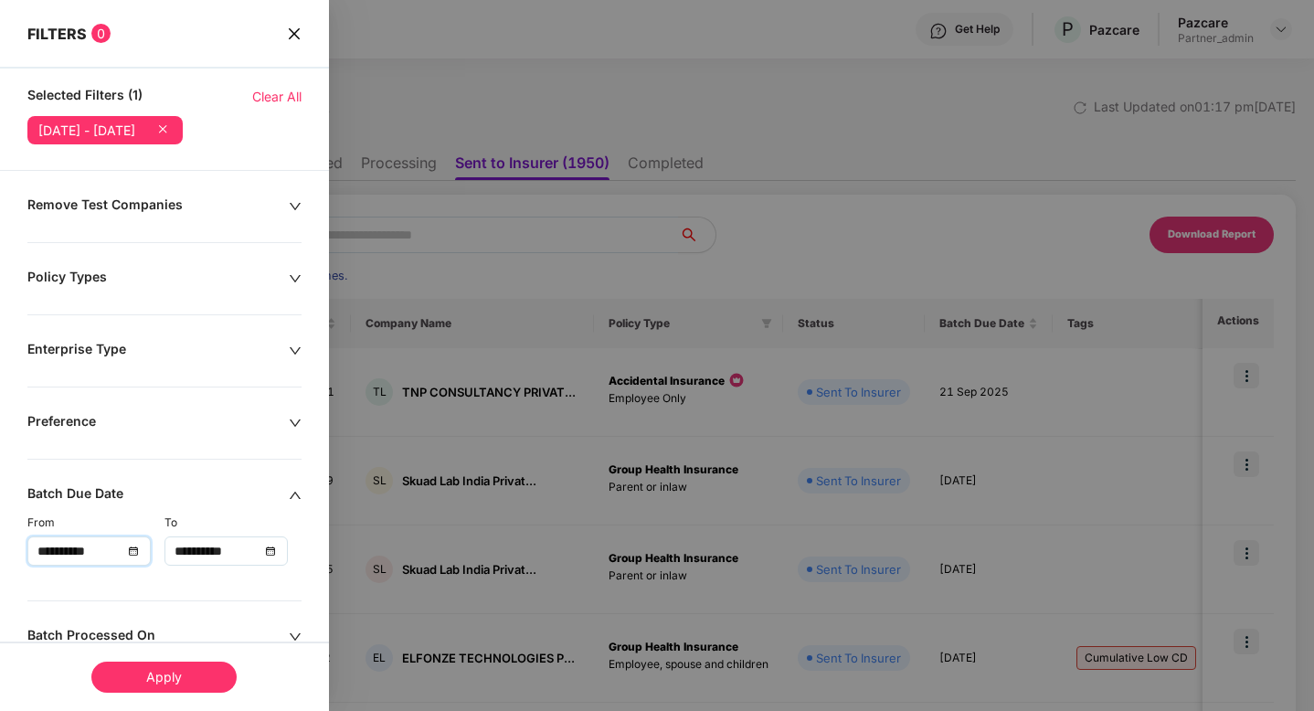
click at [174, 690] on div "Apply" at bounding box center [163, 676] width 145 height 31
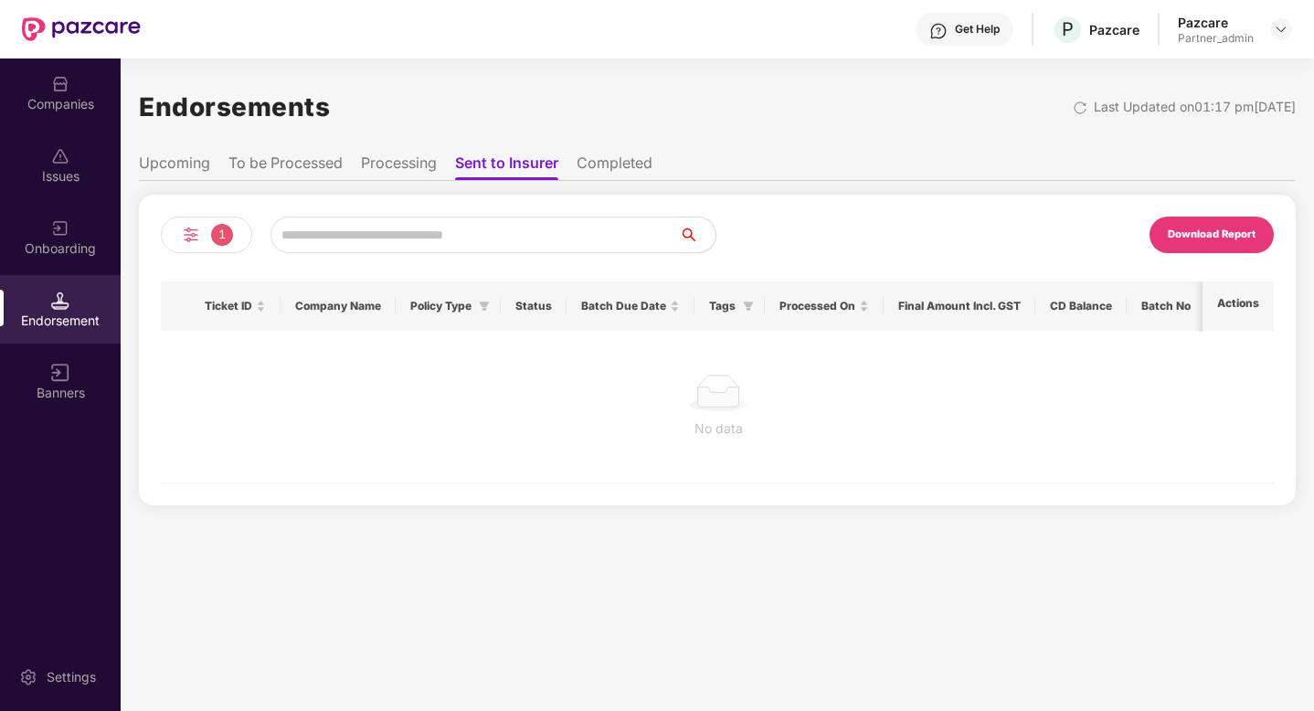
click at [628, 174] on li "Completed" at bounding box center [615, 166] width 76 height 26
click at [494, 181] on div "1 Download Report Ticket ID Company Name Policy Type Status Batch Due Date Tags…" at bounding box center [717, 343] width 1157 height 324
click at [497, 161] on li "Sent to Insurer" at bounding box center [504, 166] width 98 height 26
click at [392, 171] on li "Processing" at bounding box center [399, 166] width 76 height 26
click at [291, 167] on li "To be Processed" at bounding box center [285, 166] width 114 height 26
